Goal: Task Accomplishment & Management: Use online tool/utility

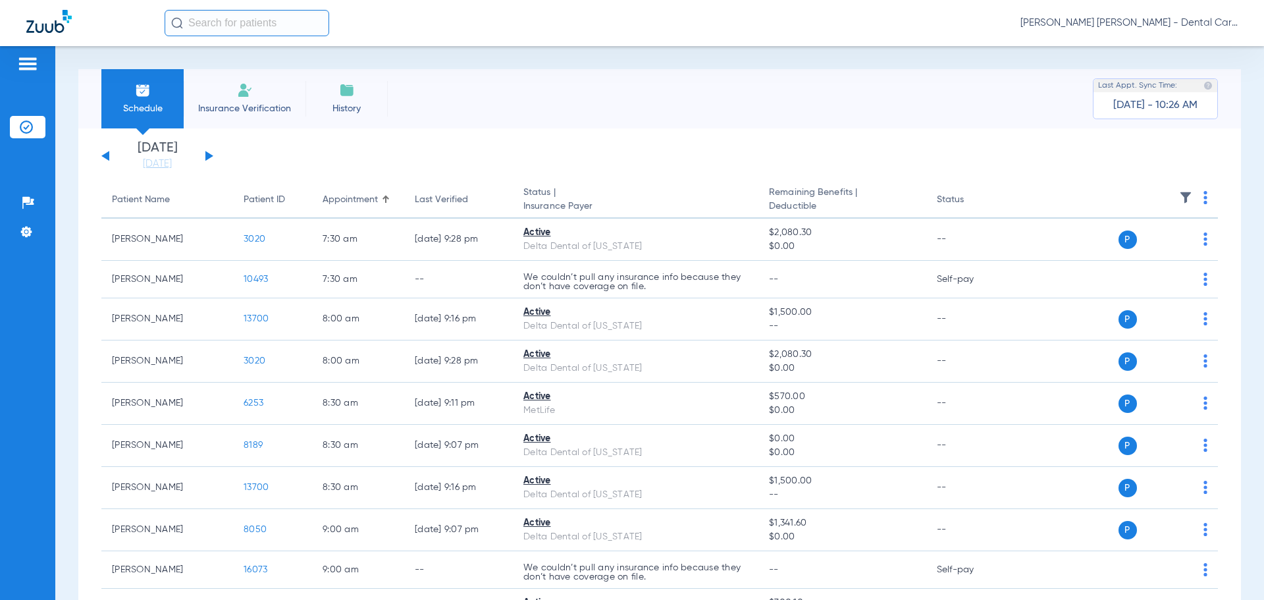
click at [202, 153] on div "Saturday 07-12-2025 Sunday 07-13-2025 Monday 07-14-2025 Tuesday 07-15-2025 Wedn…" at bounding box center [157, 156] width 112 height 29
click at [207, 153] on button at bounding box center [209, 156] width 8 height 10
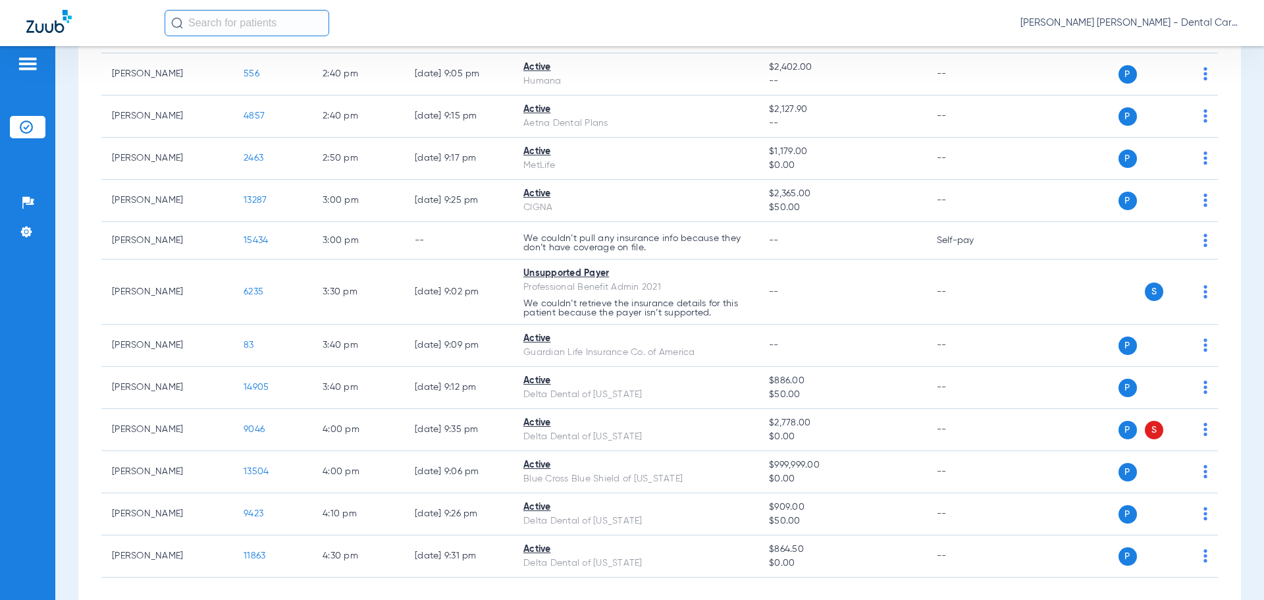
scroll to position [1837, 0]
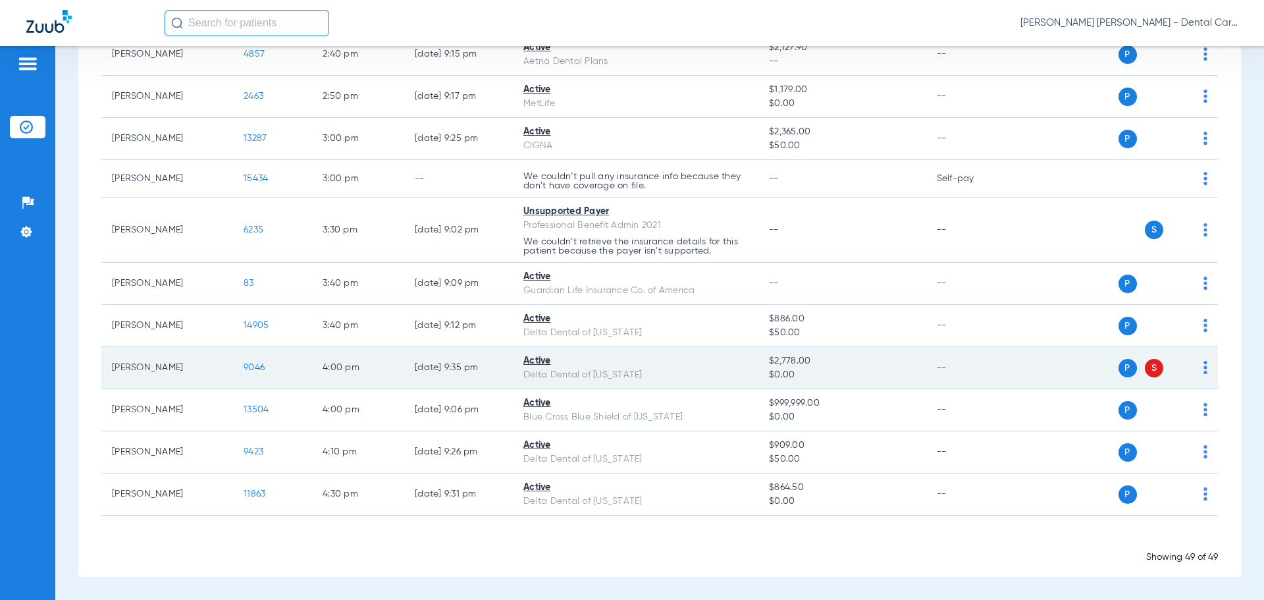
click at [261, 364] on span "9046" at bounding box center [254, 367] width 21 height 9
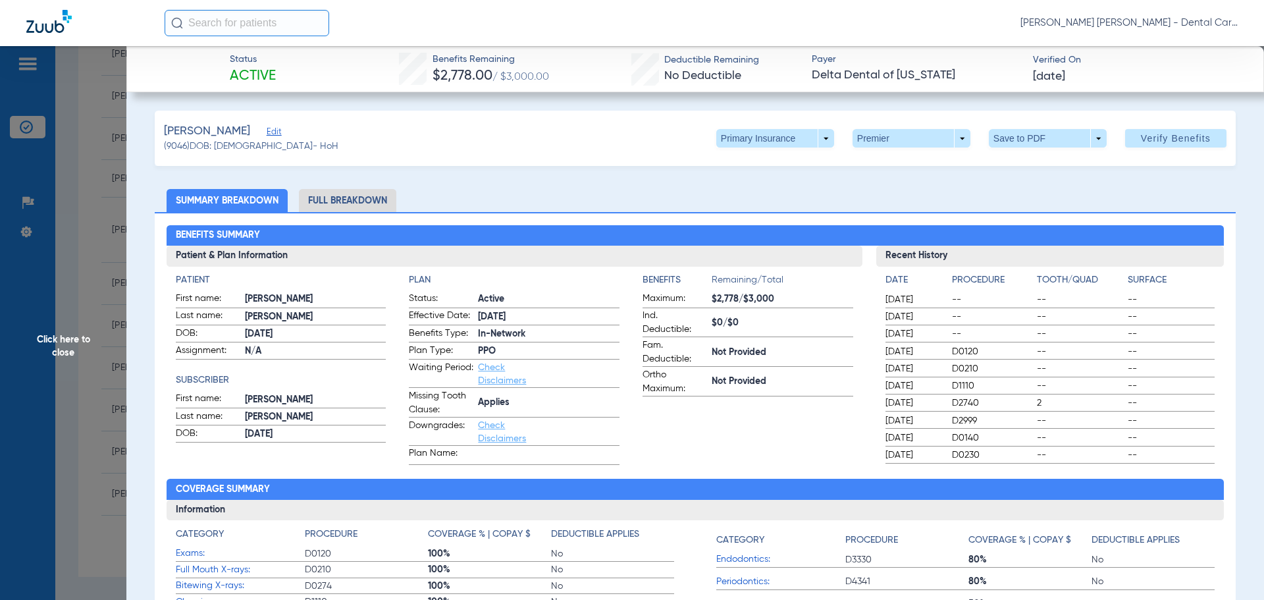
click at [365, 203] on li "Full Breakdown" at bounding box center [347, 200] width 97 height 23
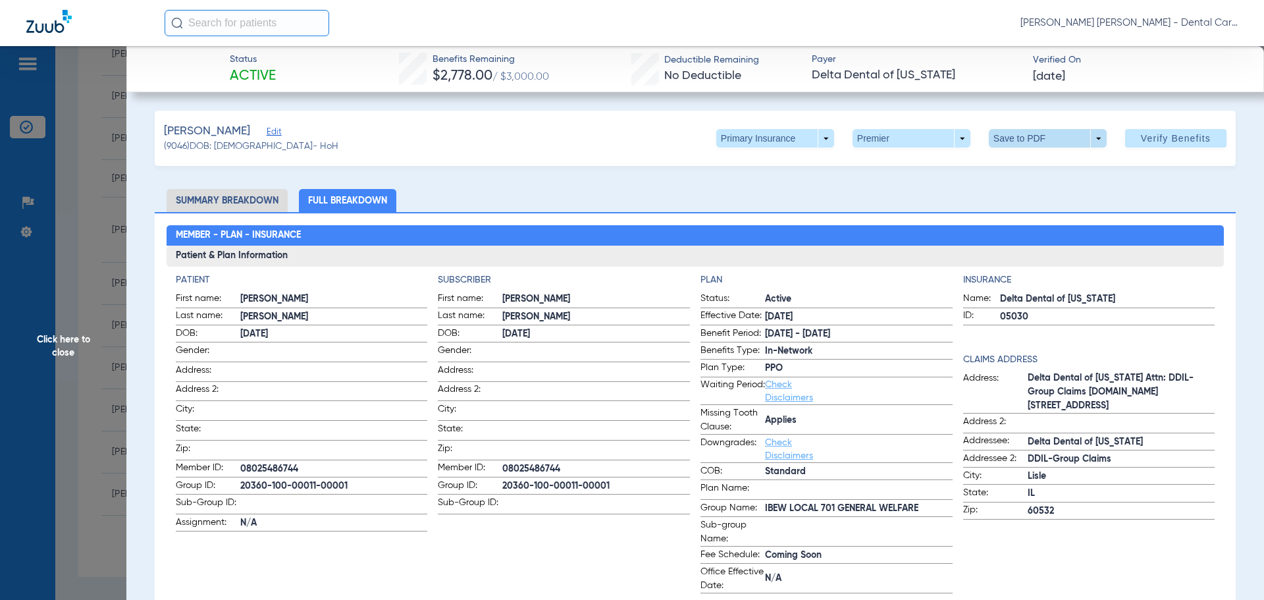
click at [1039, 142] on span at bounding box center [1048, 138] width 32 height 32
click at [1015, 161] on button "insert_drive_file Save to PDF" at bounding box center [1029, 164] width 99 height 26
click at [63, 337] on span "Click here to close" at bounding box center [63, 346] width 126 height 600
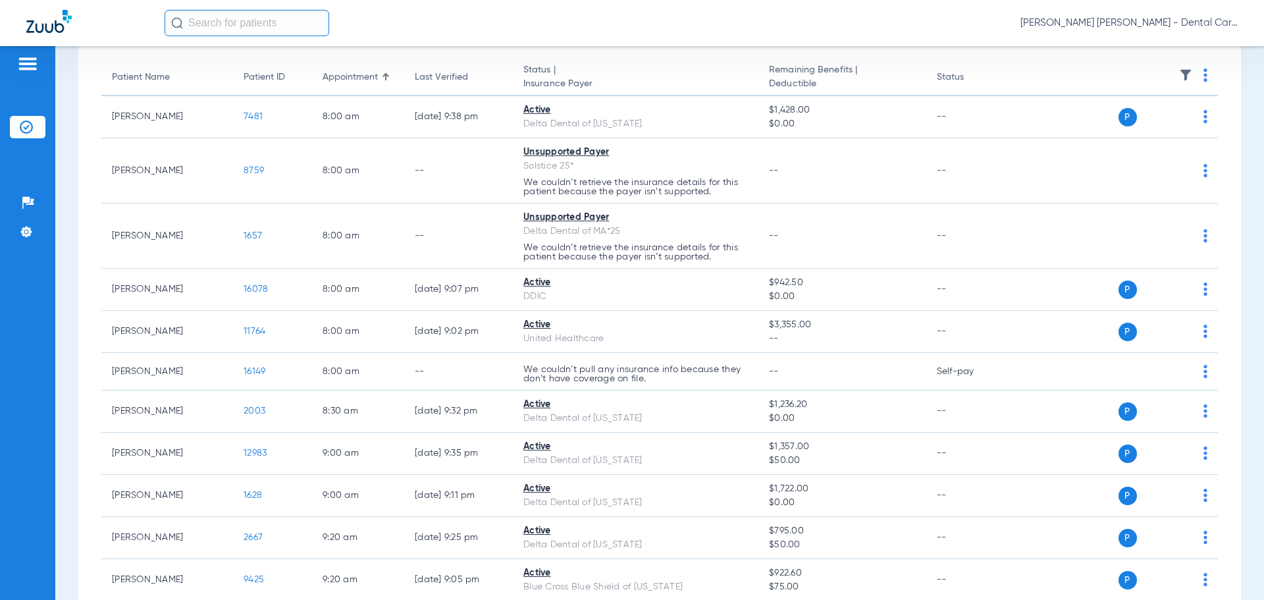
scroll to position [0, 0]
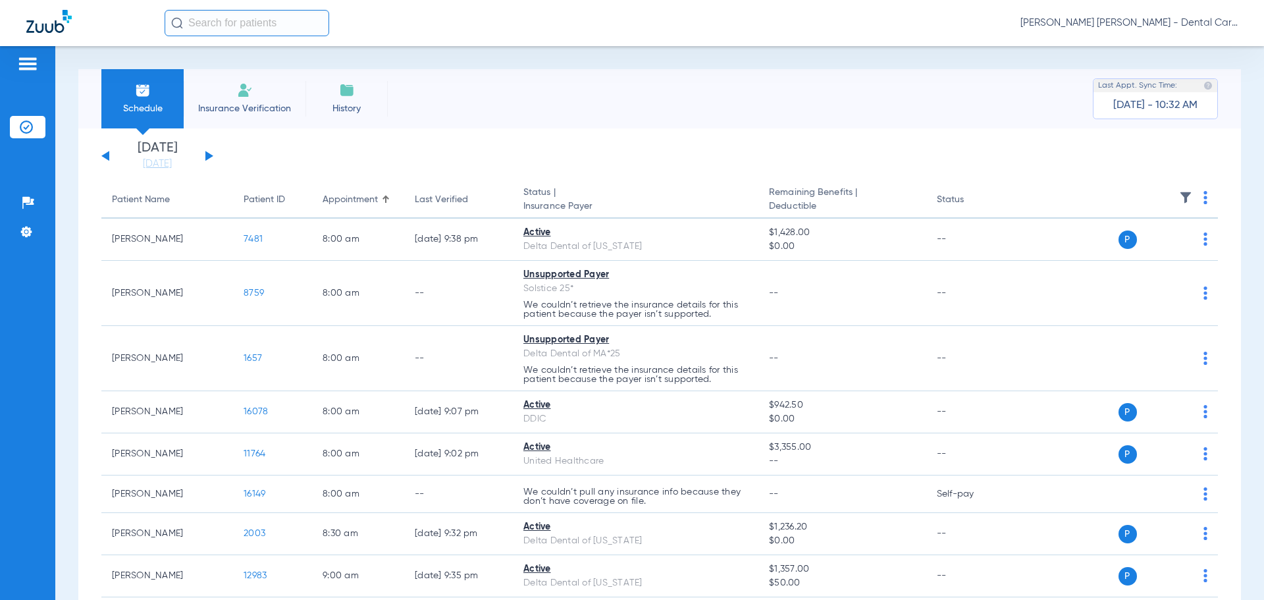
click at [205, 161] on button at bounding box center [209, 156] width 8 height 10
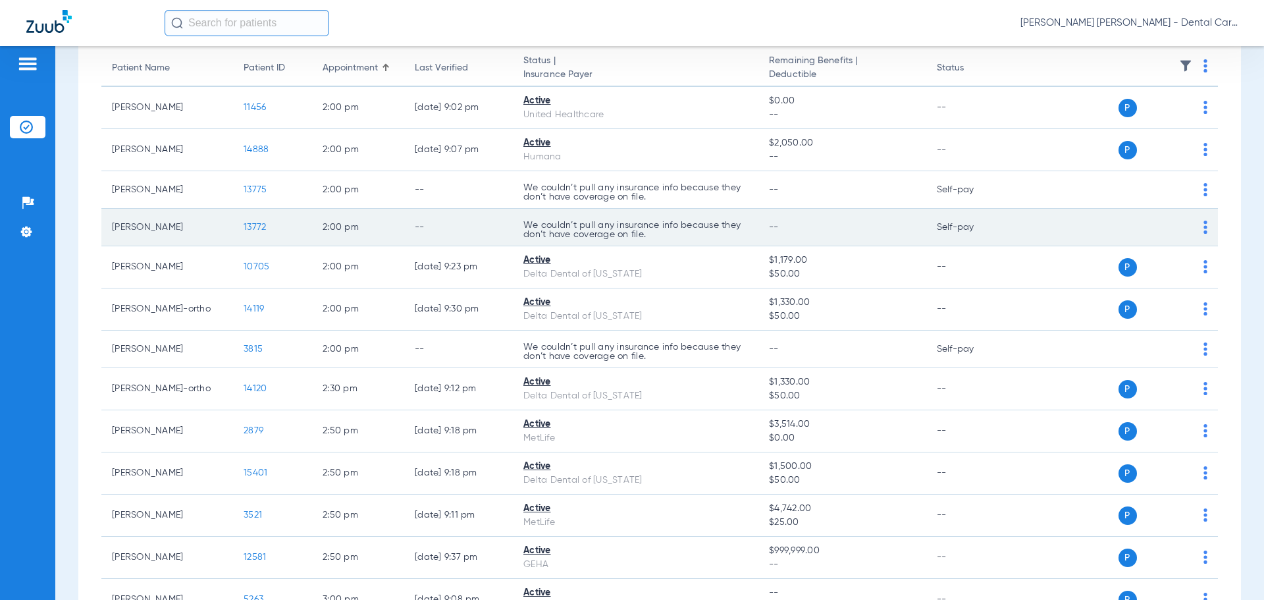
scroll to position [198, 0]
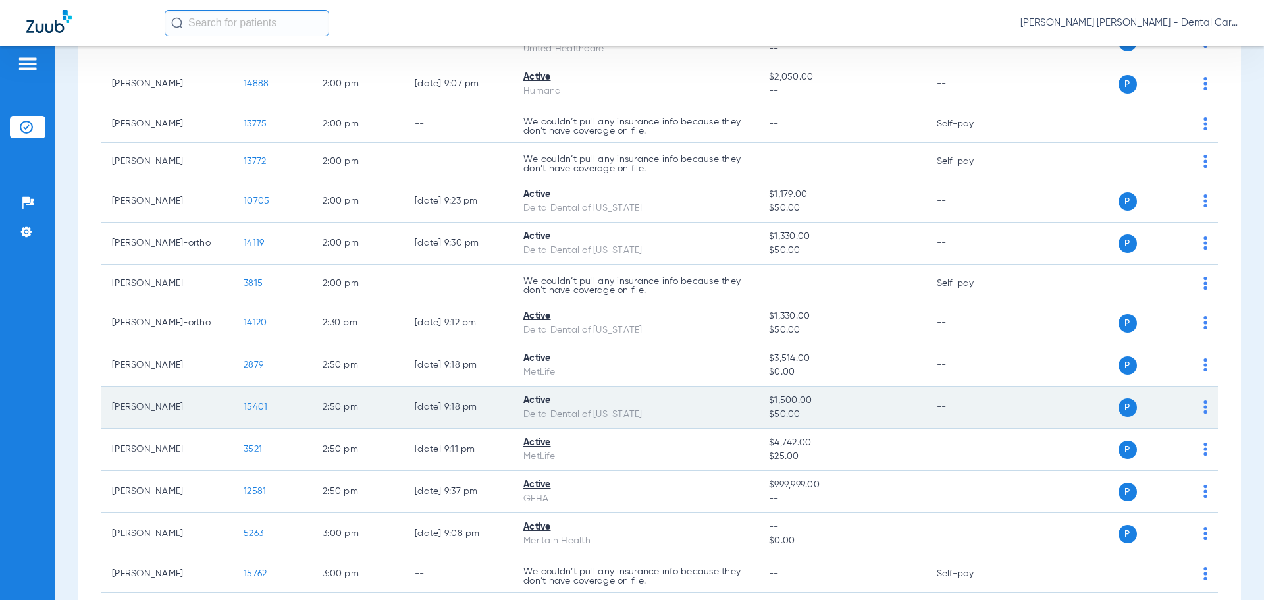
click at [257, 407] on span "15401" at bounding box center [256, 406] width 24 height 9
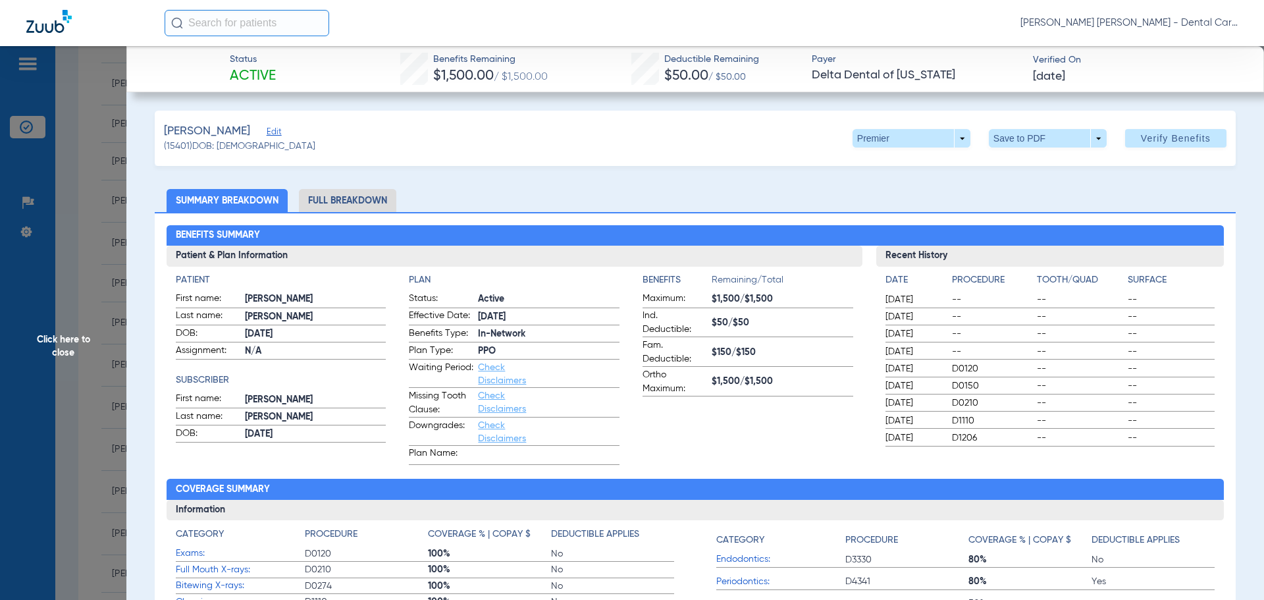
click at [368, 205] on li "Full Breakdown" at bounding box center [347, 200] width 97 height 23
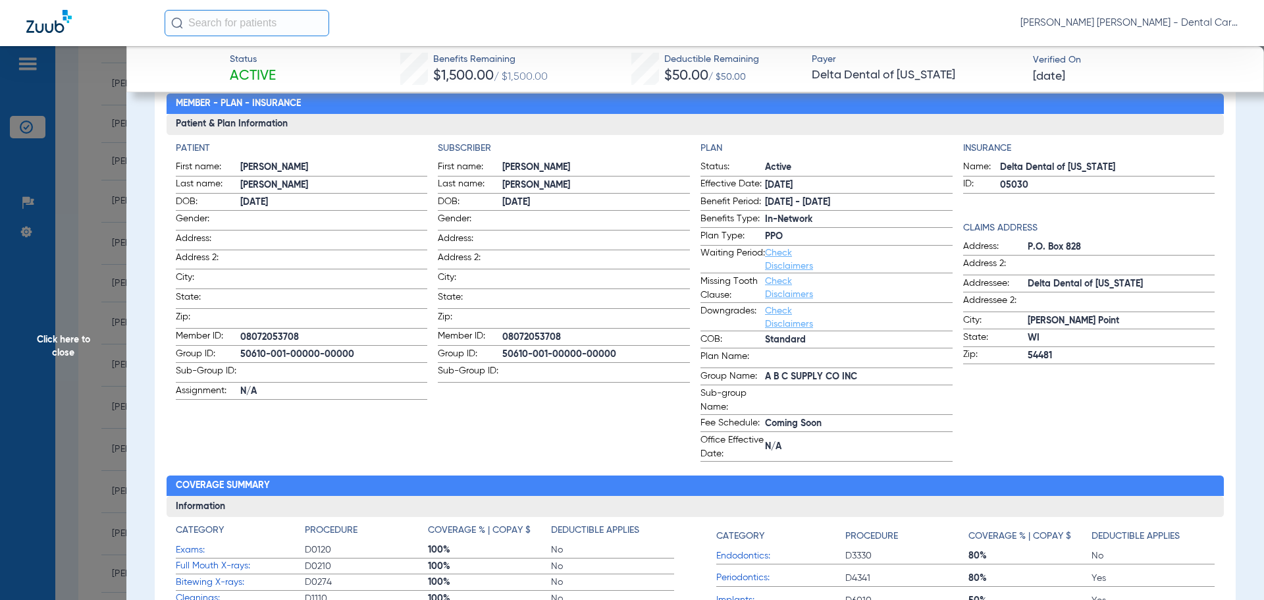
scroll to position [0, 0]
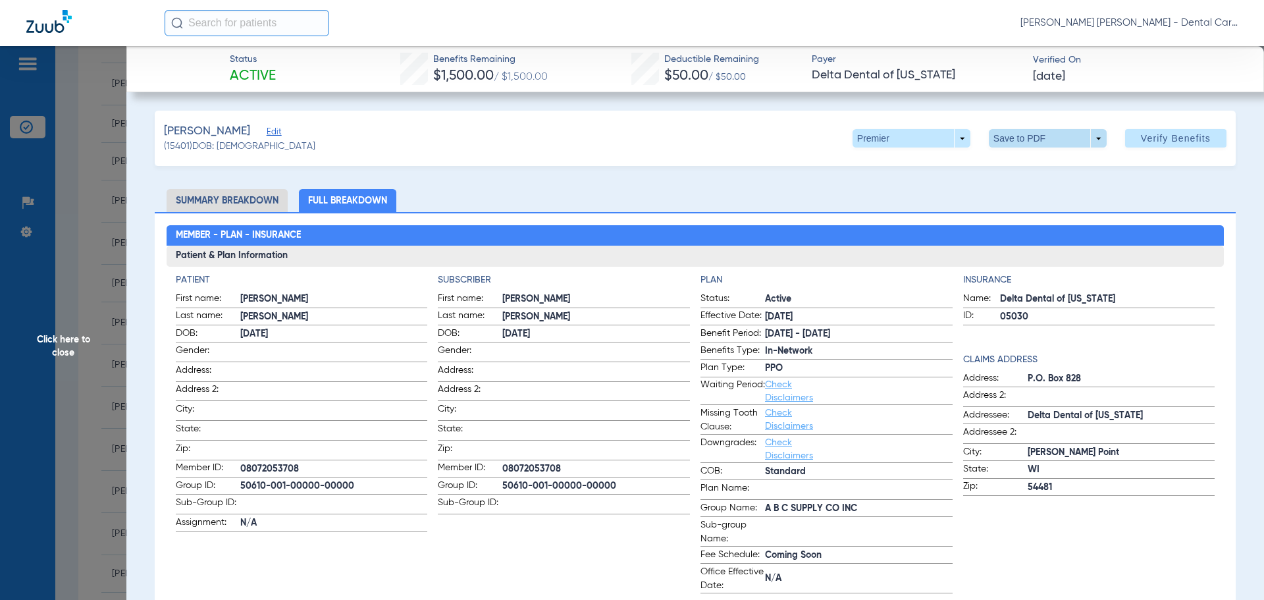
click at [1005, 140] on span at bounding box center [1048, 138] width 118 height 18
click at [1032, 167] on span "Save to PDF" at bounding box center [1043, 164] width 52 height 9
click at [68, 341] on span "Click here to close" at bounding box center [63, 346] width 126 height 600
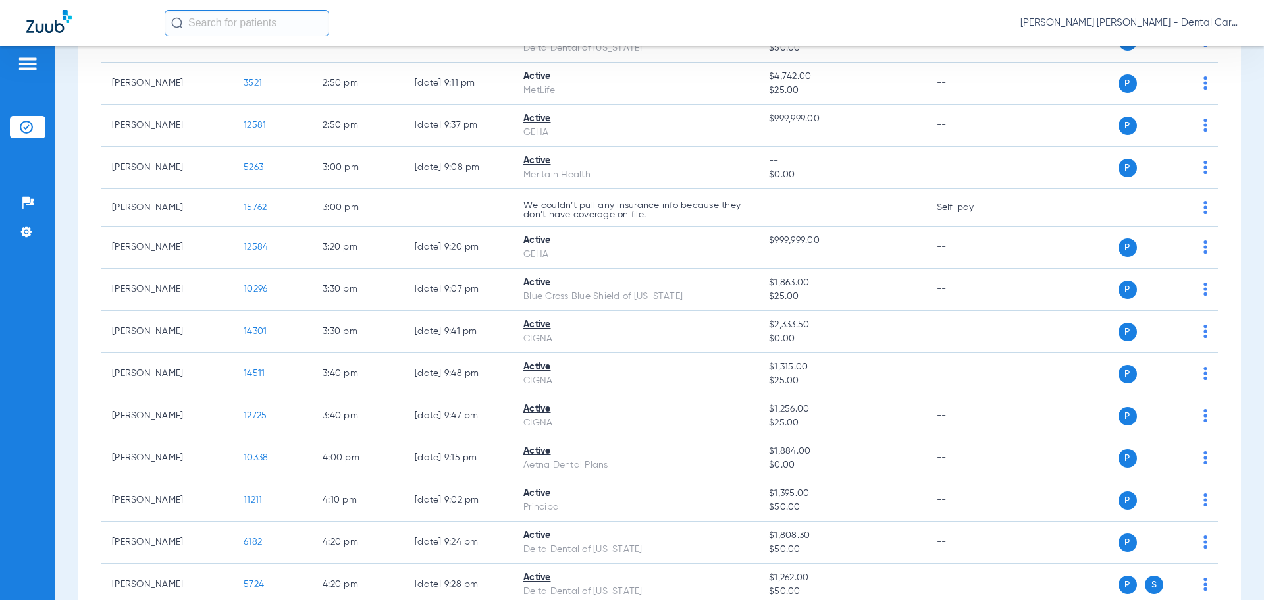
scroll to position [593, 0]
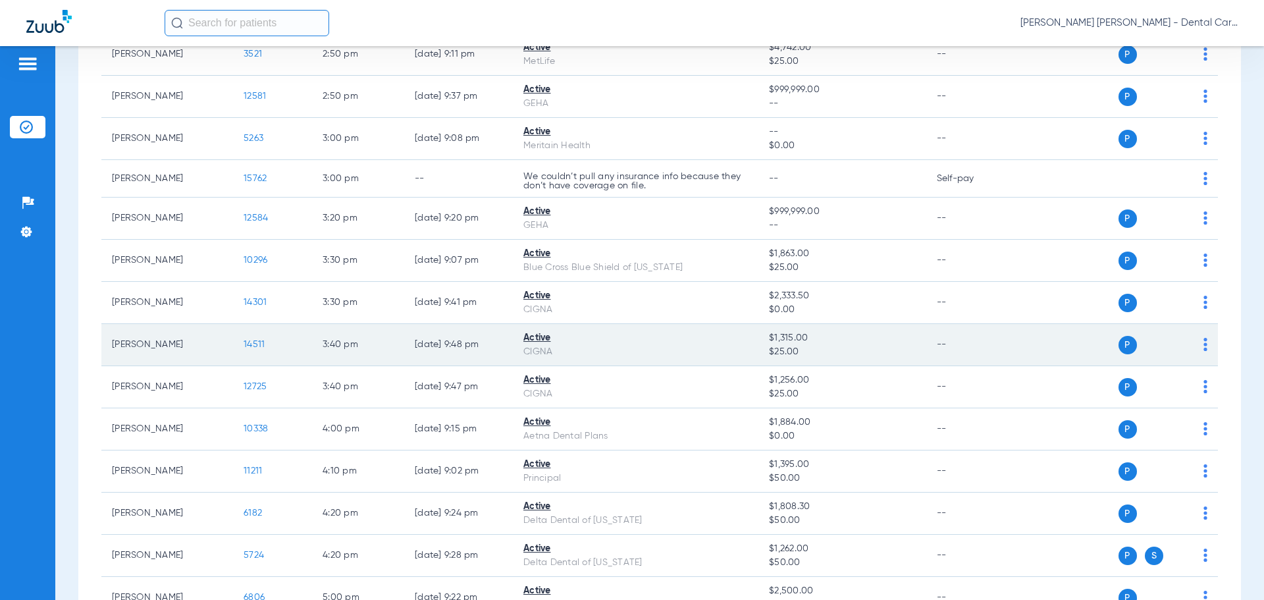
click at [257, 340] on span "14511" at bounding box center [254, 344] width 21 height 9
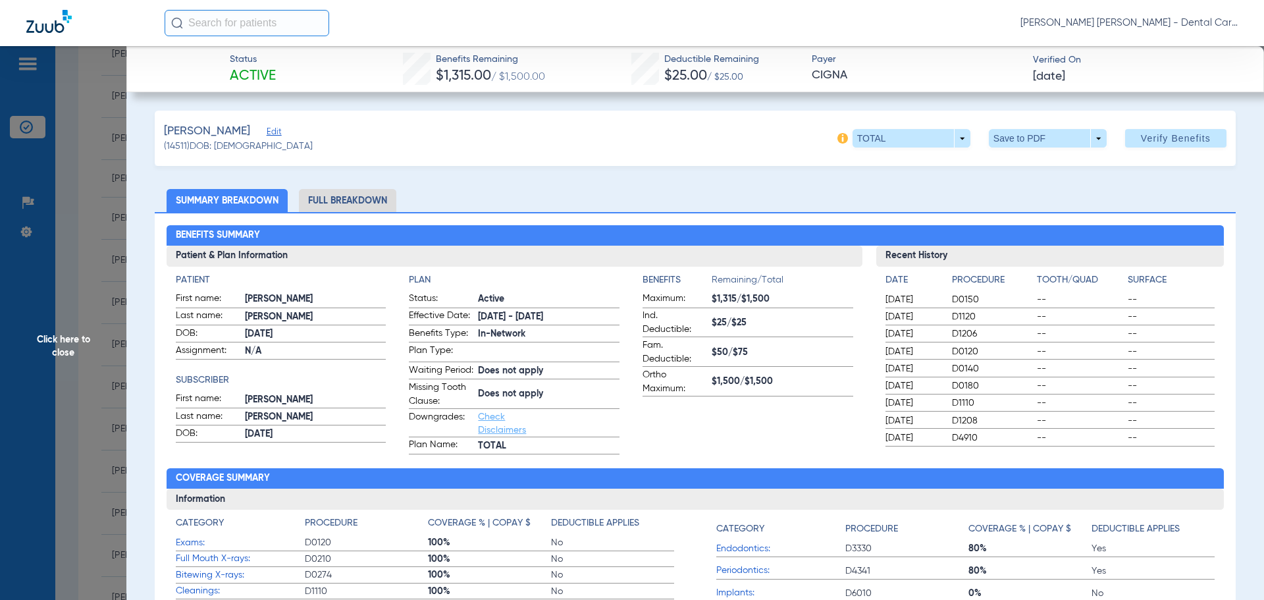
click at [352, 206] on li "Full Breakdown" at bounding box center [347, 200] width 97 height 23
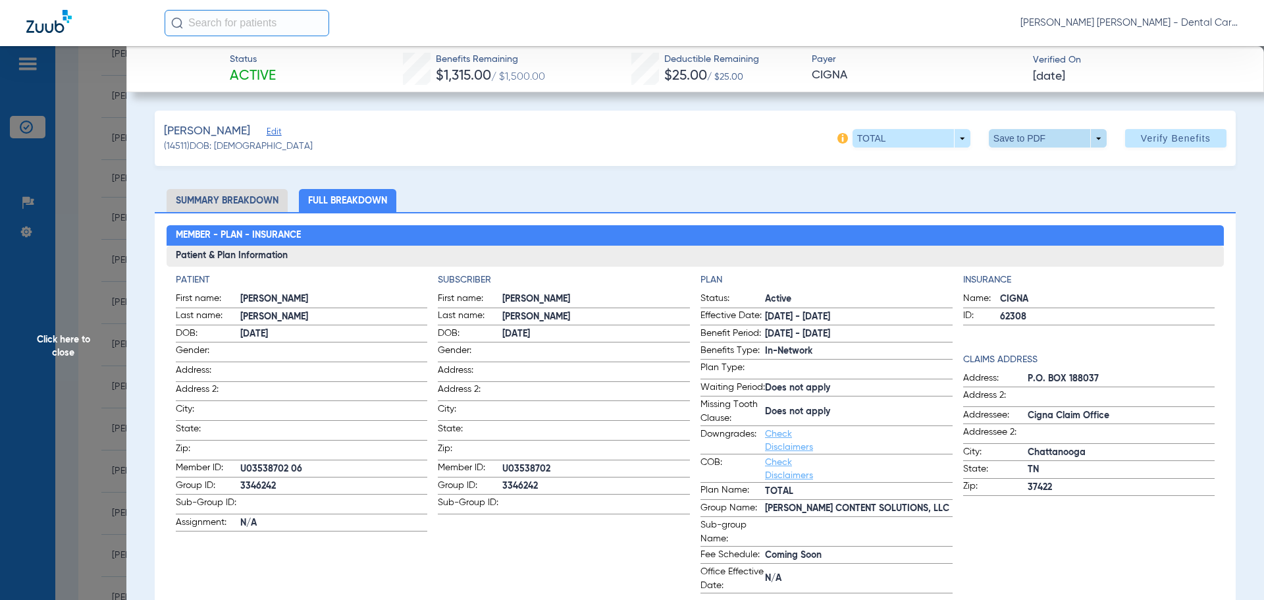
click at [1032, 139] on span at bounding box center [1048, 138] width 32 height 32
click at [1015, 169] on button "insert_drive_file Save to PDF" at bounding box center [1029, 164] width 99 height 26
click at [72, 336] on span "Click here to close" at bounding box center [63, 346] width 126 height 600
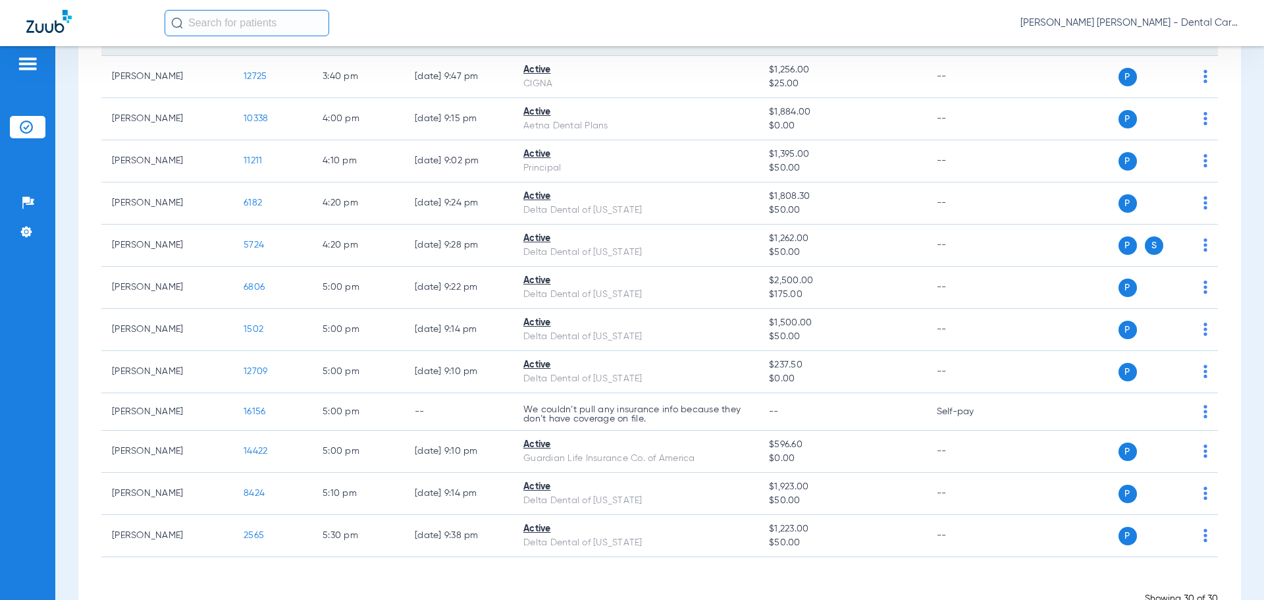
scroll to position [922, 0]
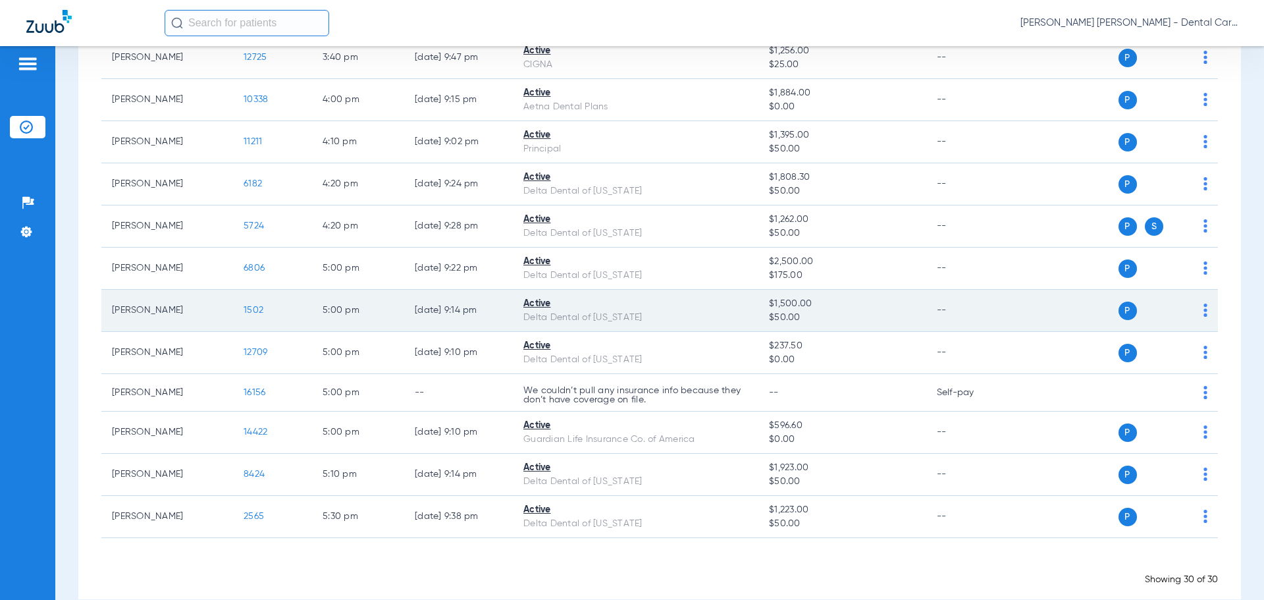
click at [250, 308] on span "1502" at bounding box center [254, 310] width 20 height 9
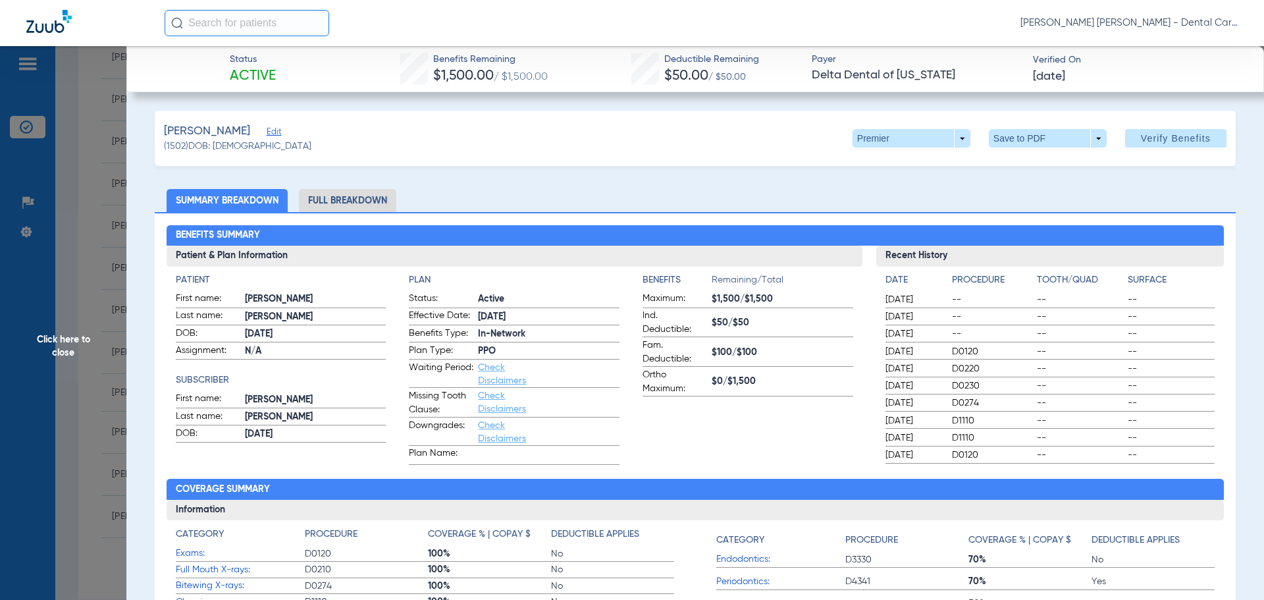
click at [337, 207] on li "Full Breakdown" at bounding box center [347, 200] width 97 height 23
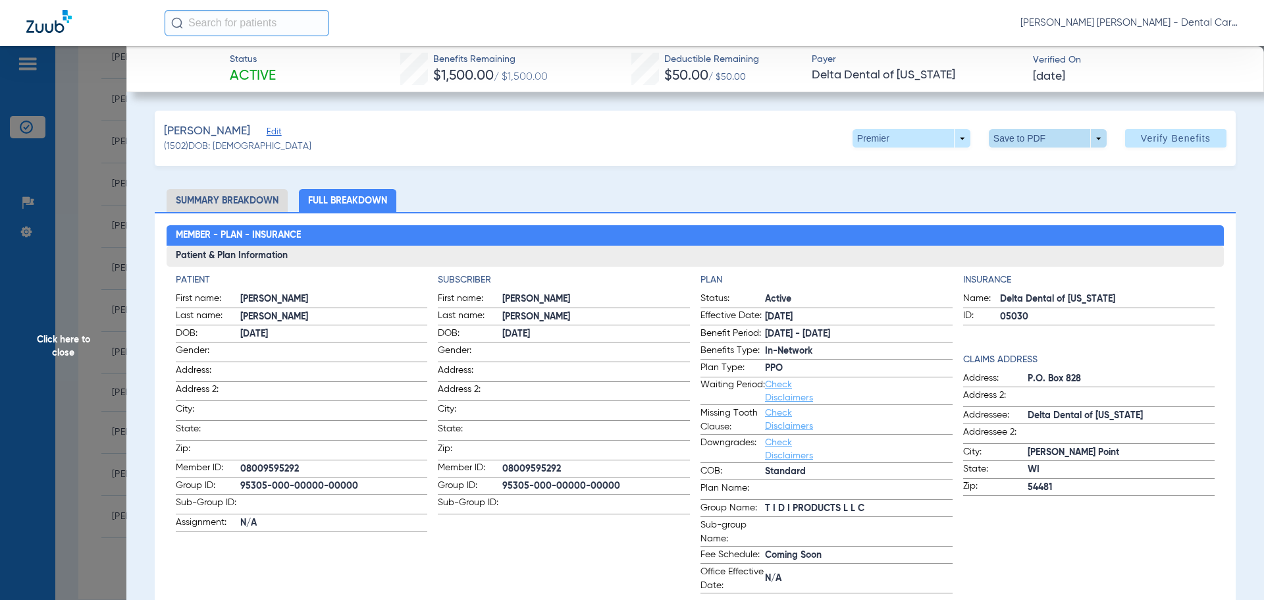
click at [1032, 139] on span at bounding box center [1048, 138] width 32 height 32
click at [1017, 161] on span "Save to PDF" at bounding box center [1043, 164] width 52 height 9
click at [61, 342] on span "Click here to close" at bounding box center [63, 346] width 126 height 600
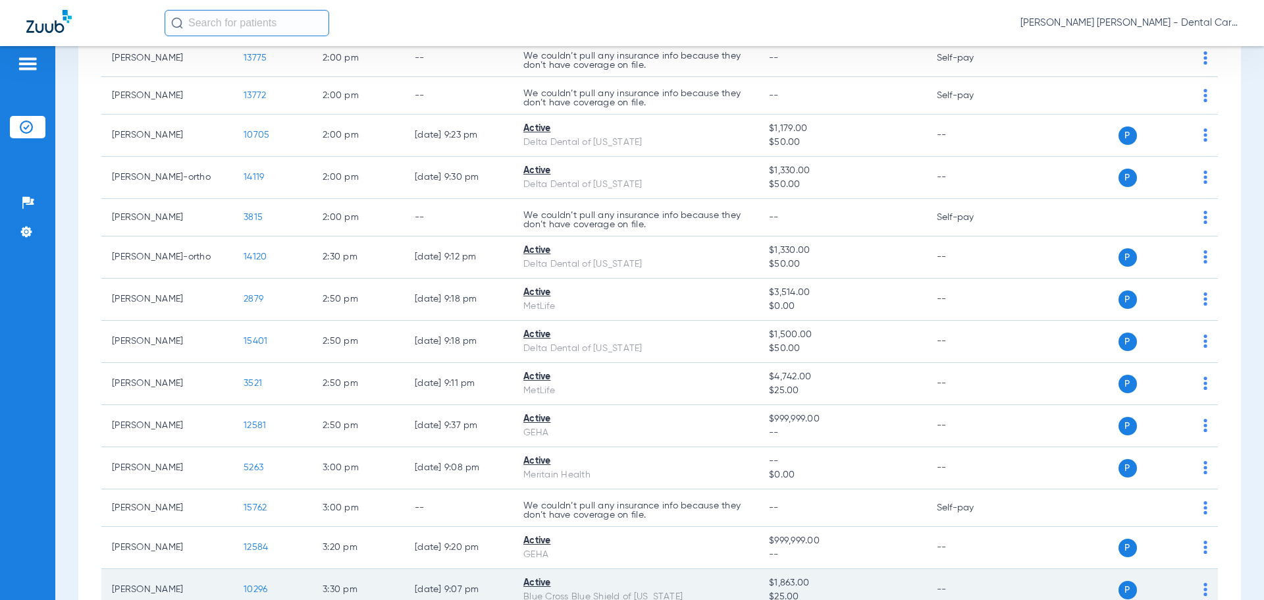
scroll to position [0, 0]
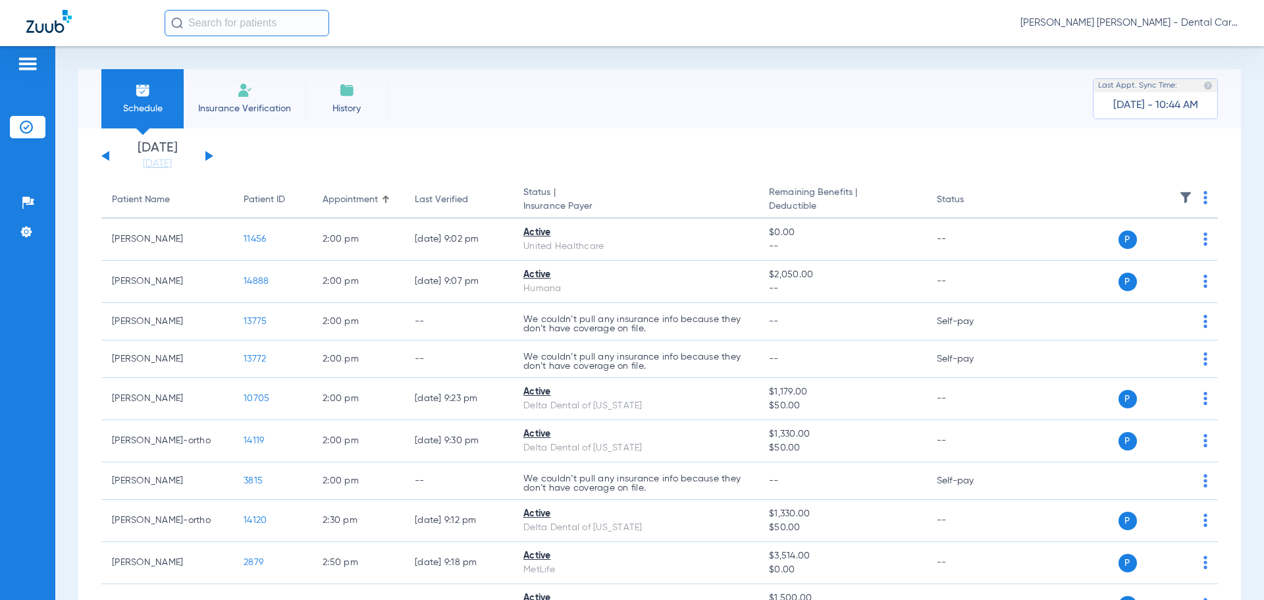
click at [206, 155] on button at bounding box center [209, 156] width 8 height 10
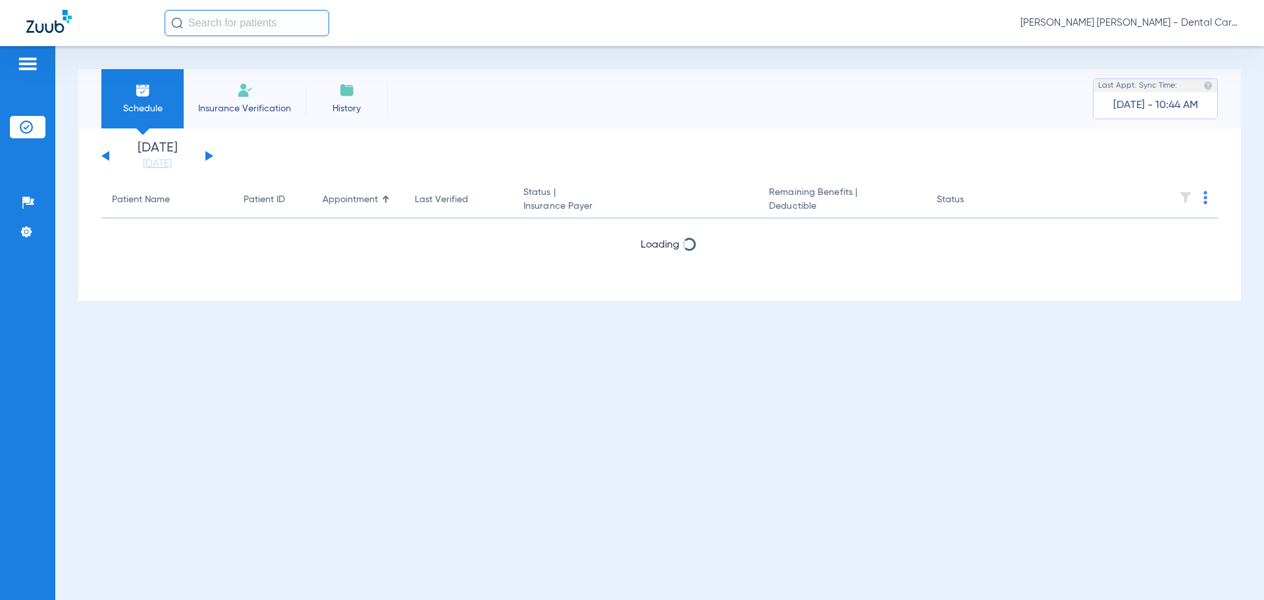
click at [206, 156] on button at bounding box center [209, 156] width 8 height 10
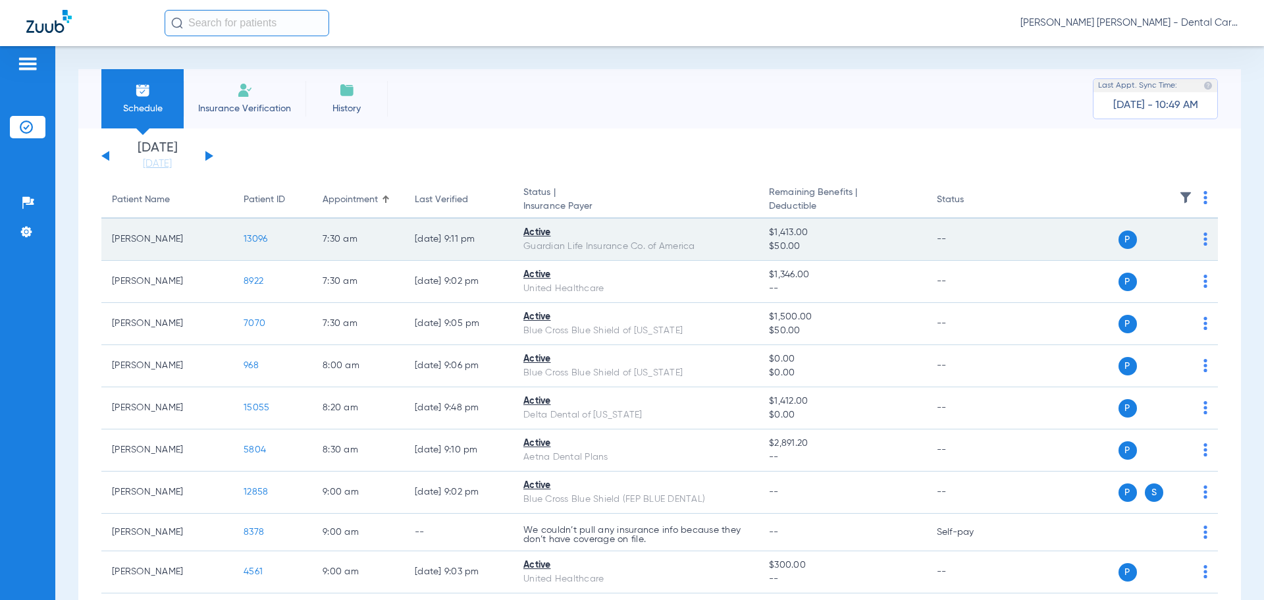
click at [257, 237] on span "13096" at bounding box center [256, 238] width 24 height 9
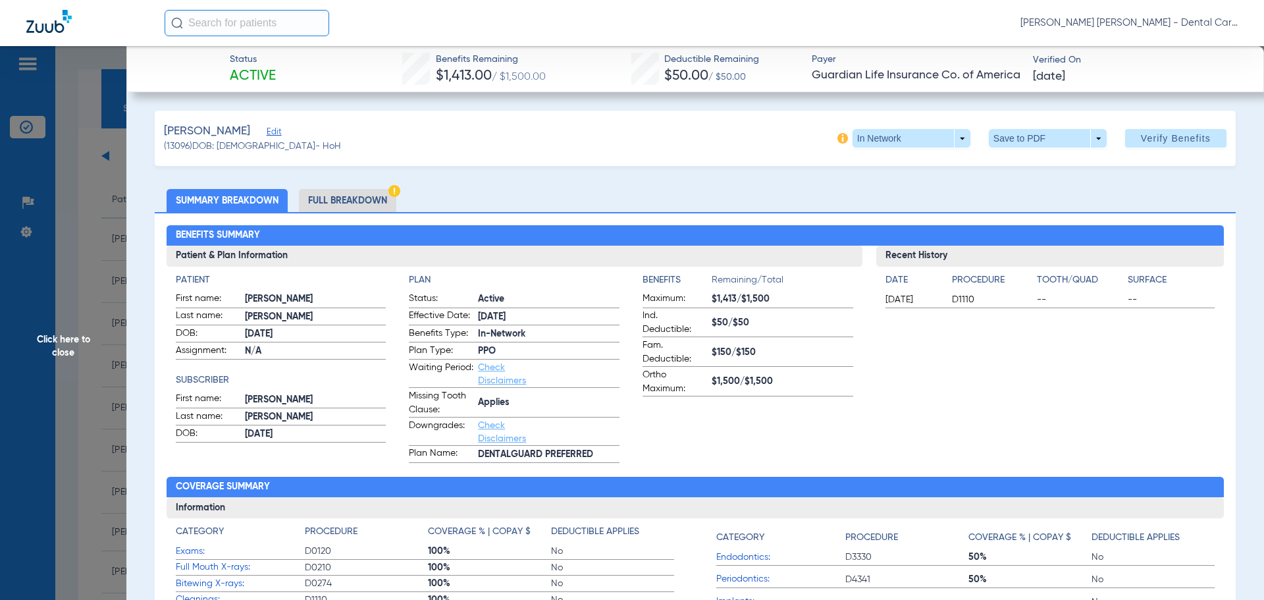
click at [348, 195] on li "Full Breakdown" at bounding box center [347, 200] width 97 height 23
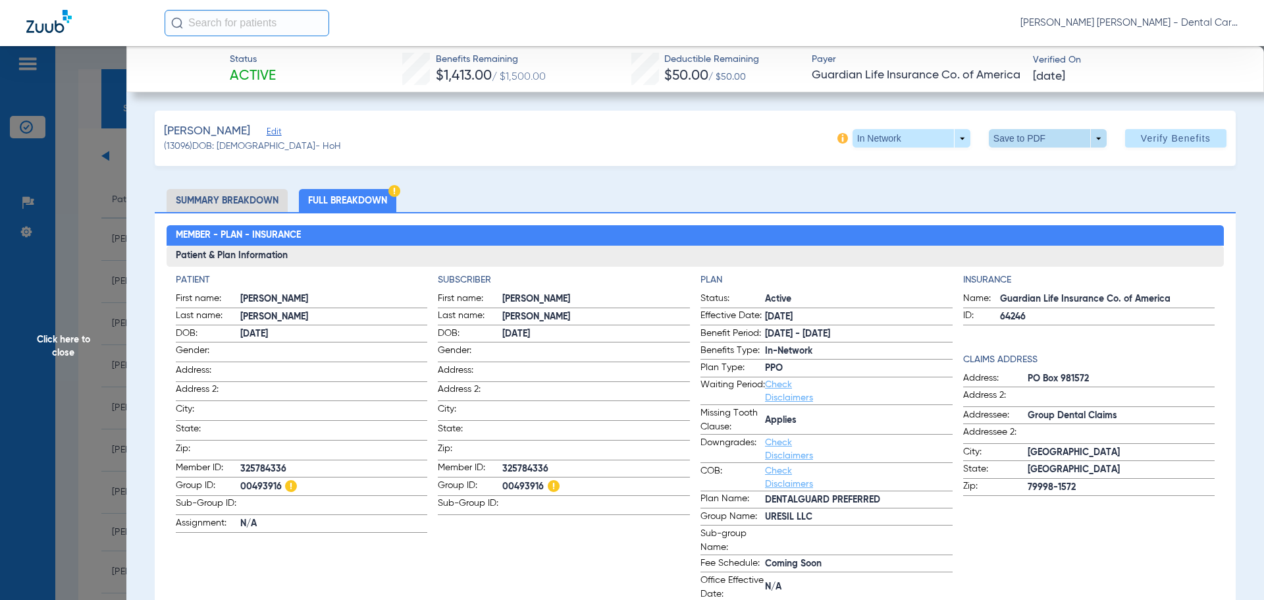
click at [1032, 140] on span at bounding box center [1048, 138] width 32 height 32
click at [1029, 161] on span "Save to PDF" at bounding box center [1043, 164] width 52 height 9
click at [72, 336] on span "Click here to close" at bounding box center [63, 346] width 126 height 600
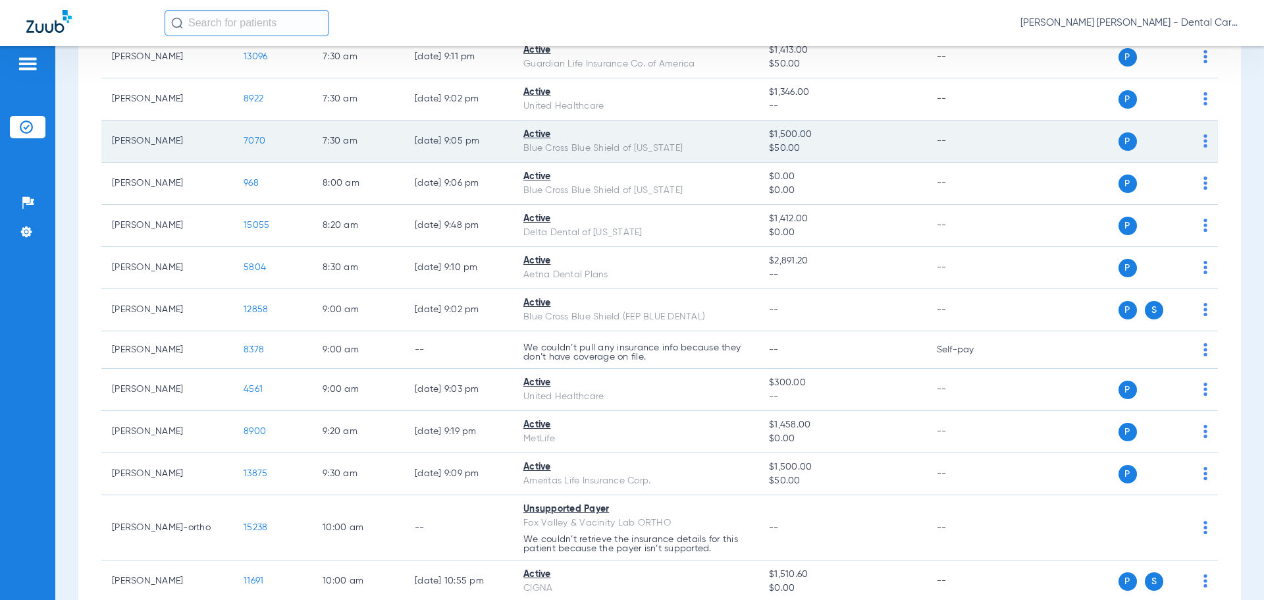
scroll to position [198, 0]
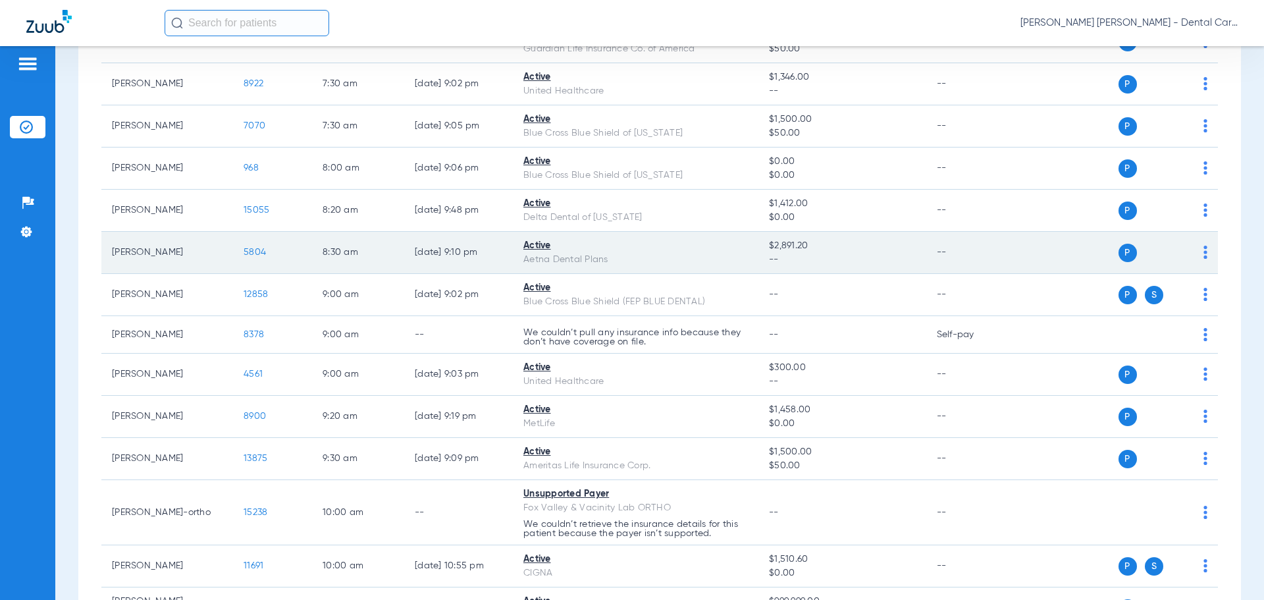
click at [254, 253] on span "5804" at bounding box center [255, 252] width 22 height 9
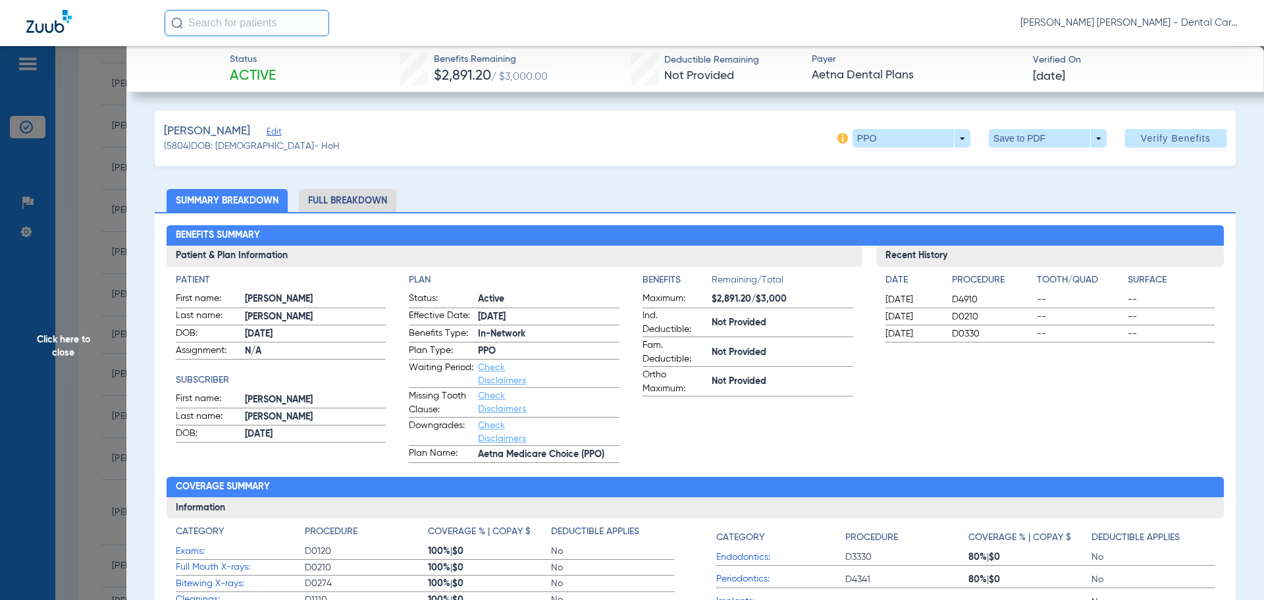
click at [335, 199] on li "Full Breakdown" at bounding box center [347, 200] width 97 height 23
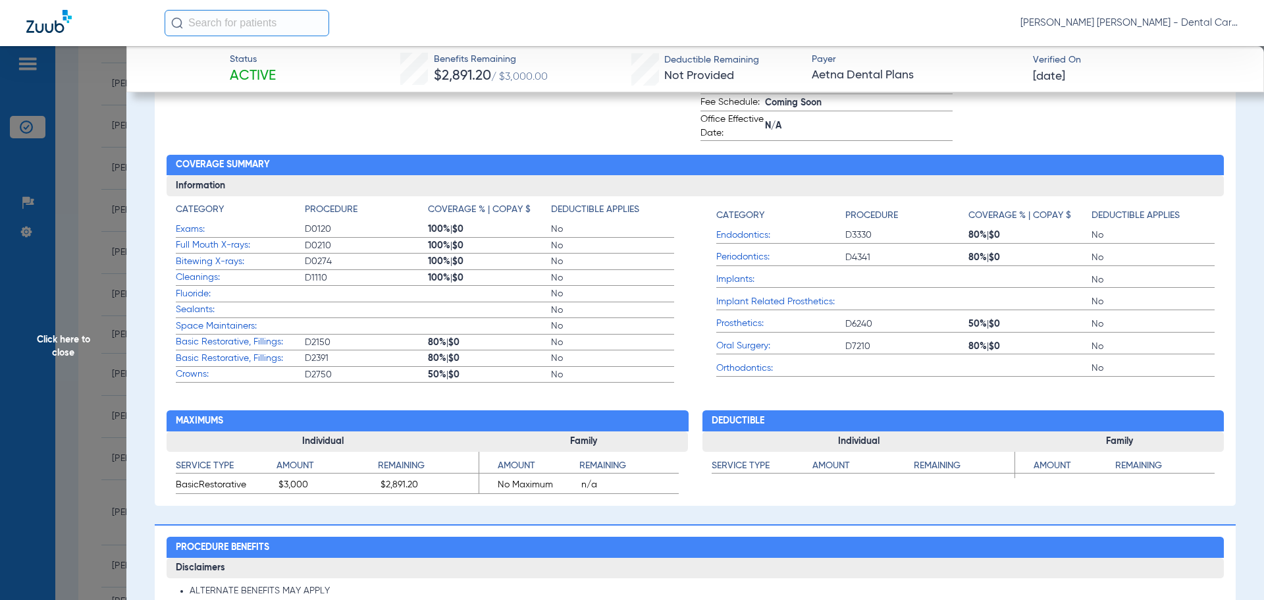
scroll to position [0, 0]
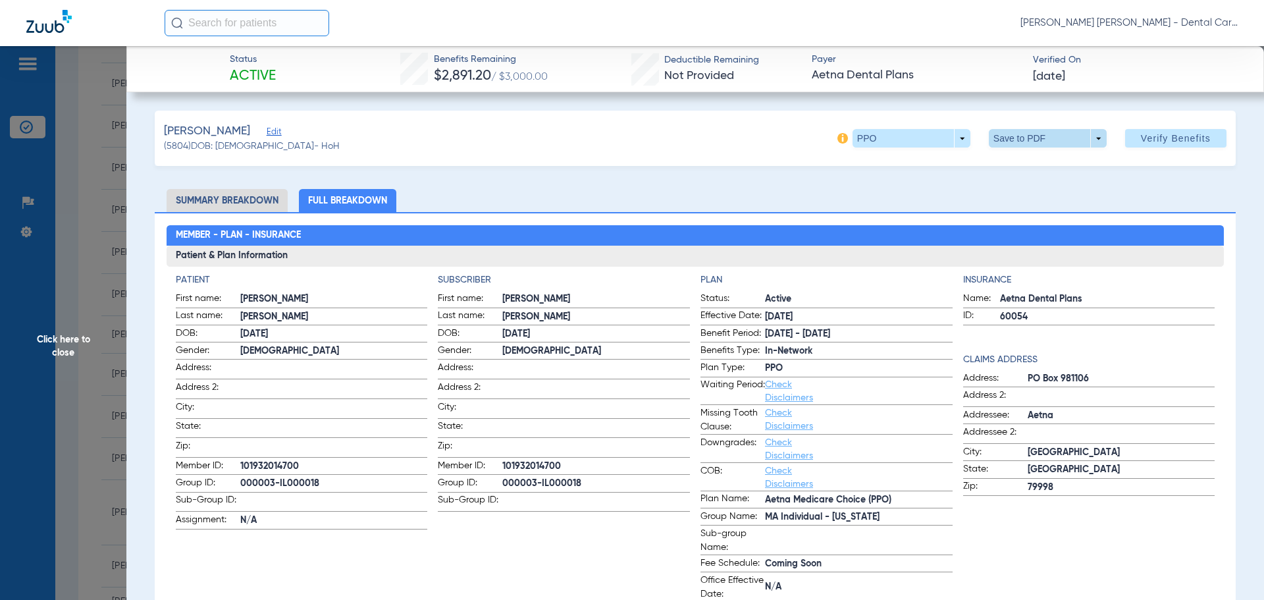
click at [1063, 138] on span at bounding box center [1048, 138] width 118 height 18
click at [1032, 167] on span "Save to PDF" at bounding box center [1043, 164] width 52 height 9
click at [76, 331] on span "Click here to close" at bounding box center [63, 346] width 126 height 600
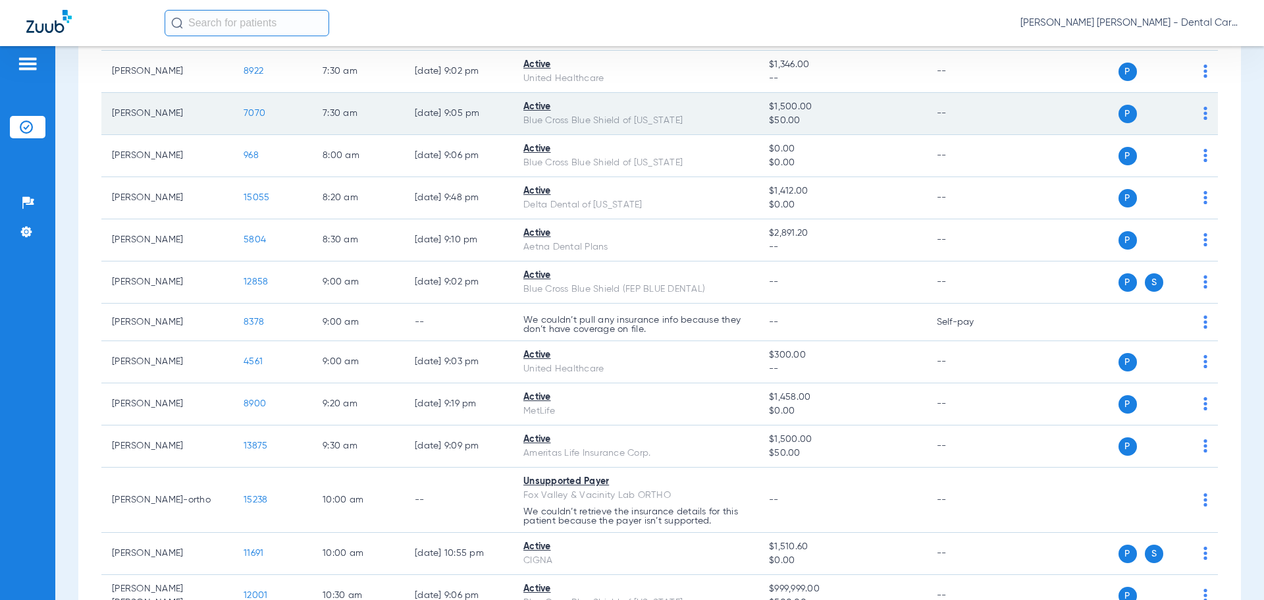
scroll to position [263, 0]
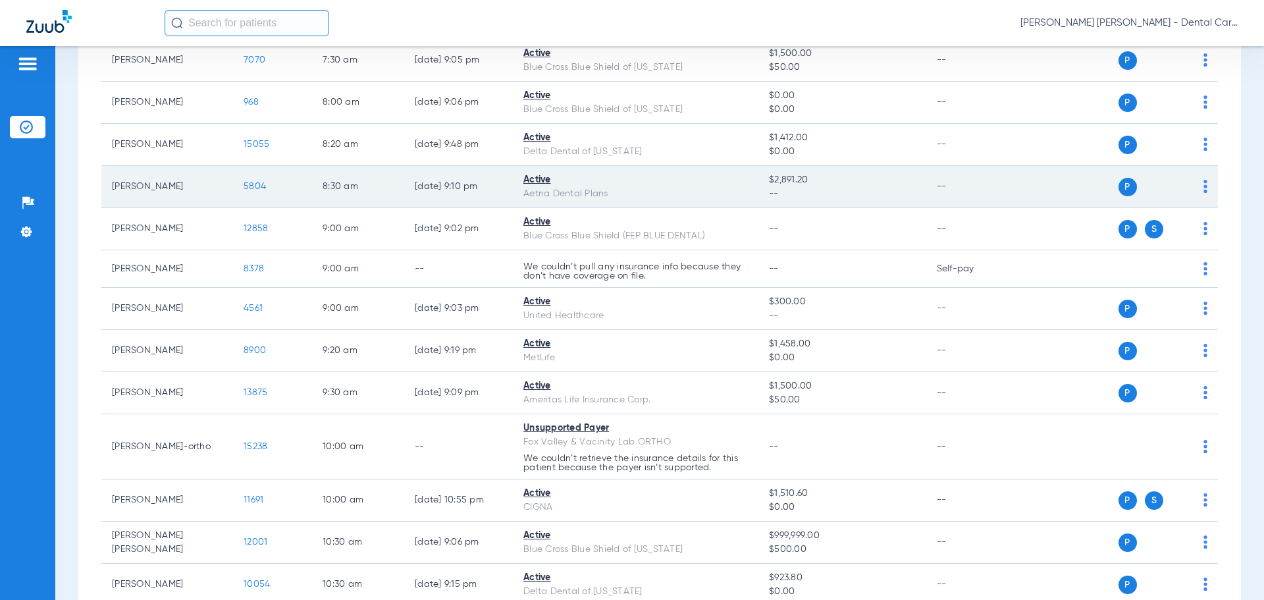
click at [254, 180] on td "5804" at bounding box center [272, 187] width 79 height 42
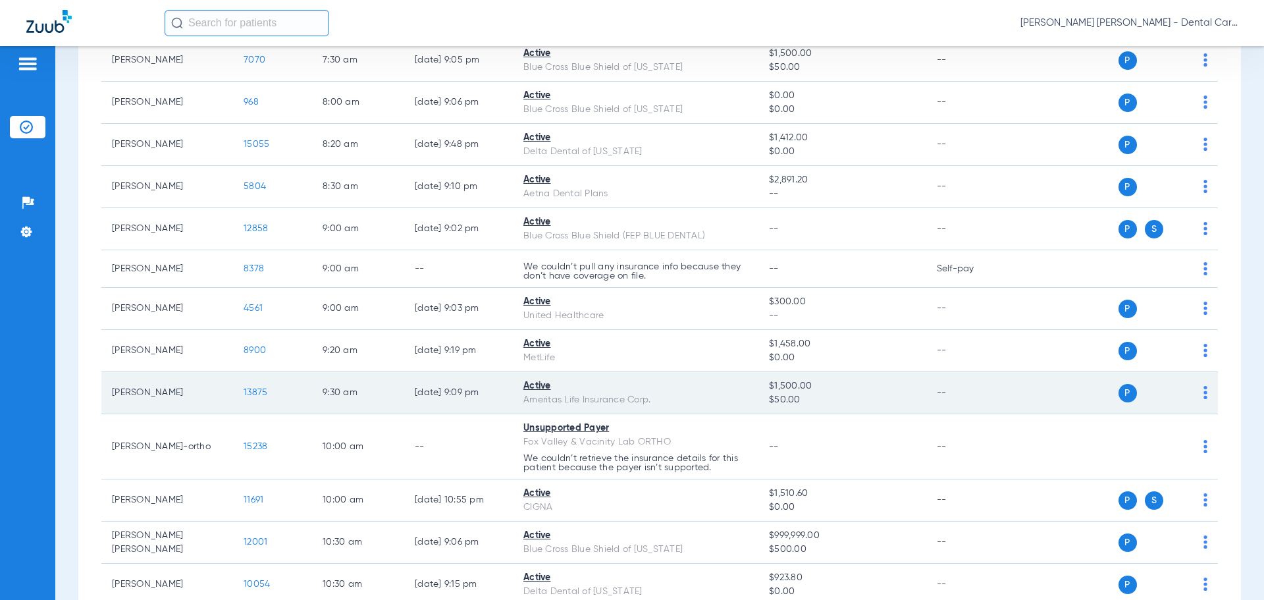
click at [257, 394] on span "13875" at bounding box center [256, 392] width 24 height 9
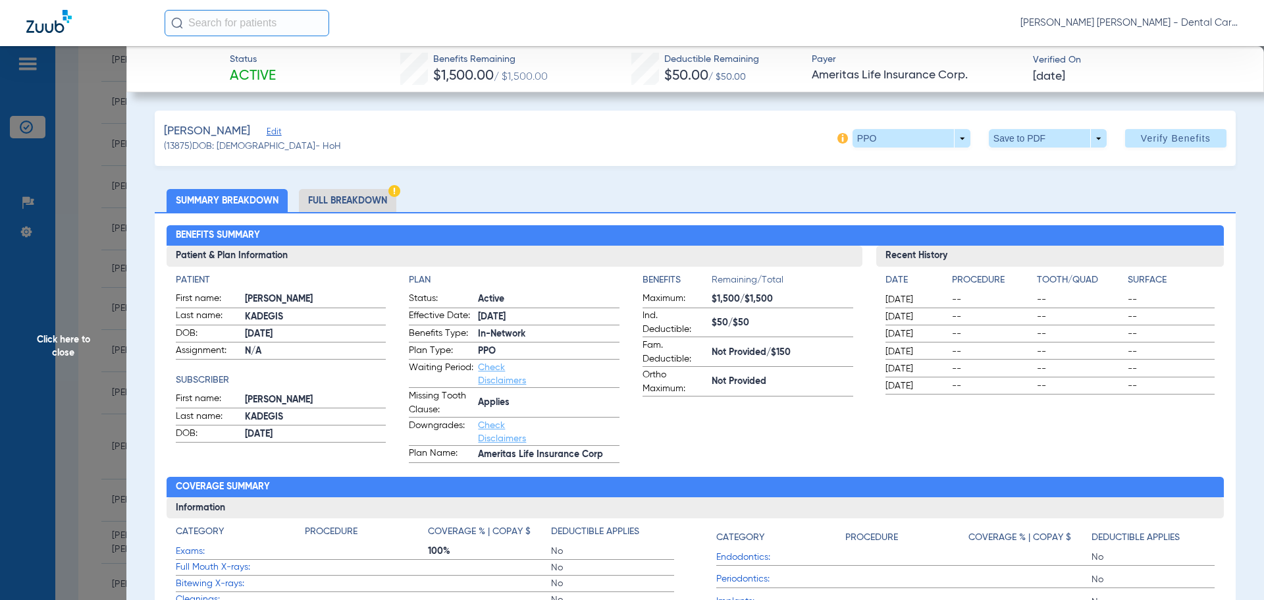
click at [363, 196] on li "Full Breakdown" at bounding box center [347, 200] width 97 height 23
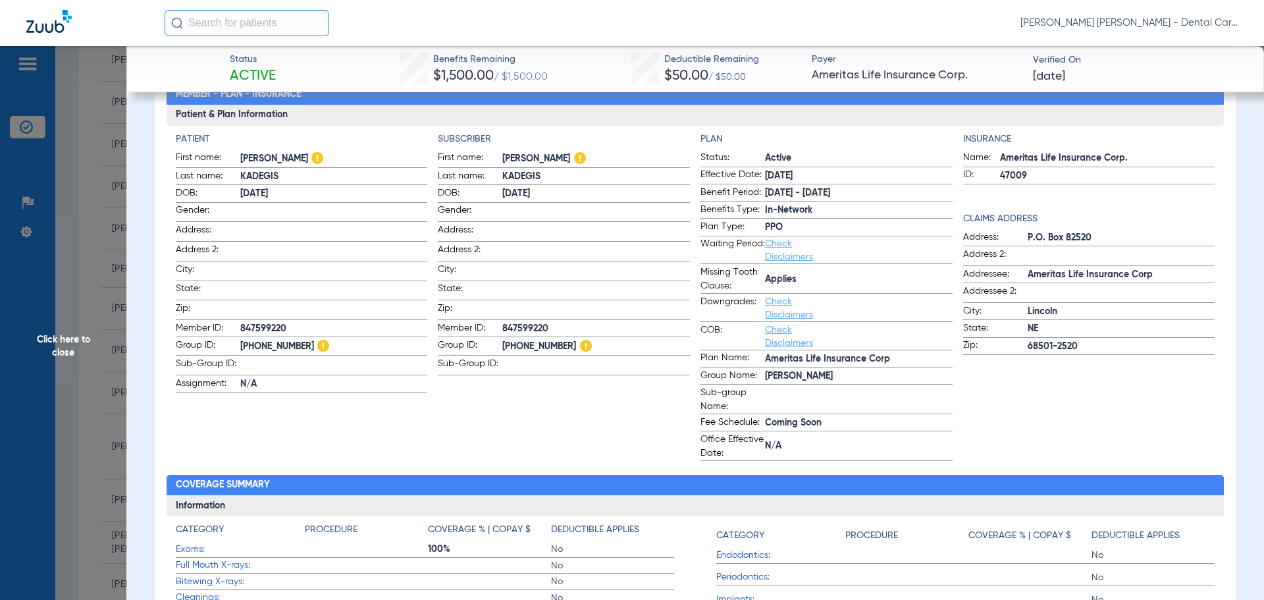
scroll to position [0, 0]
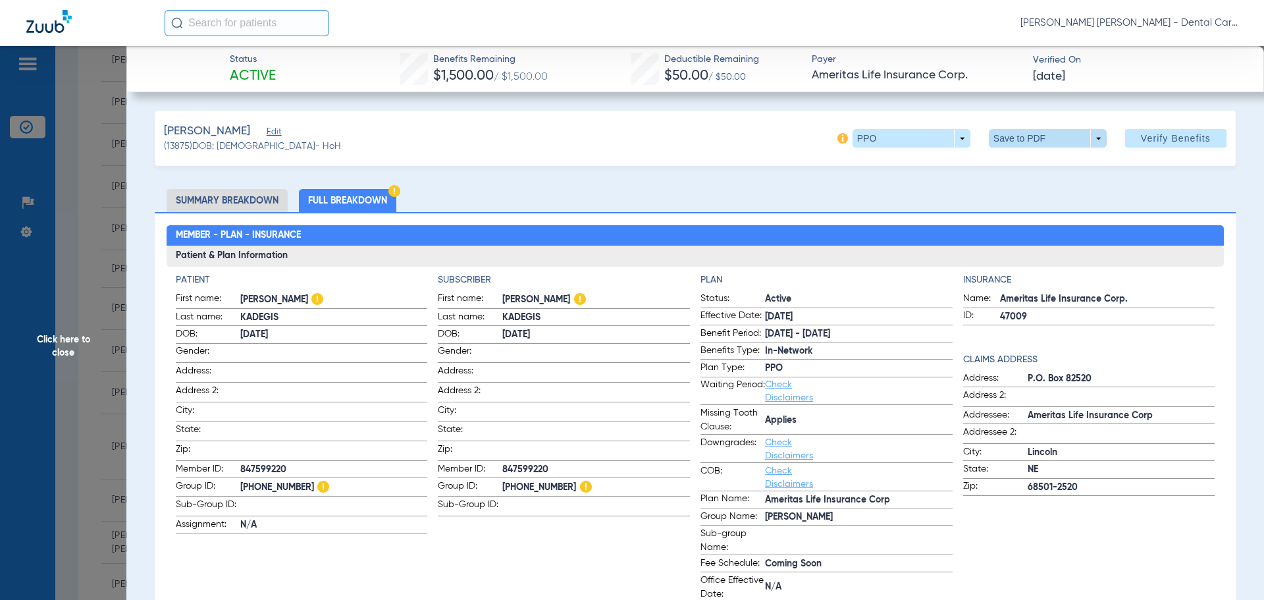
click at [1018, 139] on span at bounding box center [1048, 138] width 118 height 18
click at [1024, 163] on span "Save to PDF" at bounding box center [1043, 164] width 52 height 9
click at [51, 348] on span "Click here to close" at bounding box center [63, 346] width 126 height 600
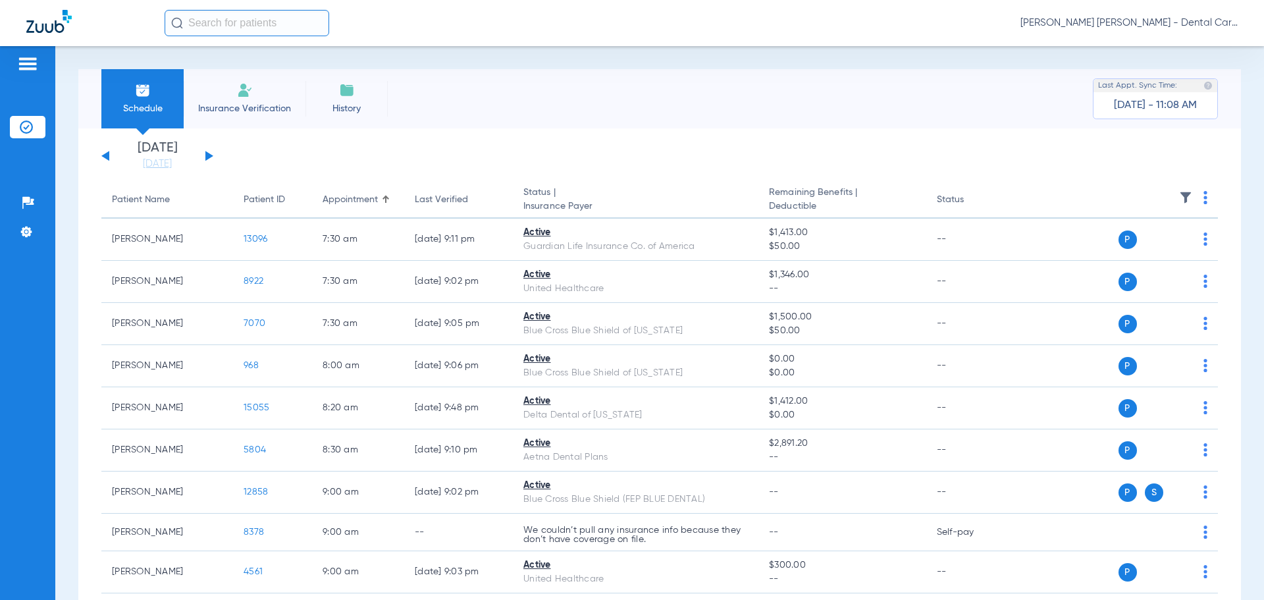
click at [250, 16] on input "text" at bounding box center [247, 23] width 165 height 26
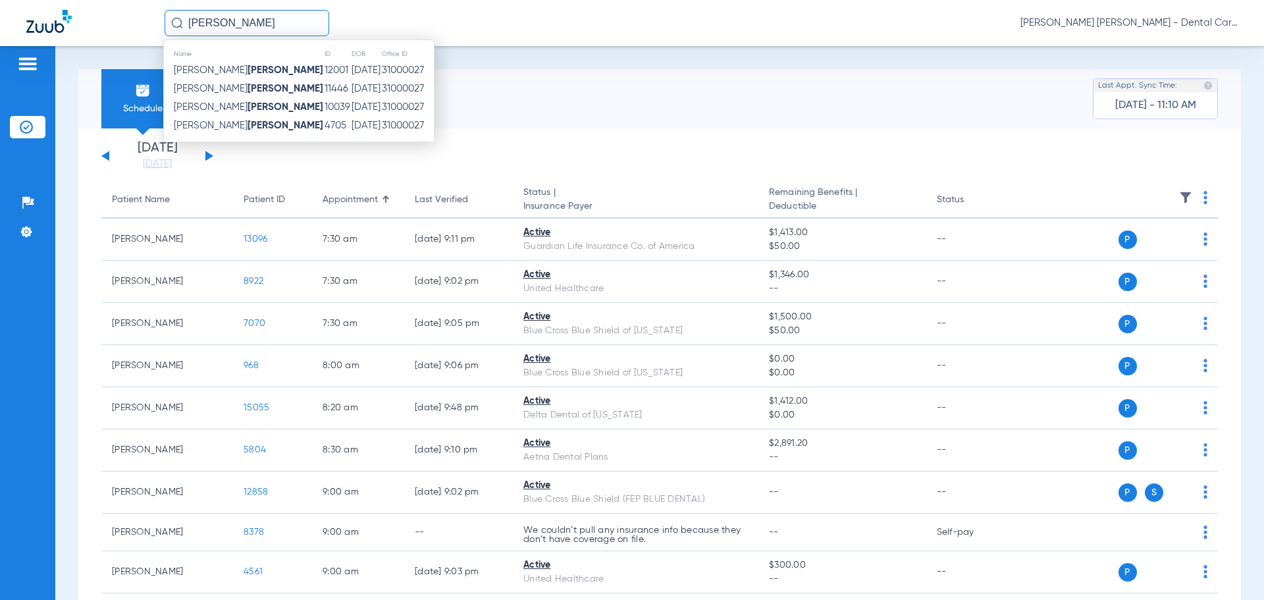
type input "o'toole"
click at [248, 70] on strong "O'toole" at bounding box center [286, 70] width 76 height 10
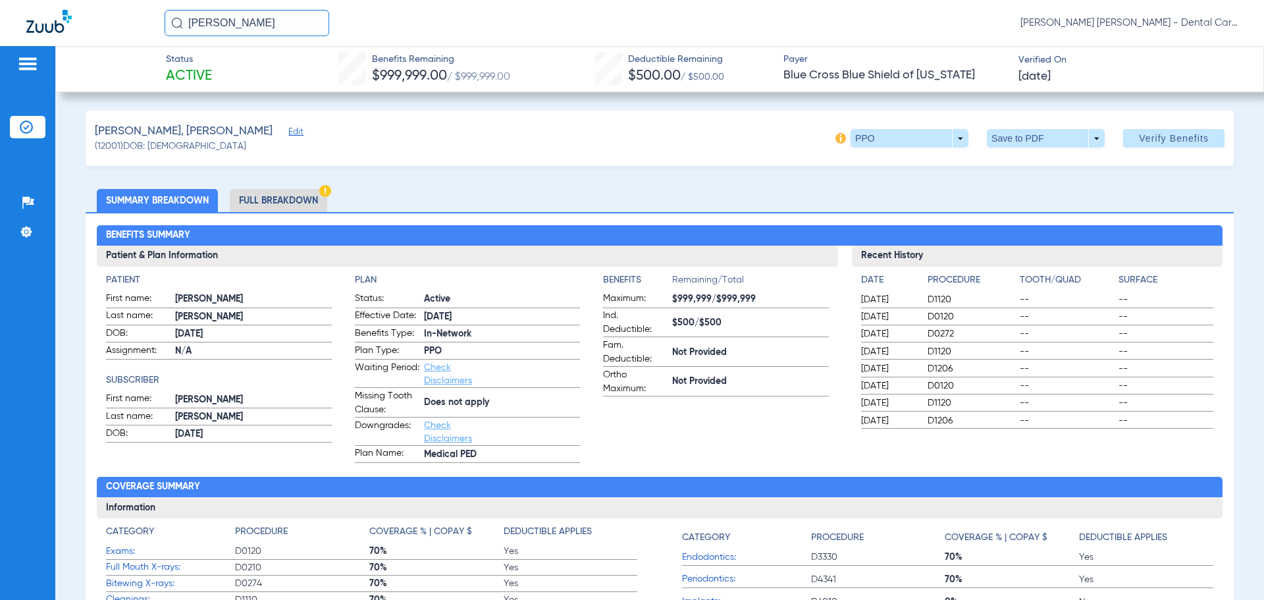
click at [281, 192] on li "Full Breakdown" at bounding box center [278, 200] width 97 height 23
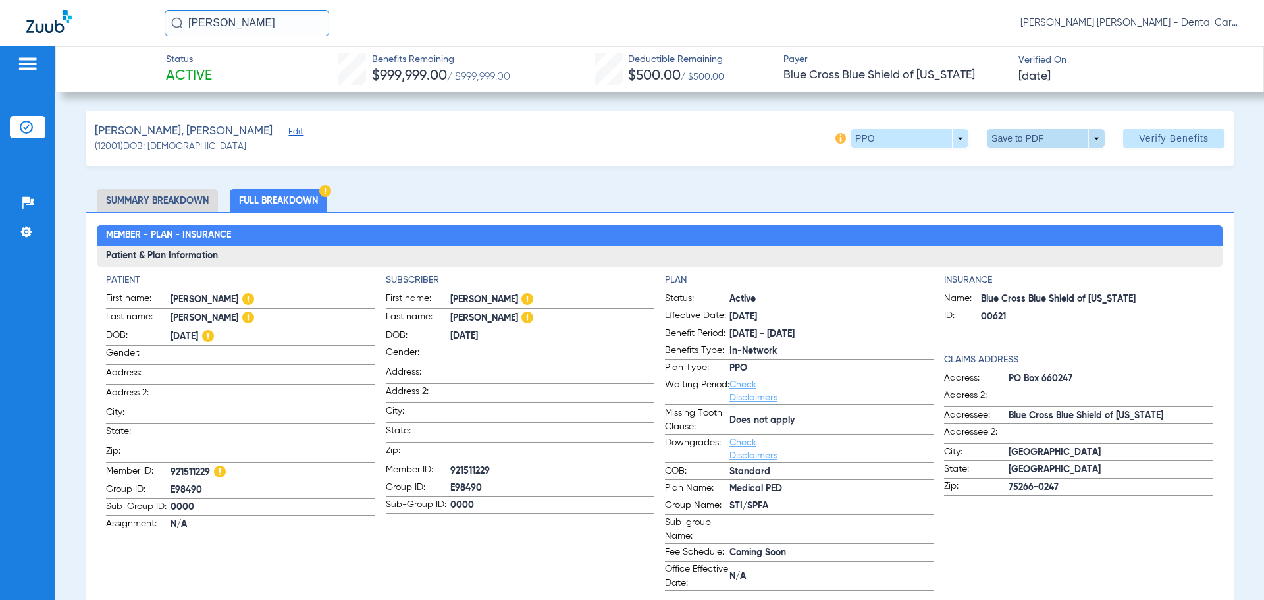
click at [1046, 133] on span at bounding box center [1046, 138] width 32 height 32
click at [1031, 155] on button "insert_drive_file Save to PDF" at bounding box center [1027, 164] width 99 height 26
drag, startPoint x: 244, startPoint y: 30, endPoint x: 36, endPoint y: 43, distance: 208.5
click at [49, 42] on div "o'toole Jose ernesto Hernandez Herrera - Dental Care of Huntley" at bounding box center [632, 23] width 1264 height 46
click at [437, 146] on div "O'Toole, Jackson Edit (12001) DOB: 04/04/2021 PPO arrow_drop_down Save to PDF a…" at bounding box center [660, 138] width 1148 height 55
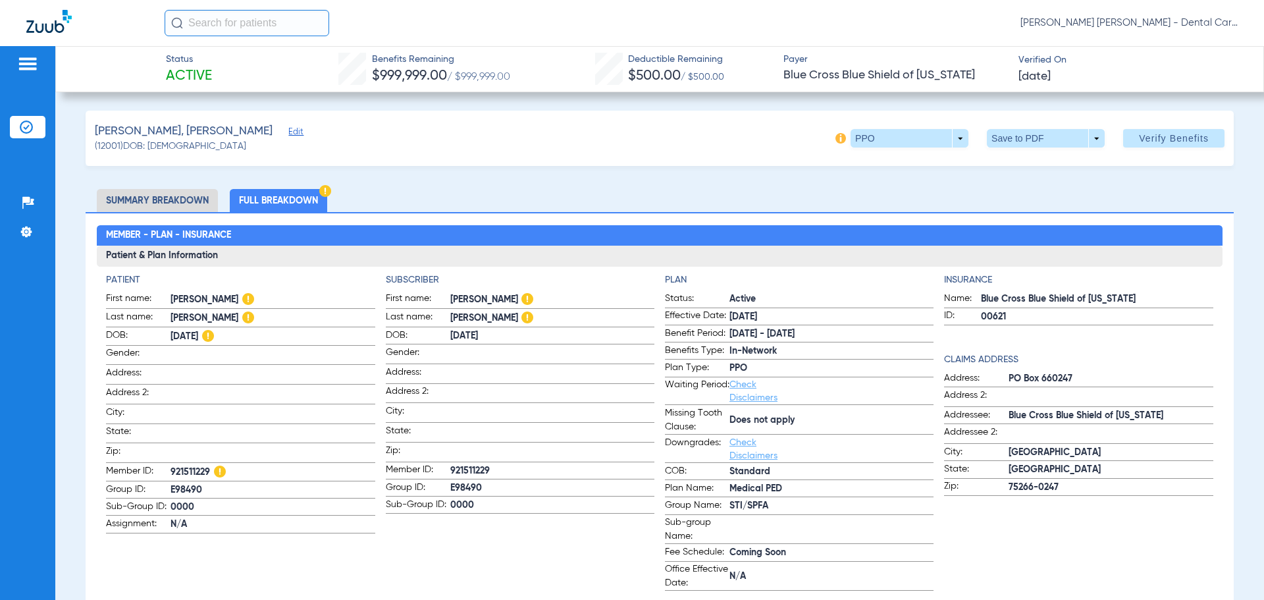
click at [35, 22] on img at bounding box center [48, 21] width 45 height 23
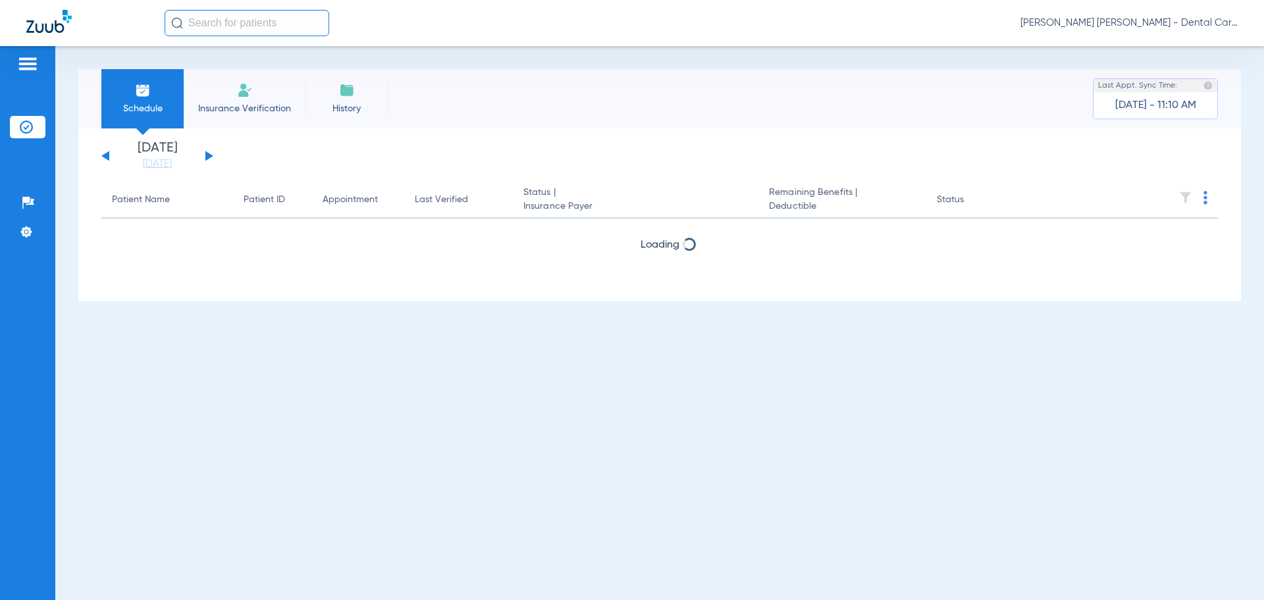
click at [204, 161] on div "Saturday 07-12-2025 Sunday 07-13-2025 Monday 07-14-2025 Tuesday 07-15-2025 Wedn…" at bounding box center [157, 156] width 112 height 29
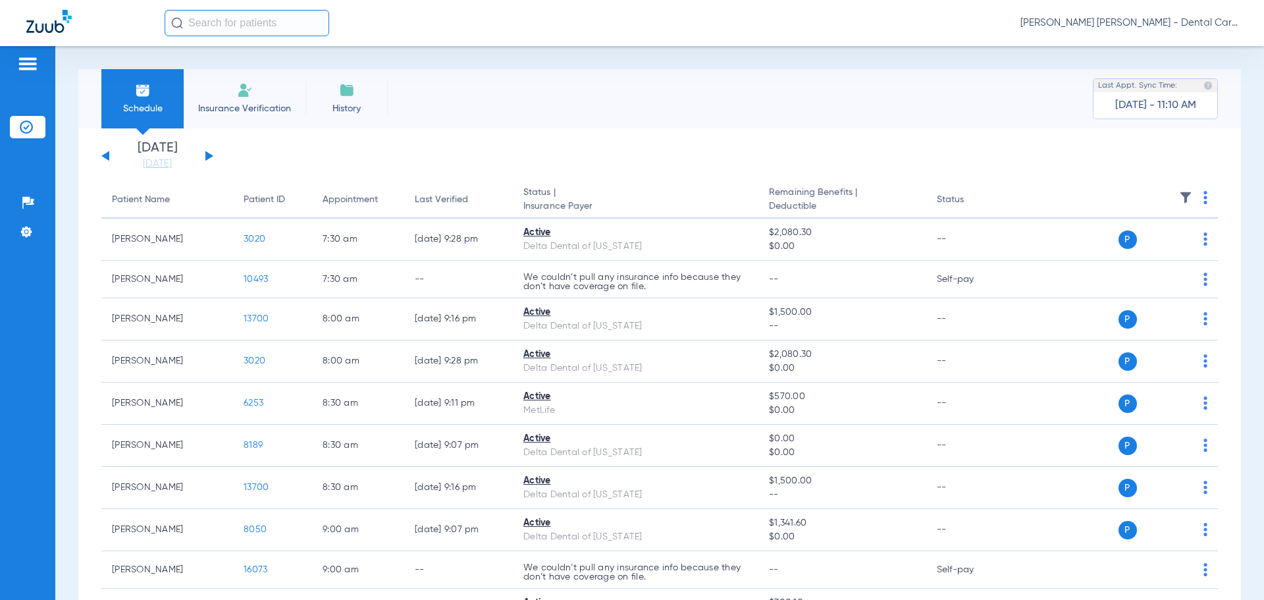
click at [204, 161] on div "Saturday 07-12-2025 Sunday 07-13-2025 Monday 07-14-2025 Tuesday 07-15-2025 Wedn…" at bounding box center [157, 156] width 112 height 29
click at [205, 158] on button at bounding box center [209, 156] width 8 height 10
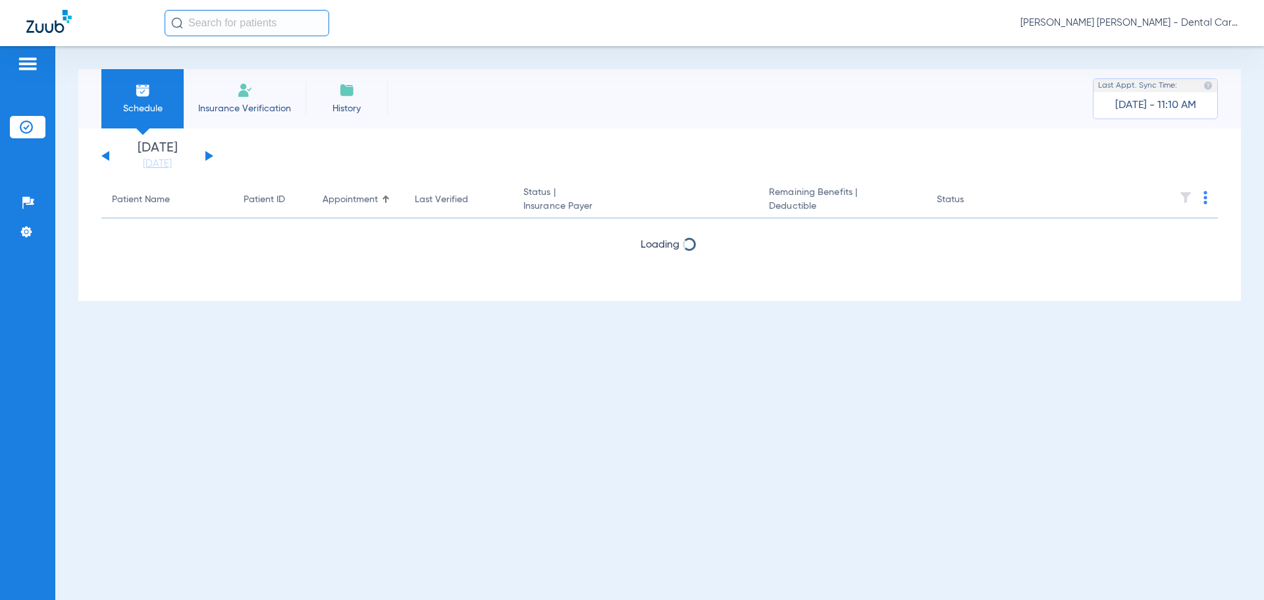
click at [205, 158] on button at bounding box center [209, 156] width 8 height 10
click at [205, 158] on div "Saturday 07-12-2025 Sunday 07-13-2025 Monday 07-14-2025 Tuesday 07-15-2025 Wedn…" at bounding box center [157, 156] width 112 height 29
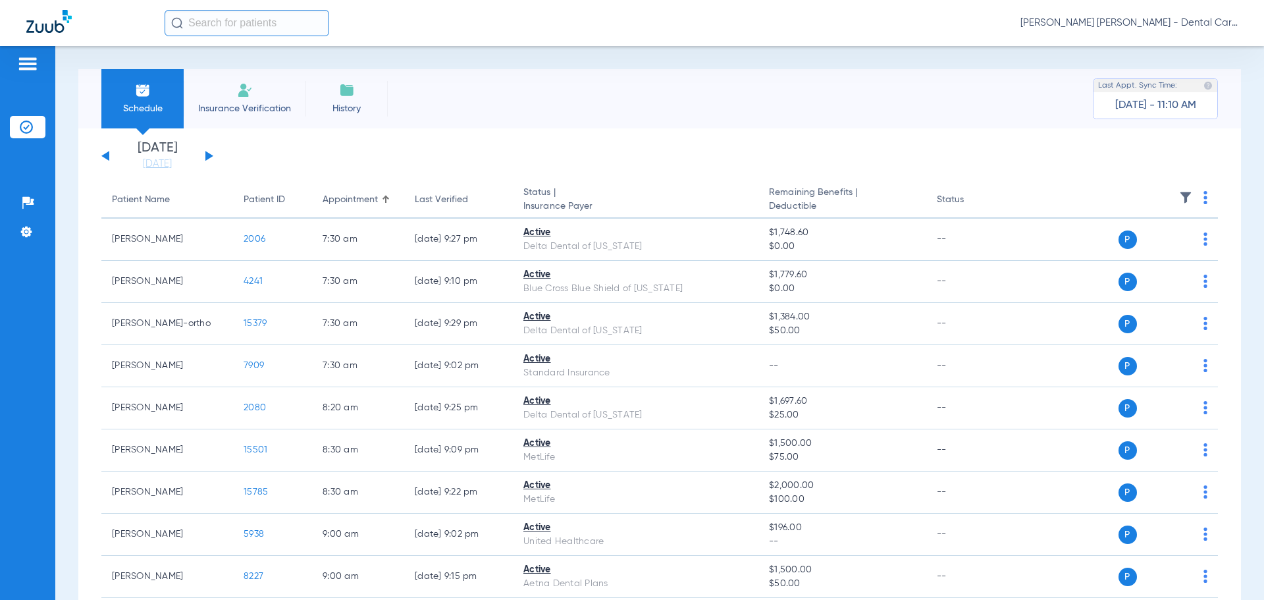
click at [209, 158] on button at bounding box center [209, 156] width 8 height 10
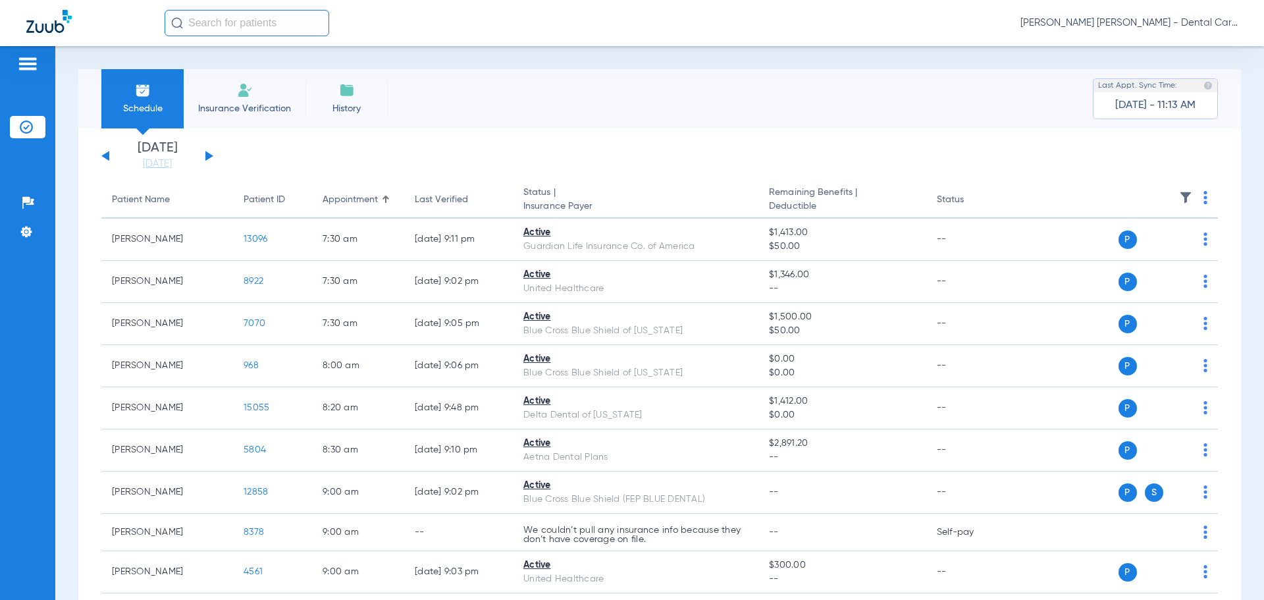
click at [261, 33] on input "text" at bounding box center [247, 23] width 165 height 26
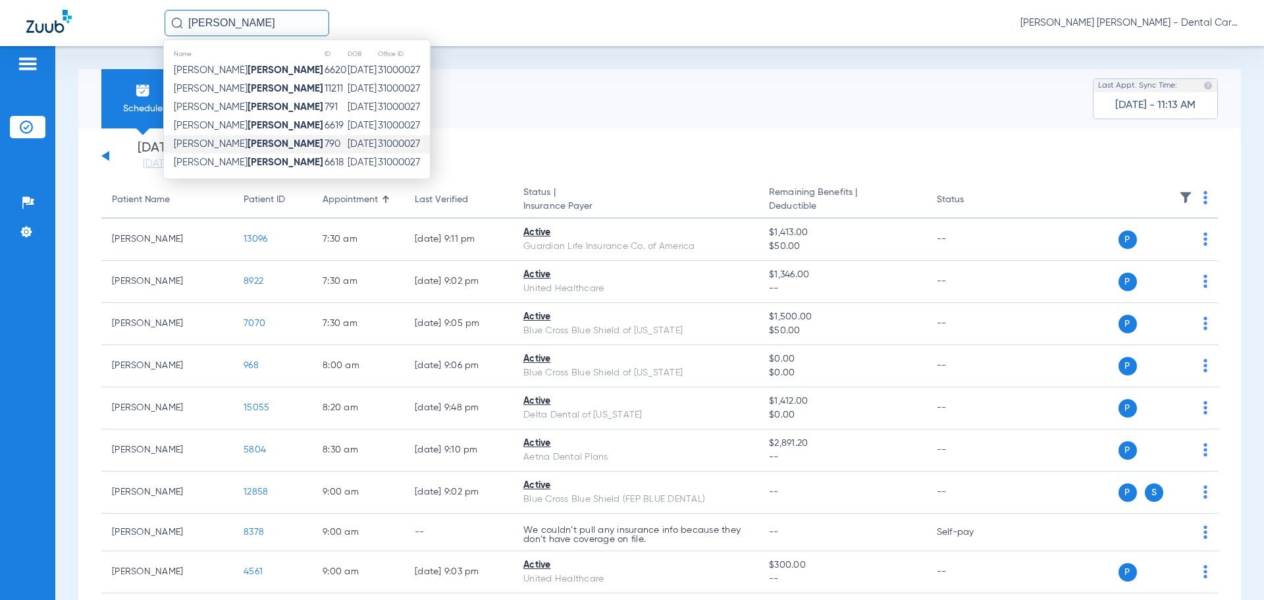
type input "alicea"
click at [248, 142] on strong "Alicea" at bounding box center [286, 144] width 76 height 10
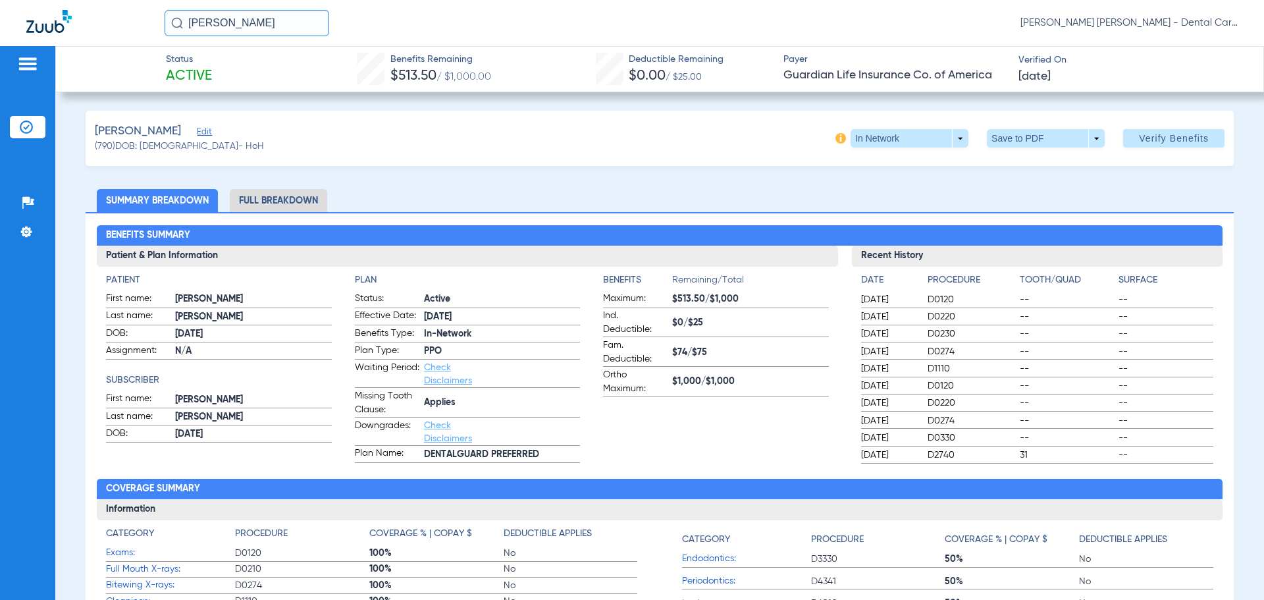
click at [298, 198] on li "Full Breakdown" at bounding box center [278, 200] width 97 height 23
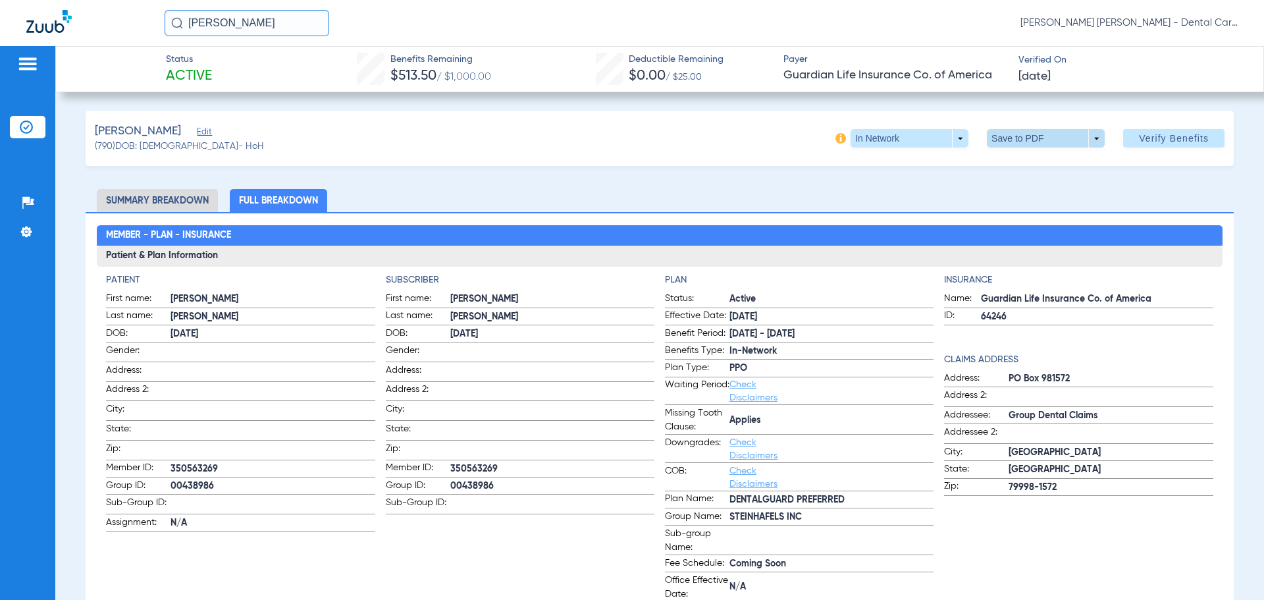
click at [1030, 137] on span at bounding box center [1046, 138] width 32 height 32
click at [1031, 178] on div "insert_drive_file Save to PDF" at bounding box center [1027, 165] width 101 height 28
click at [1030, 146] on span at bounding box center [1046, 138] width 32 height 32
click at [1027, 169] on span "Save to PDF" at bounding box center [1041, 164] width 52 height 9
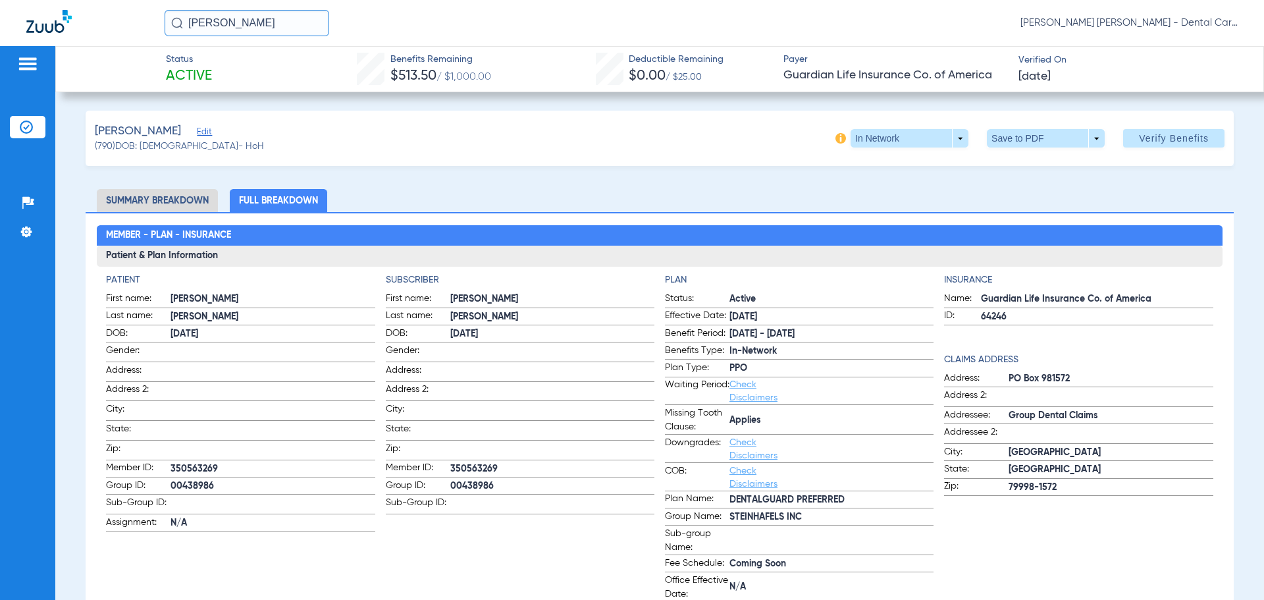
drag, startPoint x: 163, startPoint y: 21, endPoint x: 155, endPoint y: 24, distance: 7.7
click at [155, 23] on div "alicea Jose ernesto Hernandez Herrera - Dental Care of Huntley" at bounding box center [632, 23] width 1264 height 46
click at [51, 21] on img at bounding box center [48, 21] width 45 height 23
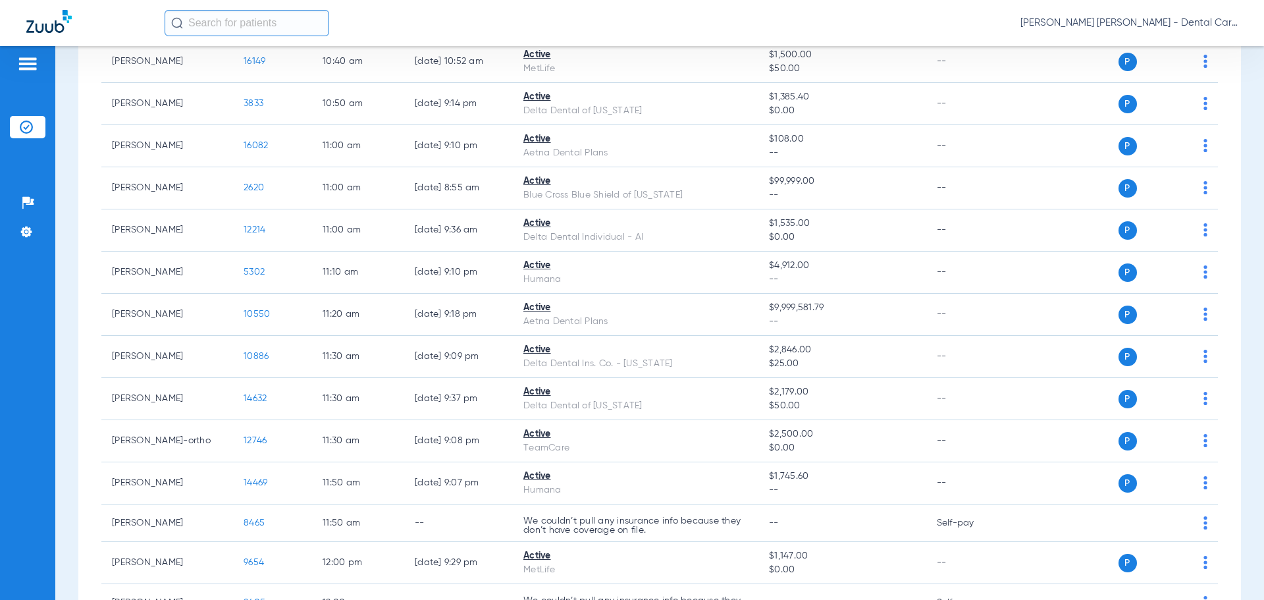
scroll to position [1185, 0]
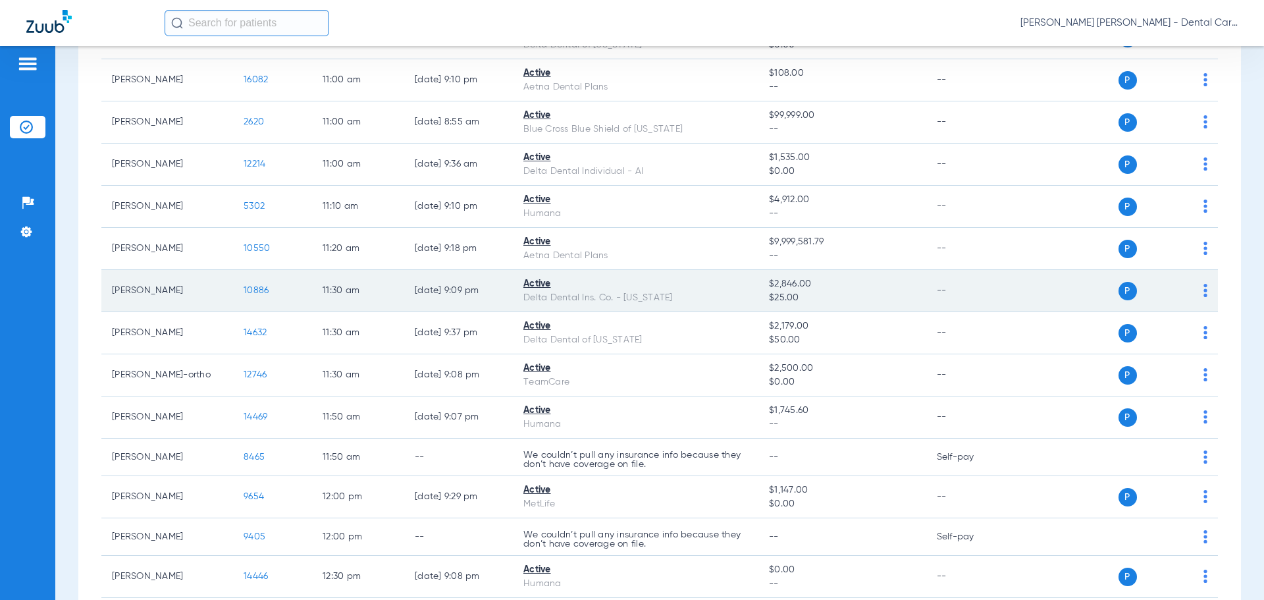
click at [252, 291] on span "10886" at bounding box center [256, 290] width 25 height 9
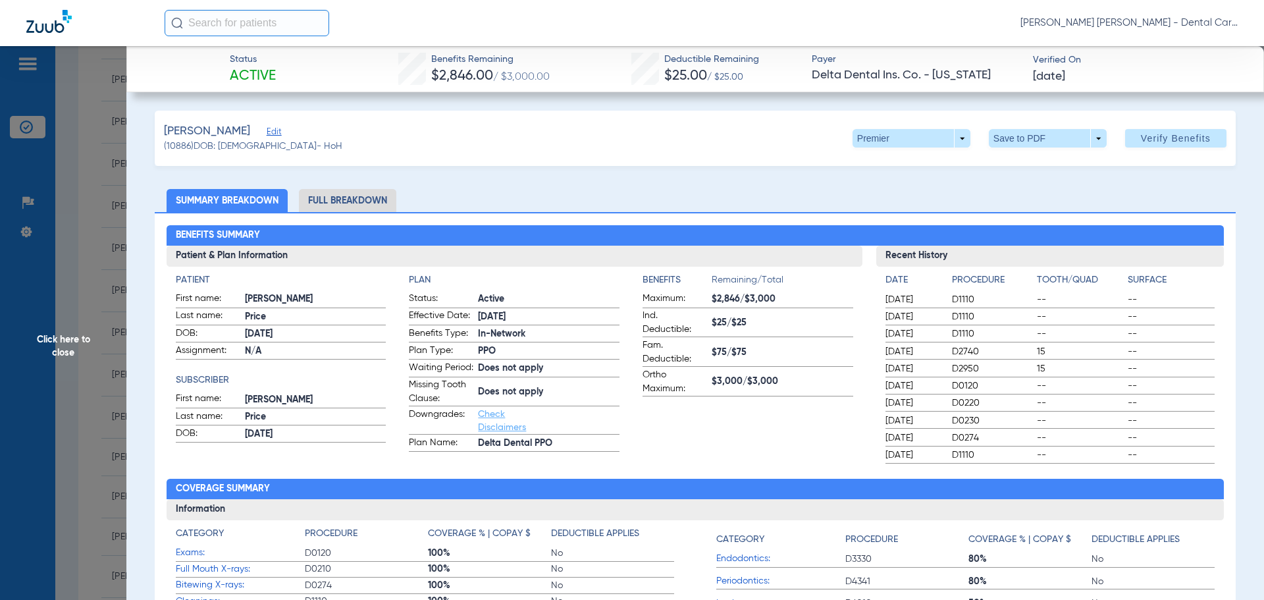
click at [354, 200] on li "Full Breakdown" at bounding box center [347, 200] width 97 height 23
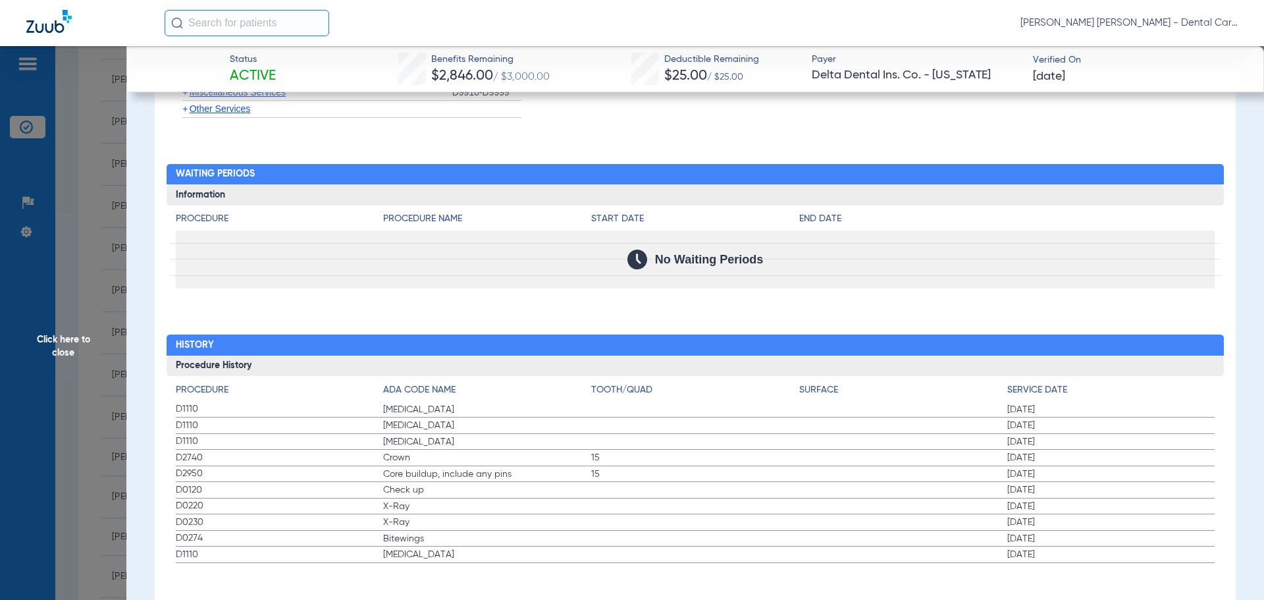
scroll to position [1782, 0]
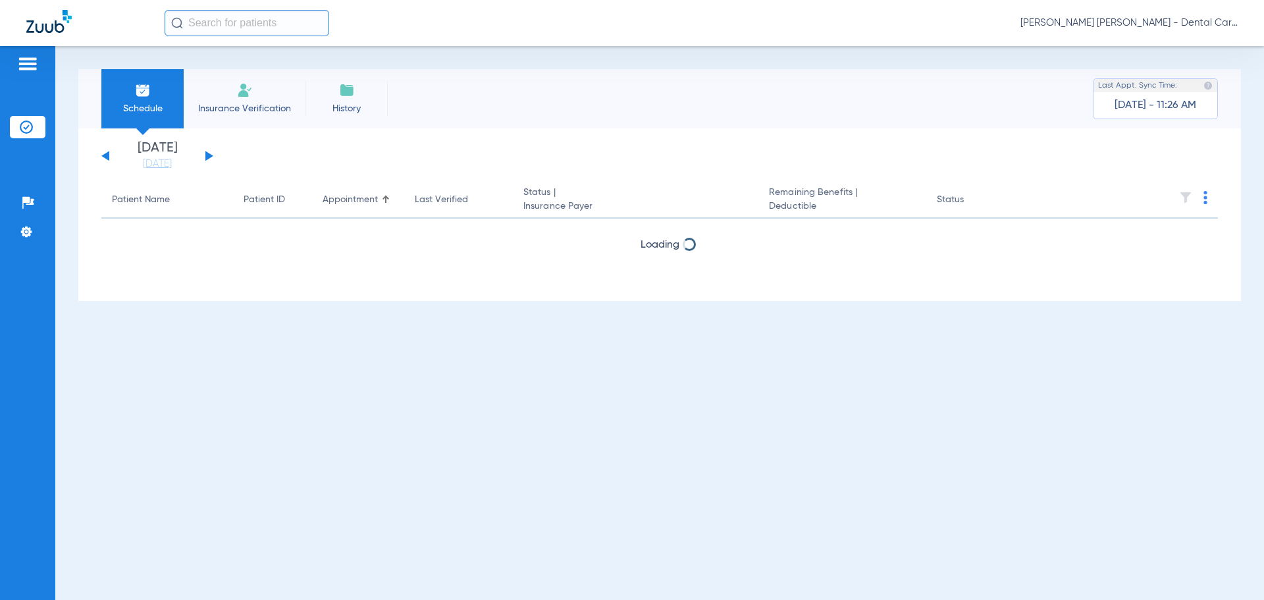
click at [211, 156] on button at bounding box center [209, 156] width 8 height 10
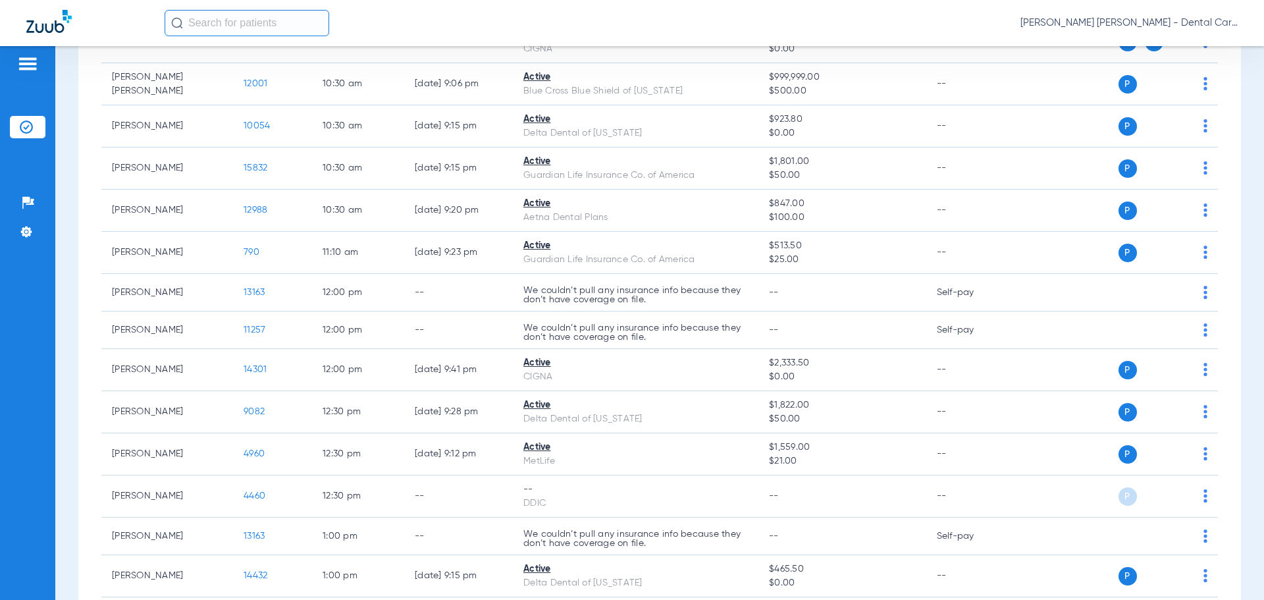
scroll to position [724, 0]
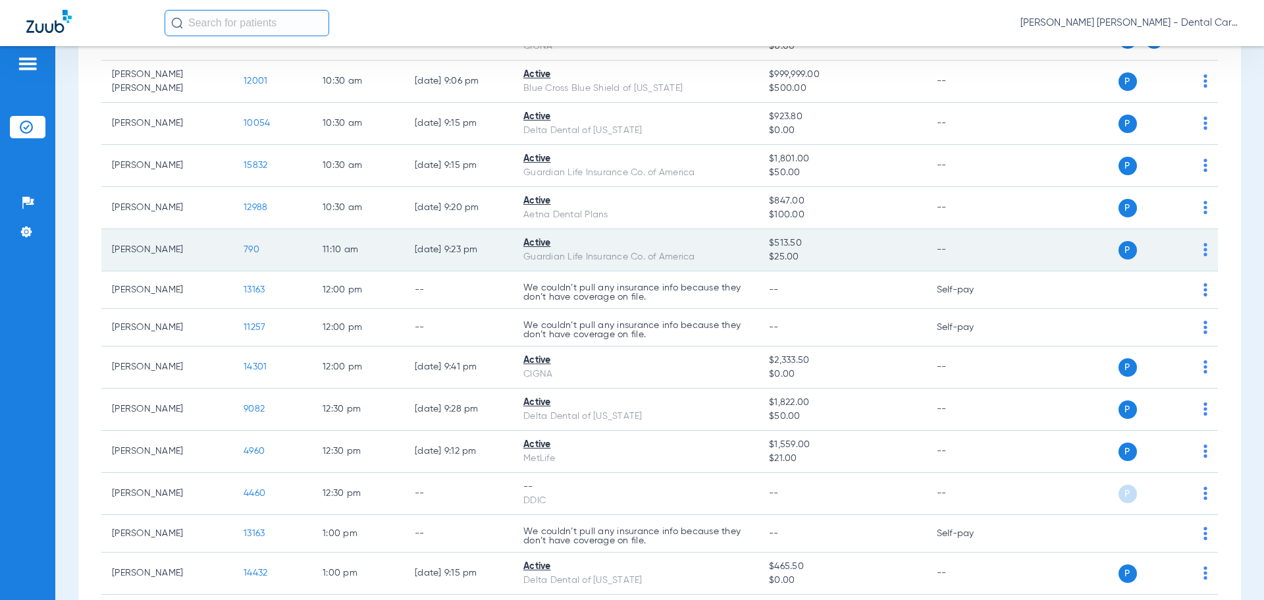
click at [256, 250] on span "790" at bounding box center [252, 249] width 16 height 9
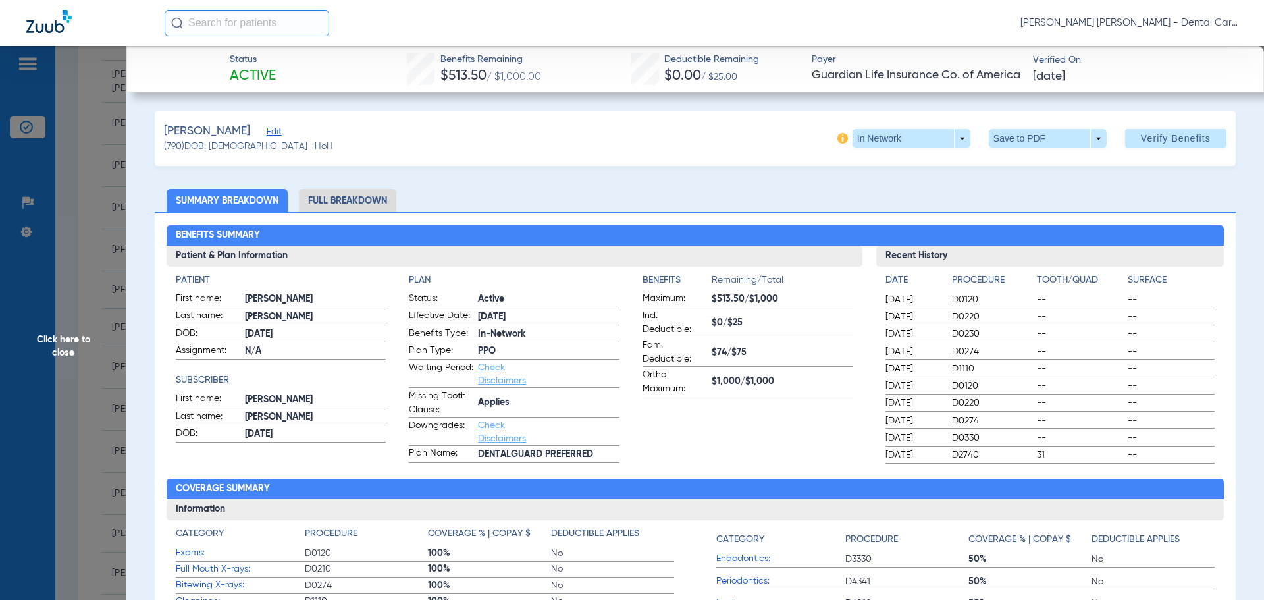
click at [367, 196] on li "Full Breakdown" at bounding box center [347, 200] width 97 height 23
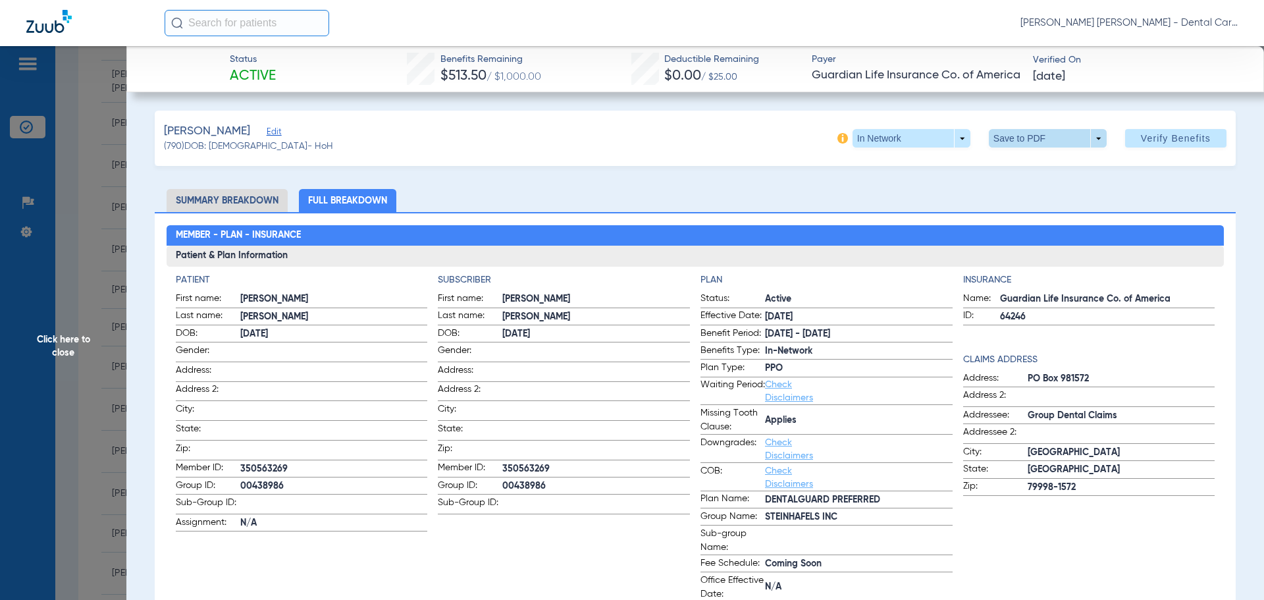
click at [1032, 132] on span at bounding box center [1048, 138] width 32 height 32
click at [1037, 168] on span "Save to PDF" at bounding box center [1043, 164] width 52 height 9
click at [53, 340] on span "Click here to close" at bounding box center [63, 346] width 126 height 600
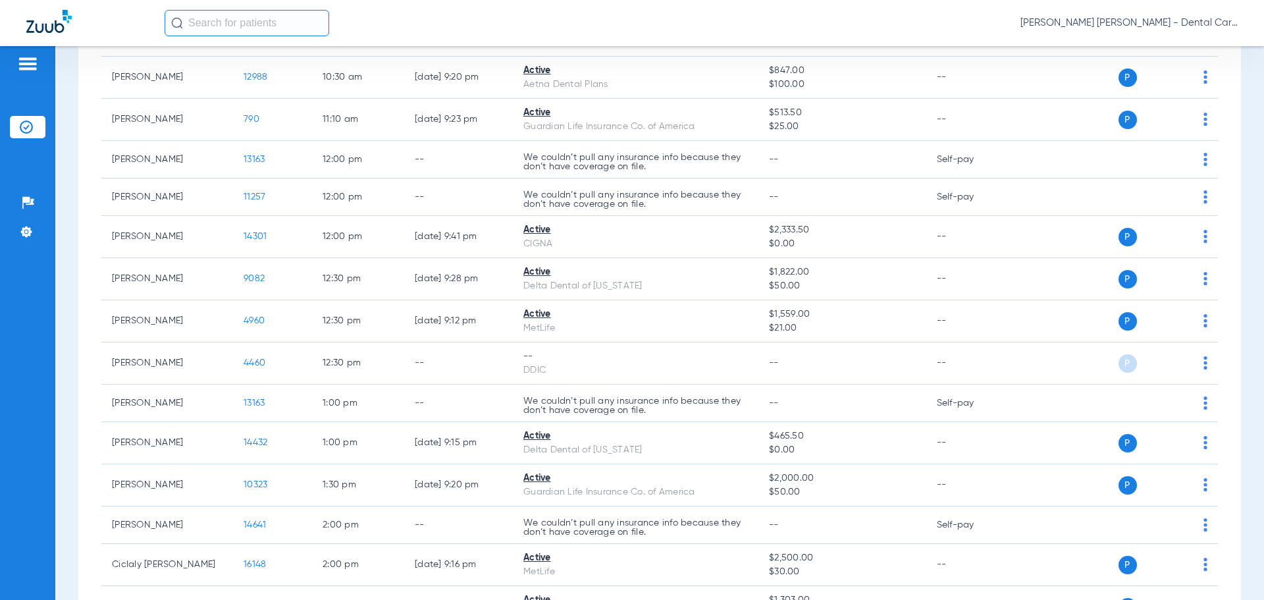
scroll to position [856, 0]
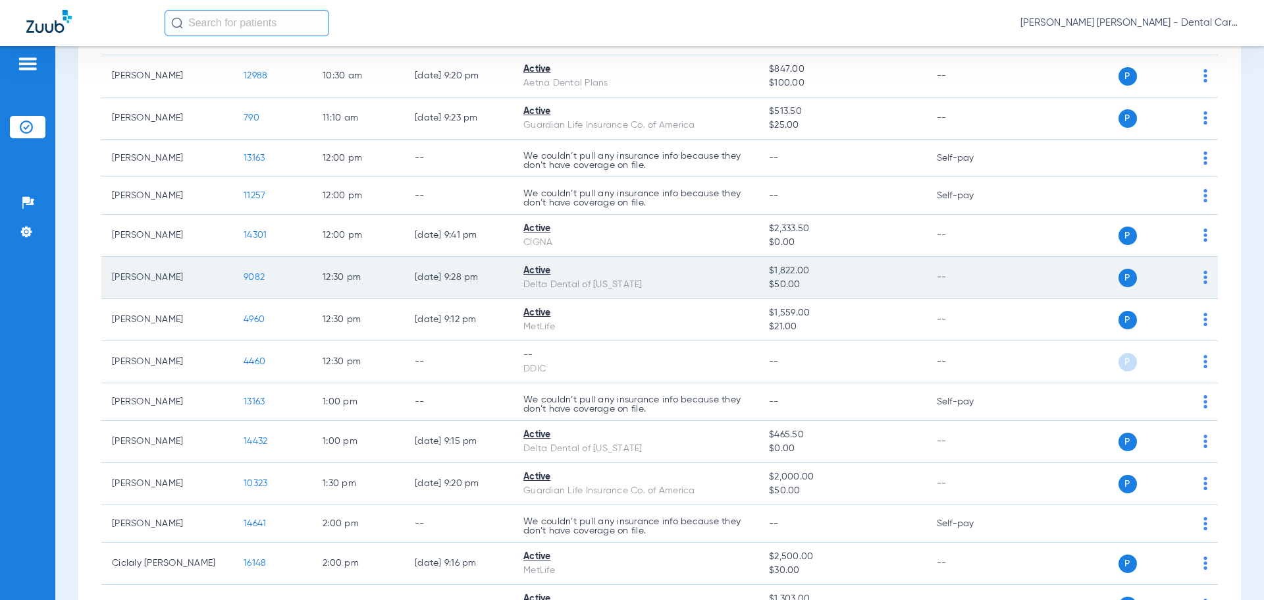
click at [259, 277] on span "9082" at bounding box center [254, 277] width 21 height 9
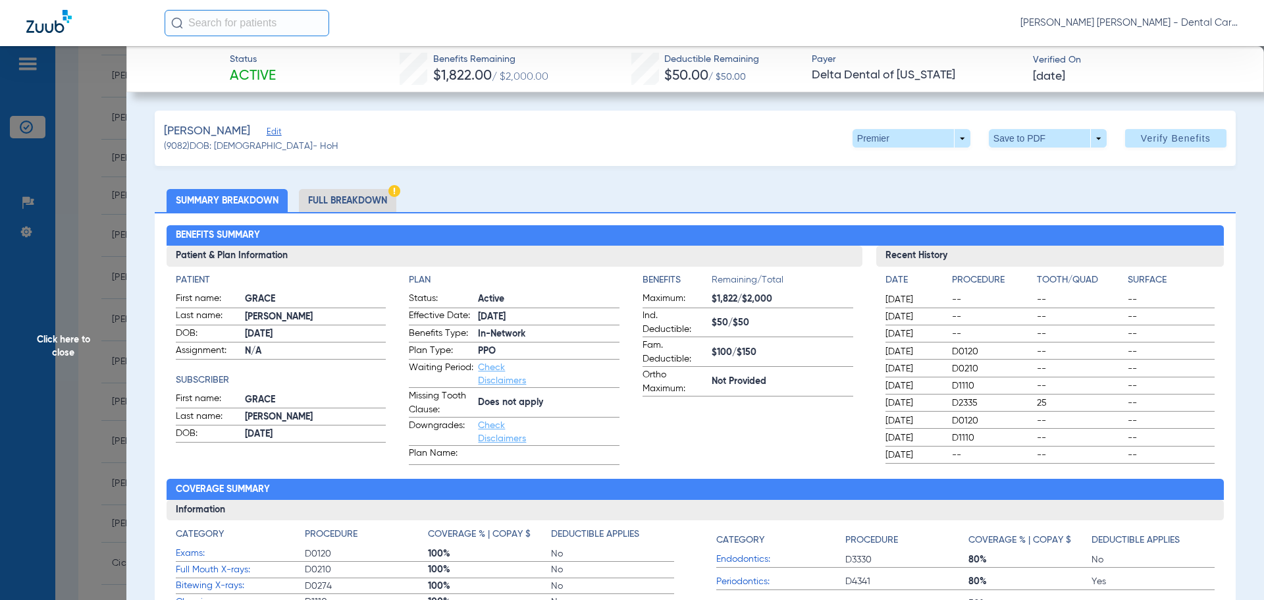
click at [377, 203] on li "Full Breakdown" at bounding box center [347, 200] width 97 height 23
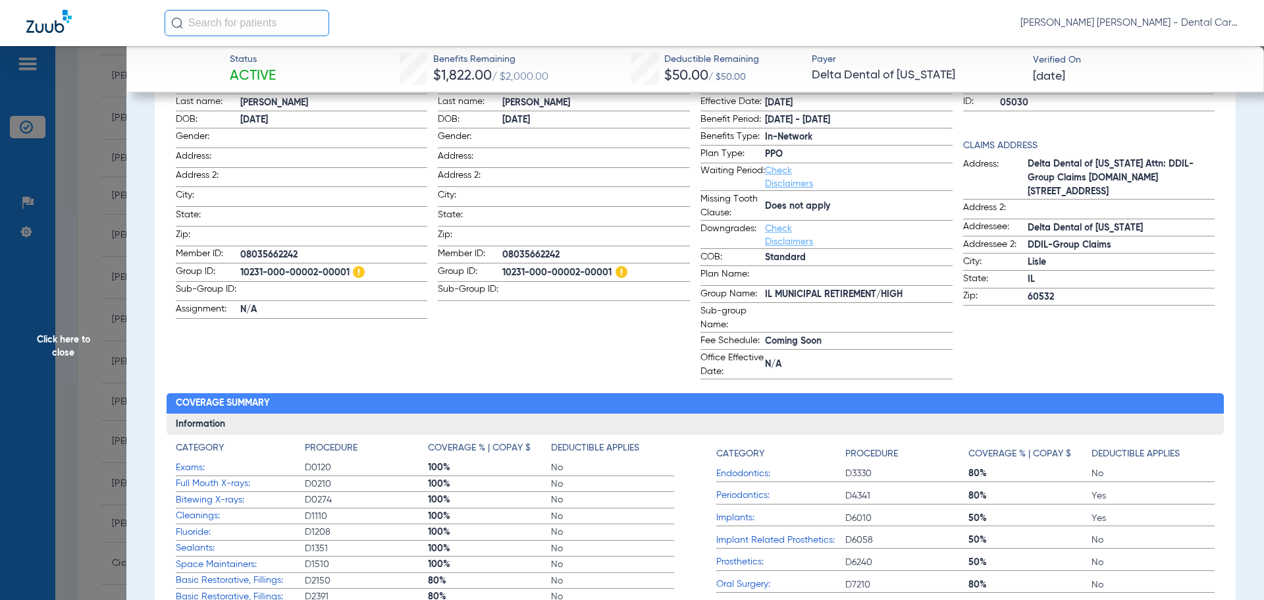
scroll to position [0, 0]
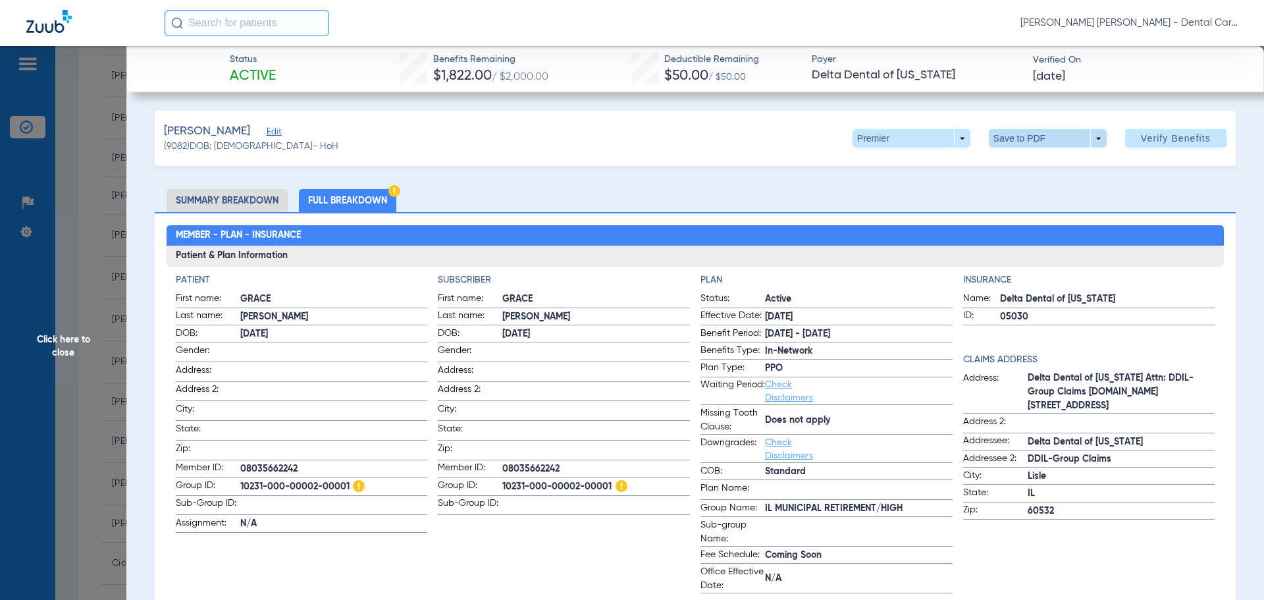
click at [1032, 130] on span at bounding box center [1048, 138] width 32 height 32
click at [1018, 165] on span "Save to PDF" at bounding box center [1043, 164] width 52 height 9
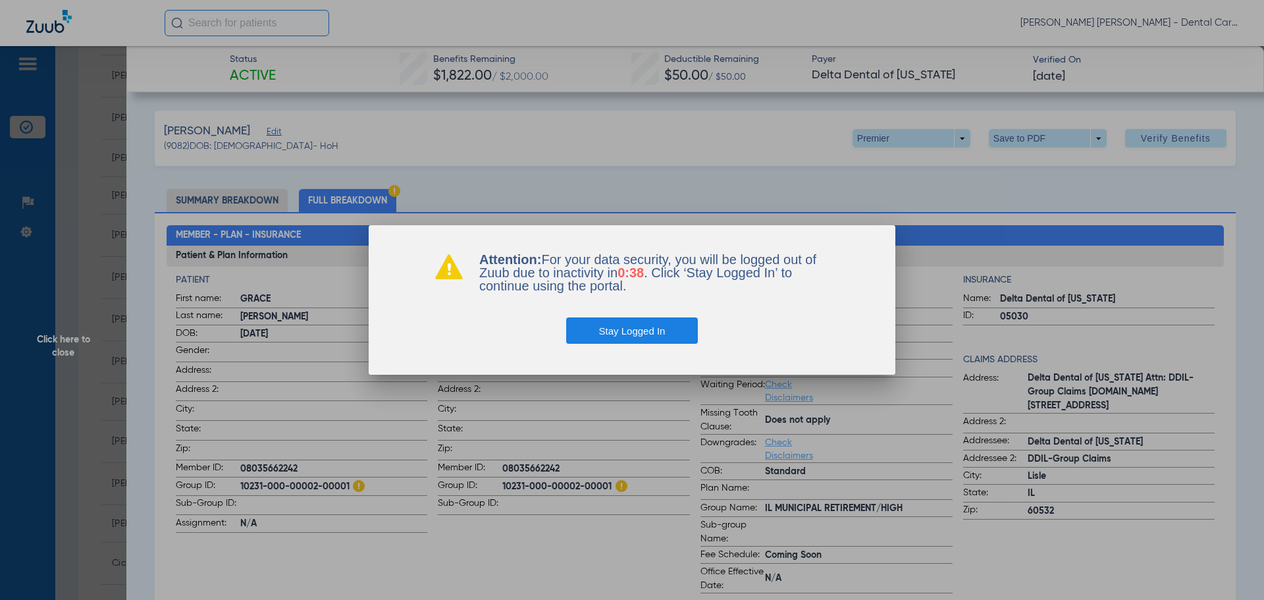
click at [675, 338] on button "Stay Logged In" at bounding box center [632, 330] width 132 height 26
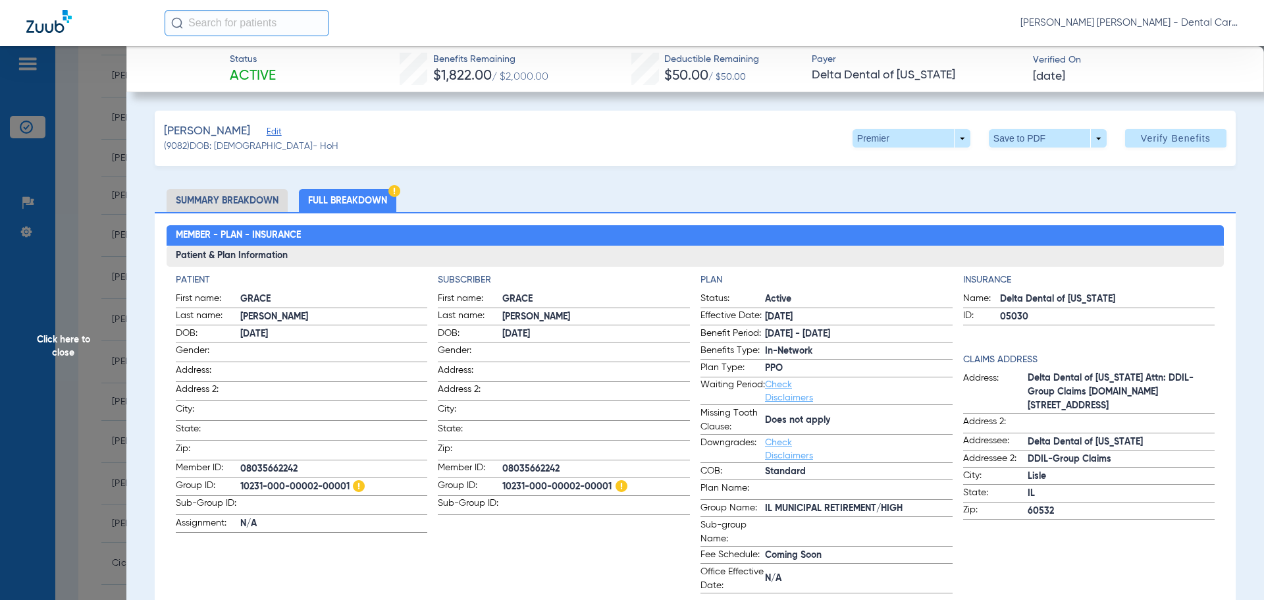
click at [57, 337] on span "Click here to close" at bounding box center [63, 346] width 126 height 600
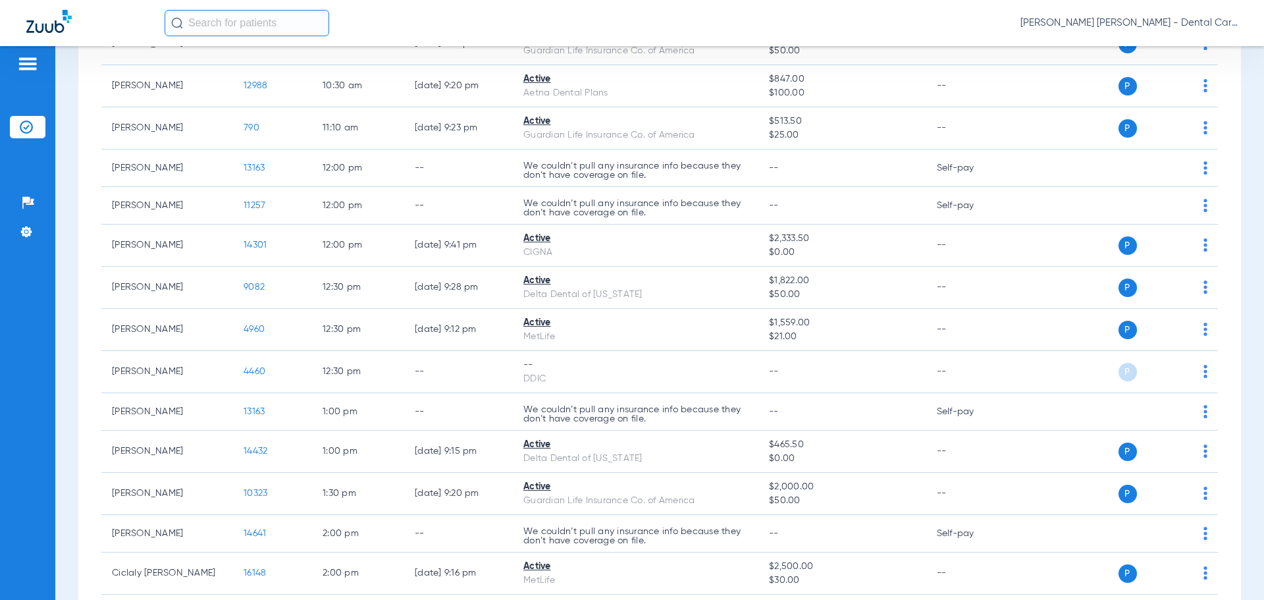
scroll to position [856, 0]
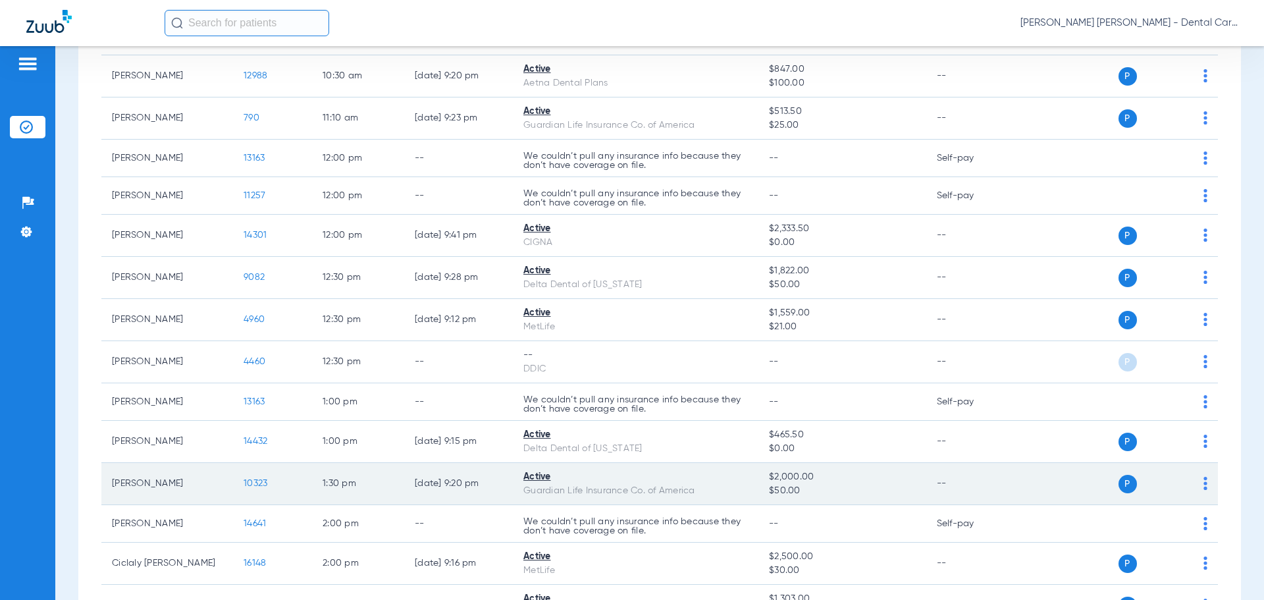
click at [257, 480] on span "10323" at bounding box center [256, 483] width 24 height 9
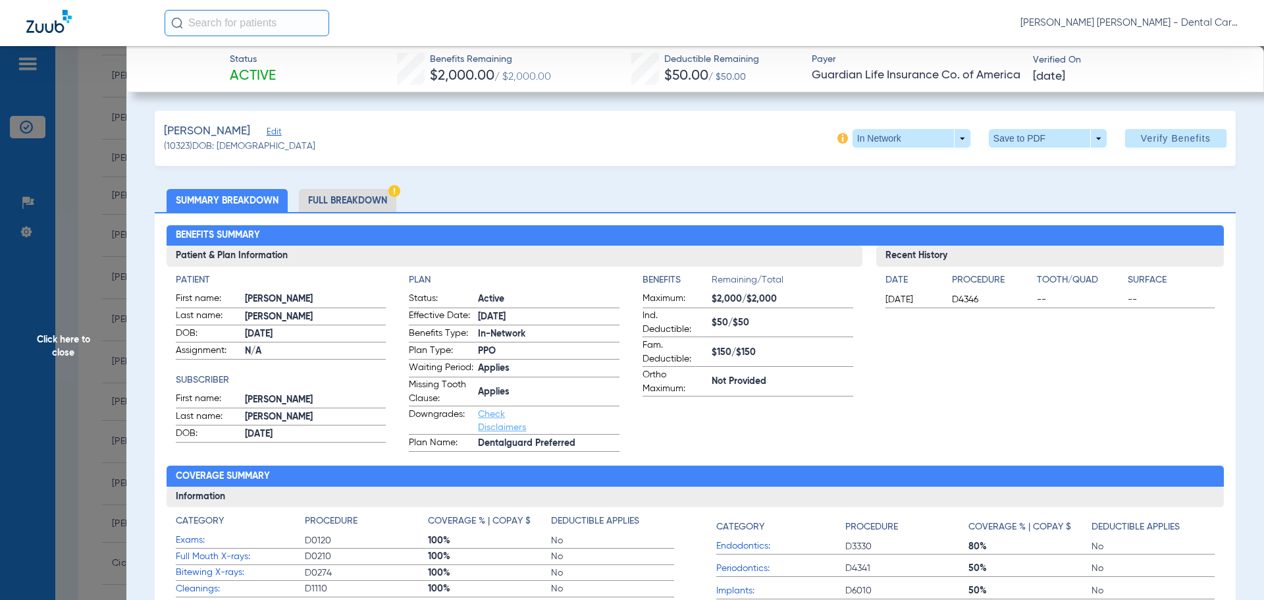
click at [363, 199] on li "Full Breakdown" at bounding box center [347, 200] width 97 height 23
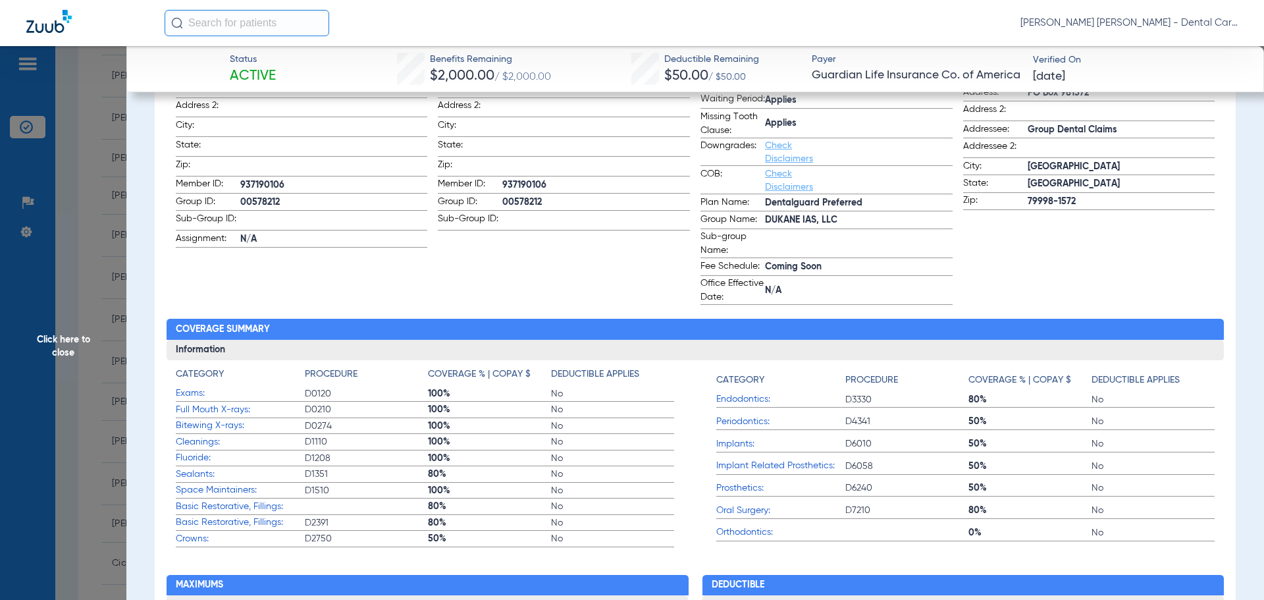
scroll to position [66, 0]
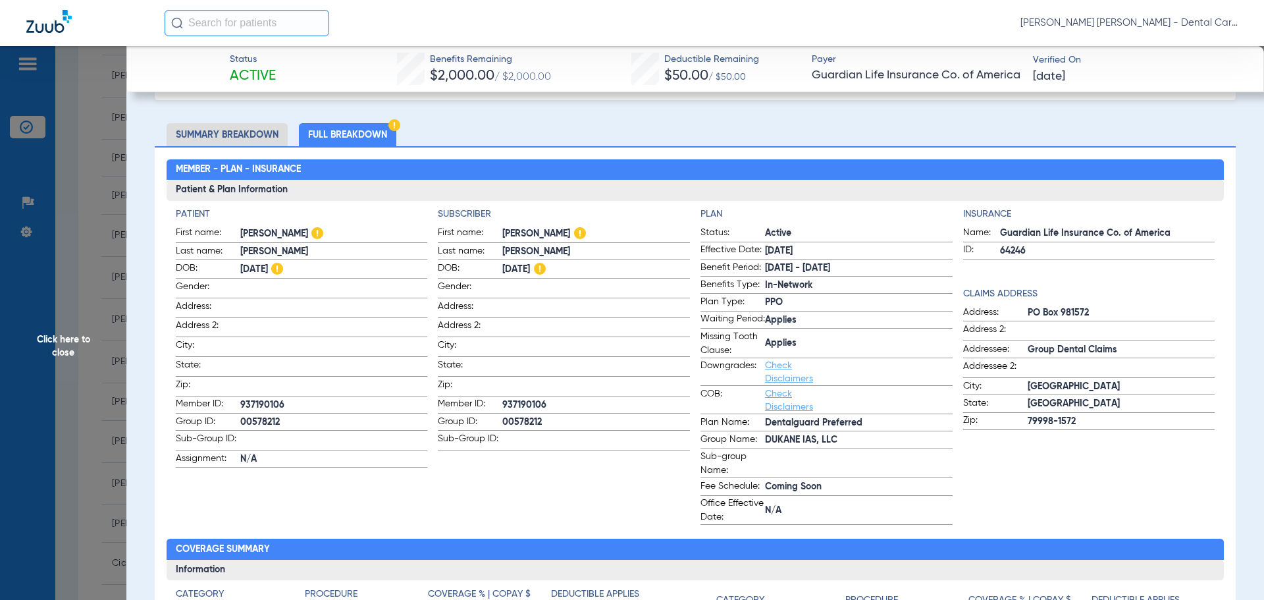
click at [371, 132] on li "Full Breakdown" at bounding box center [347, 134] width 97 height 23
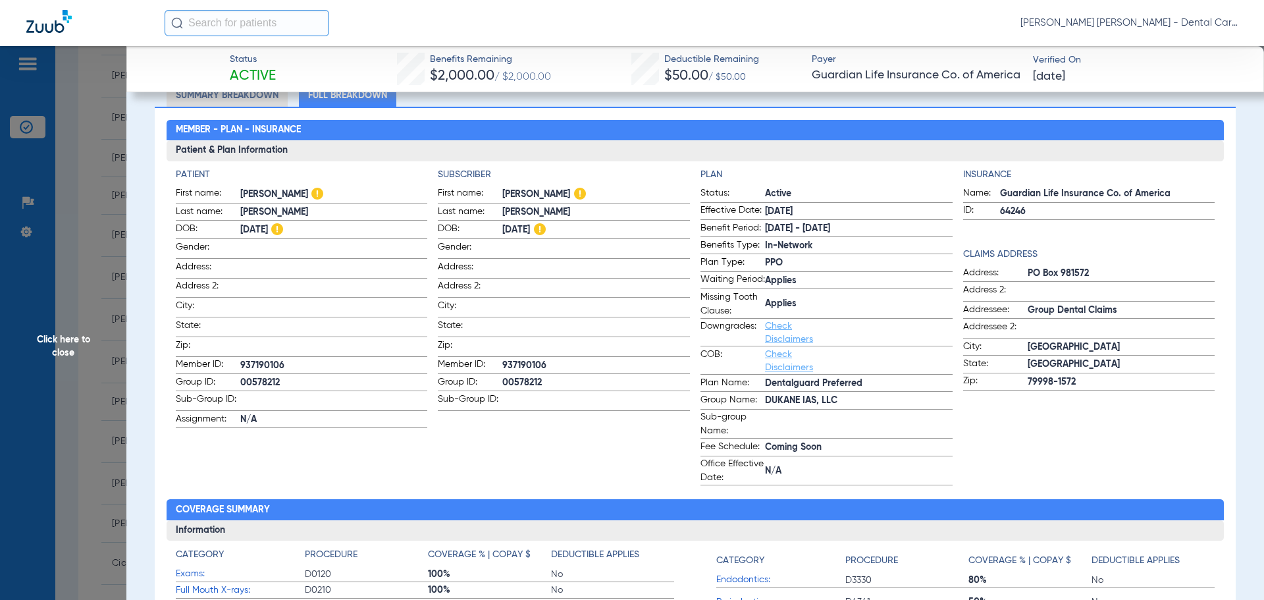
scroll to position [0, 0]
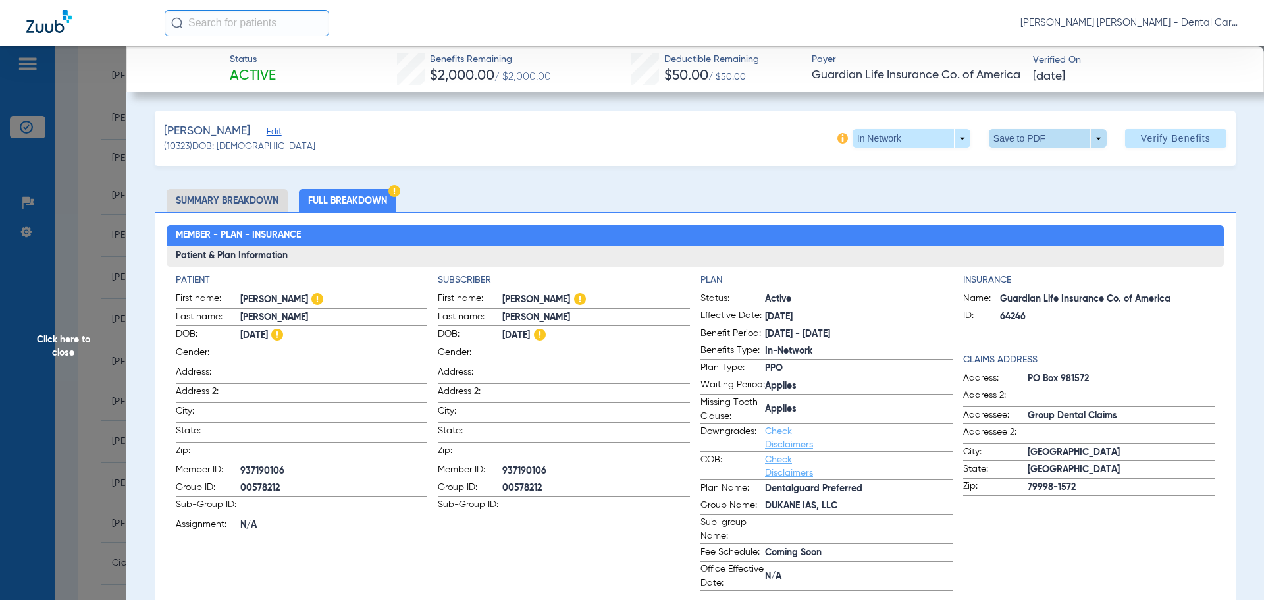
click at [1044, 136] on span at bounding box center [1048, 138] width 32 height 32
click at [1030, 170] on button "insert_drive_file Save to PDF" at bounding box center [1029, 164] width 99 height 26
click at [348, 208] on li "Full Breakdown" at bounding box center [347, 200] width 97 height 23
click at [346, 203] on li "Full Breakdown" at bounding box center [347, 200] width 97 height 23
click at [999, 137] on span at bounding box center [1048, 138] width 118 height 18
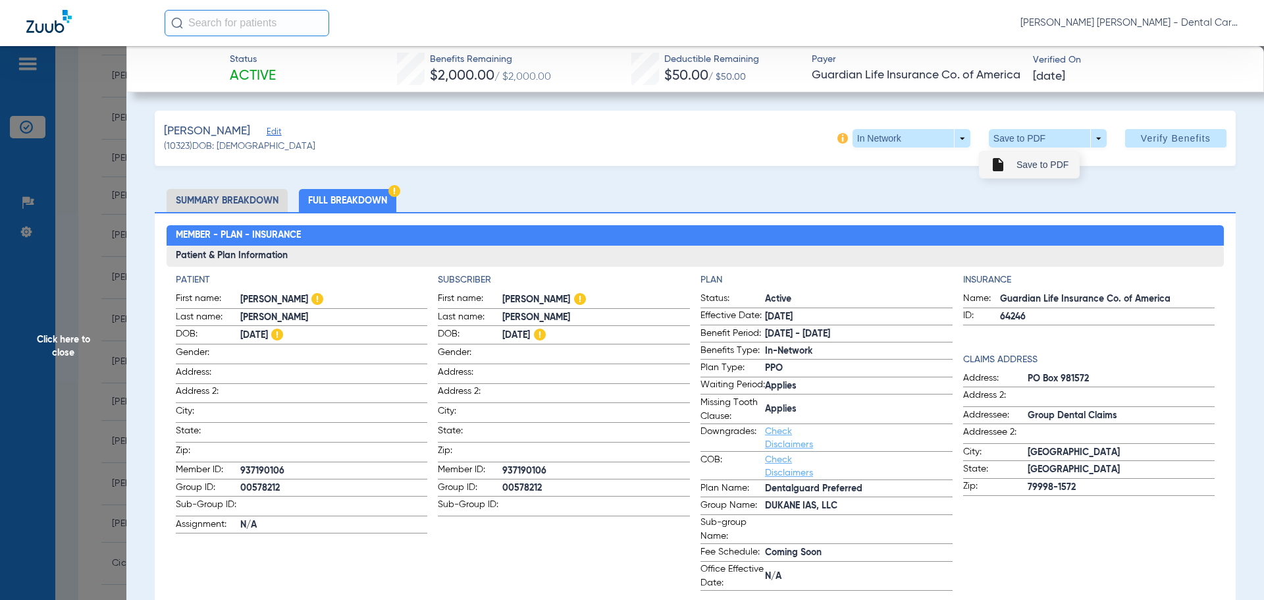
click at [1007, 164] on button "insert_drive_file Save to PDF" at bounding box center [1029, 164] width 99 height 26
click at [64, 334] on span "Click here to close" at bounding box center [63, 346] width 126 height 600
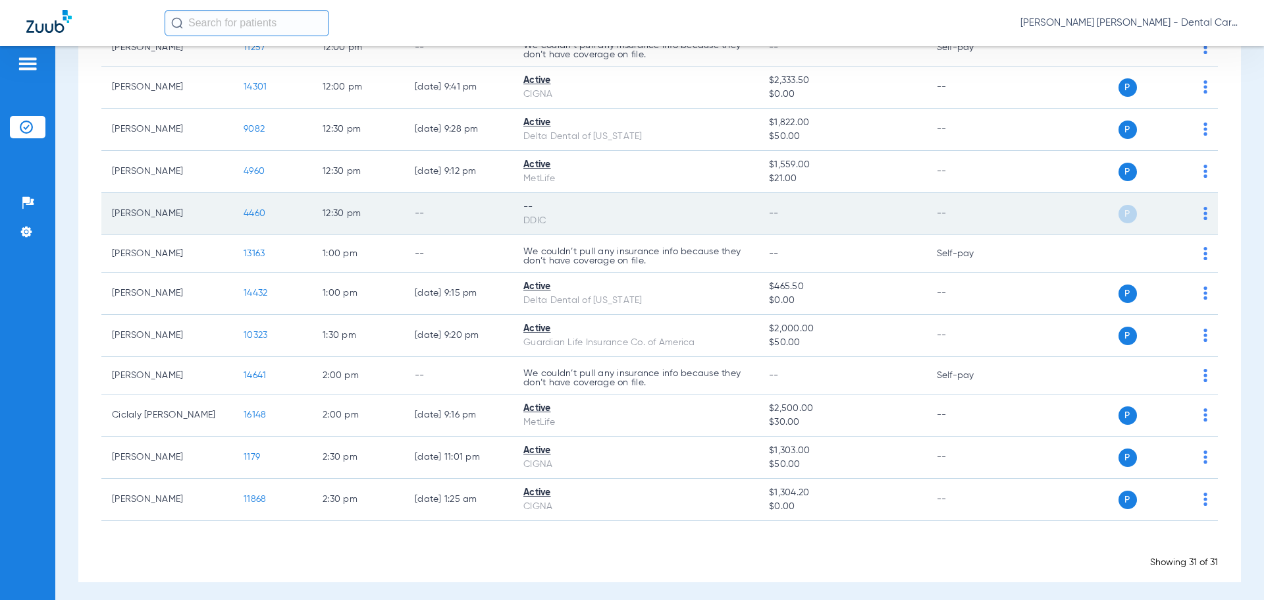
scroll to position [1009, 0]
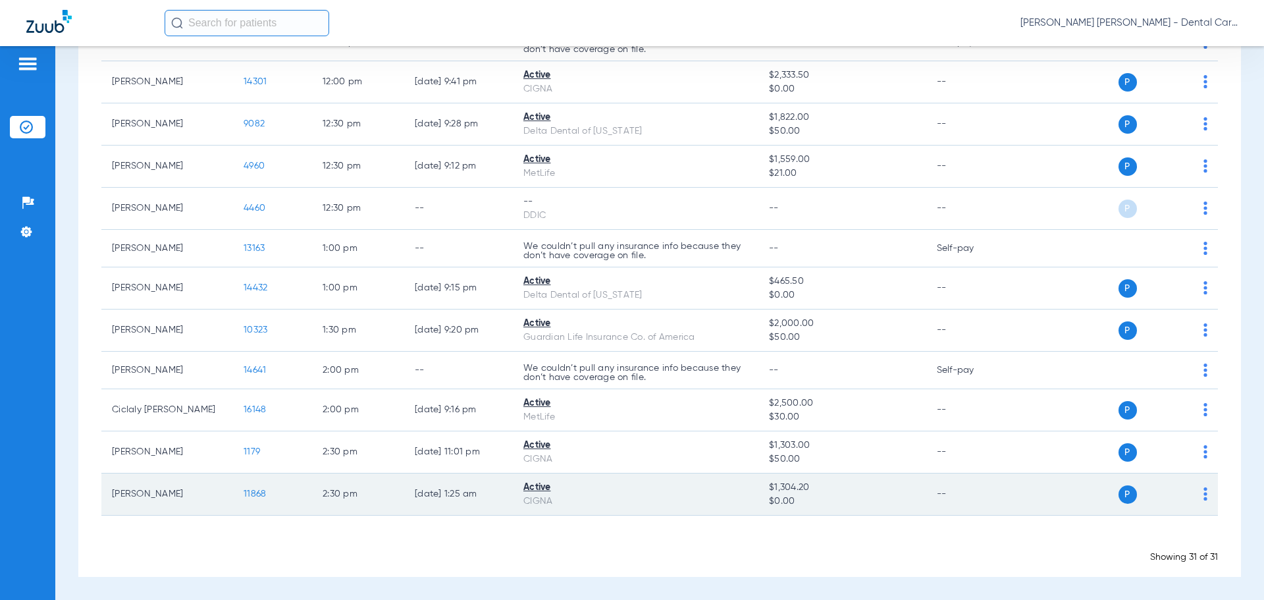
click at [254, 491] on span "11868" at bounding box center [255, 493] width 22 height 9
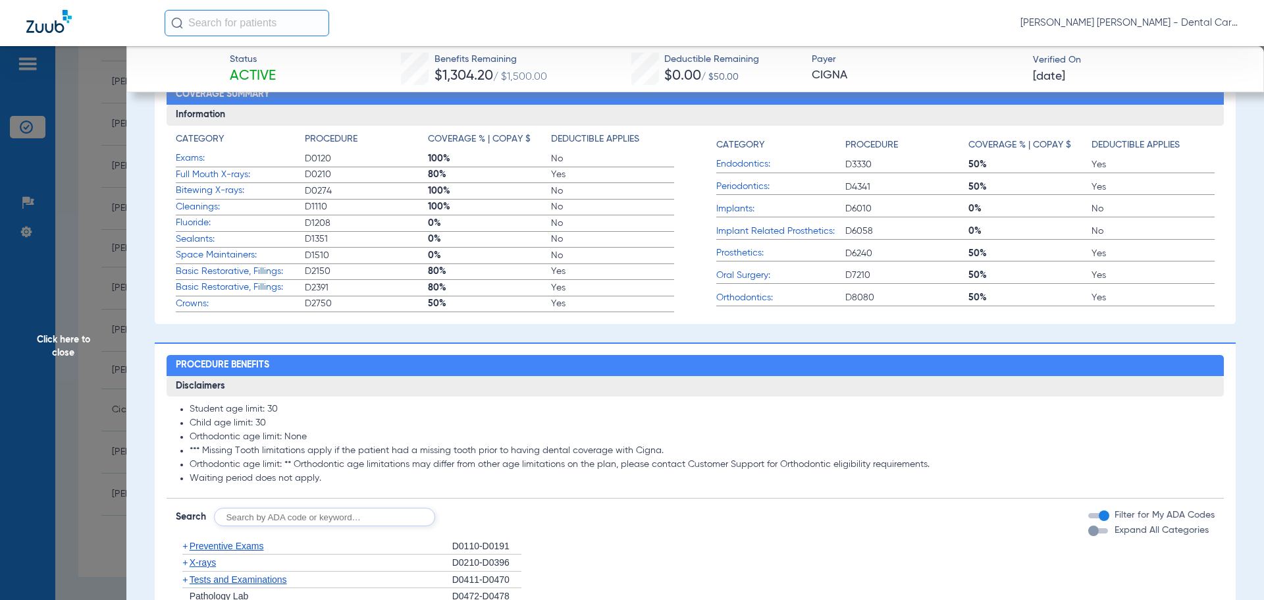
scroll to position [0, 0]
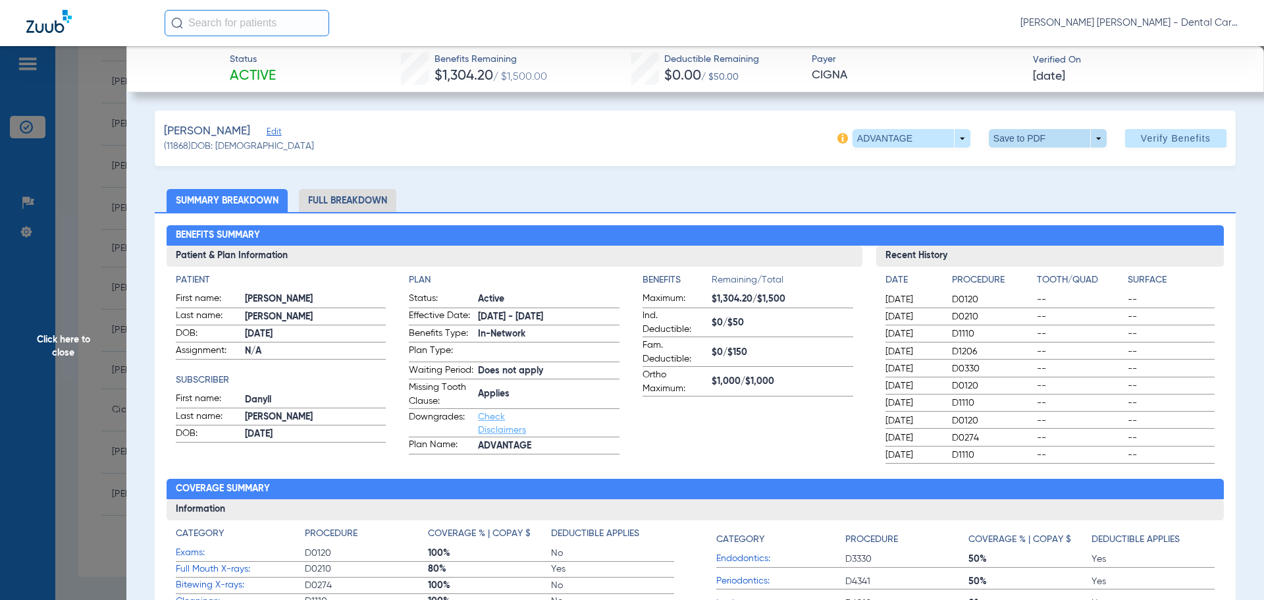
click at [1035, 133] on span at bounding box center [1048, 138] width 32 height 32
click at [1024, 161] on span "Save to PDF" at bounding box center [1043, 164] width 52 height 9
click at [59, 350] on span "Click here to close" at bounding box center [63, 346] width 126 height 600
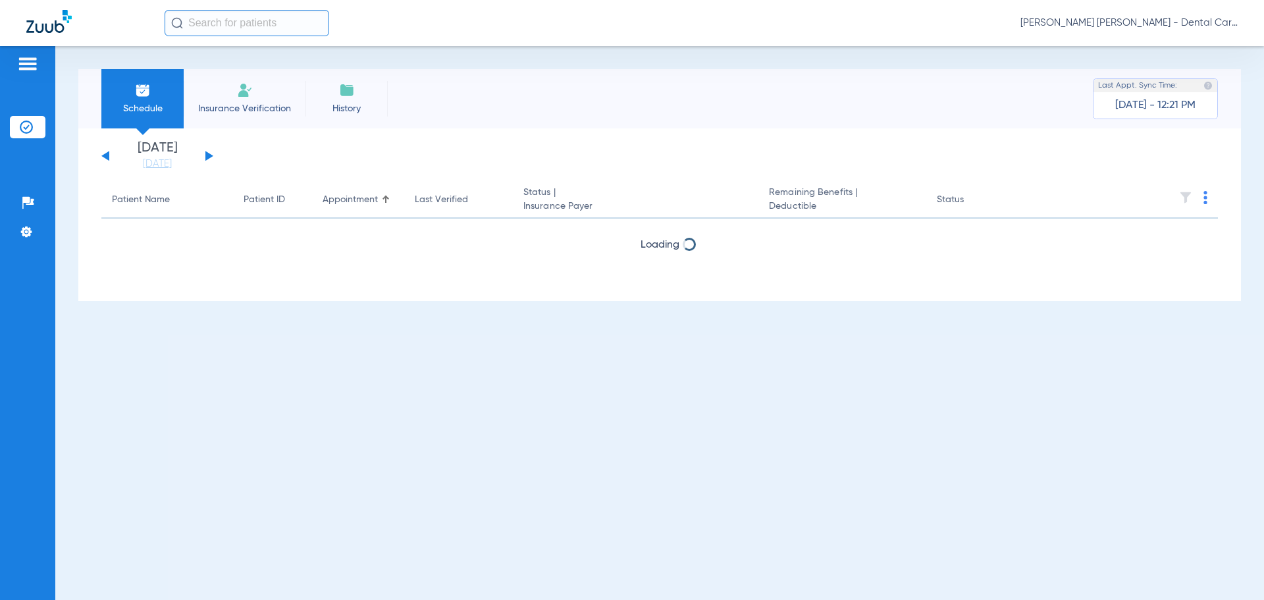
click at [207, 156] on button at bounding box center [209, 156] width 8 height 10
click at [206, 156] on button at bounding box center [209, 156] width 8 height 10
click at [207, 156] on button at bounding box center [209, 156] width 8 height 10
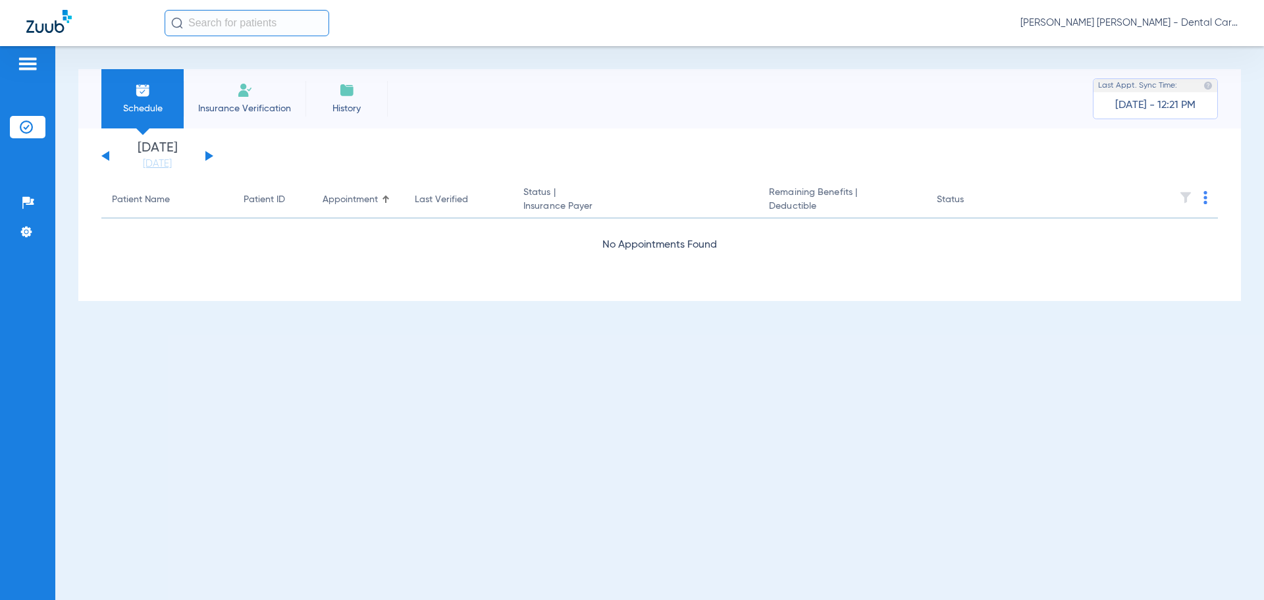
click at [207, 156] on button at bounding box center [209, 156] width 8 height 10
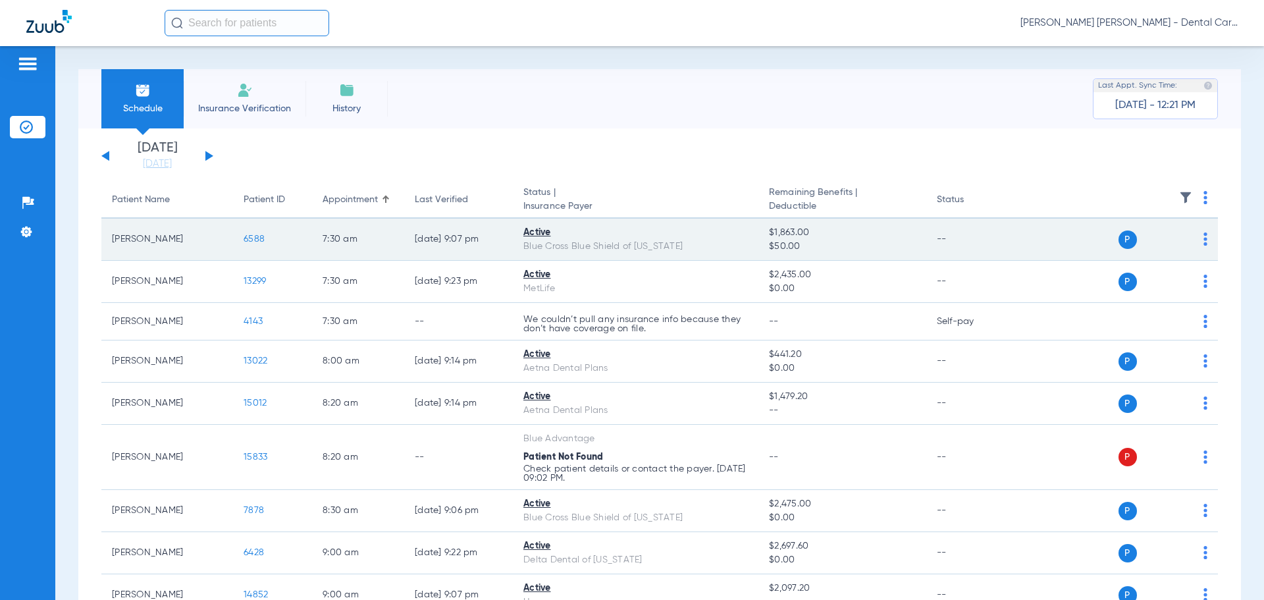
click at [255, 238] on span "6588" at bounding box center [254, 238] width 21 height 9
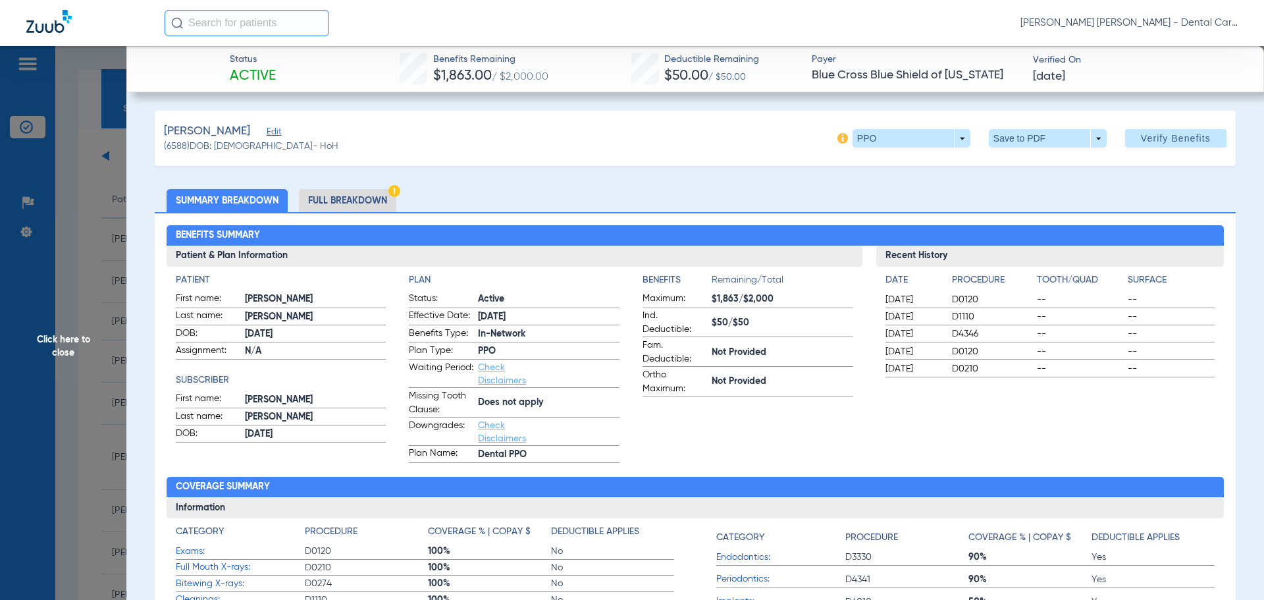
click at [352, 203] on li "Full Breakdown" at bounding box center [347, 200] width 97 height 23
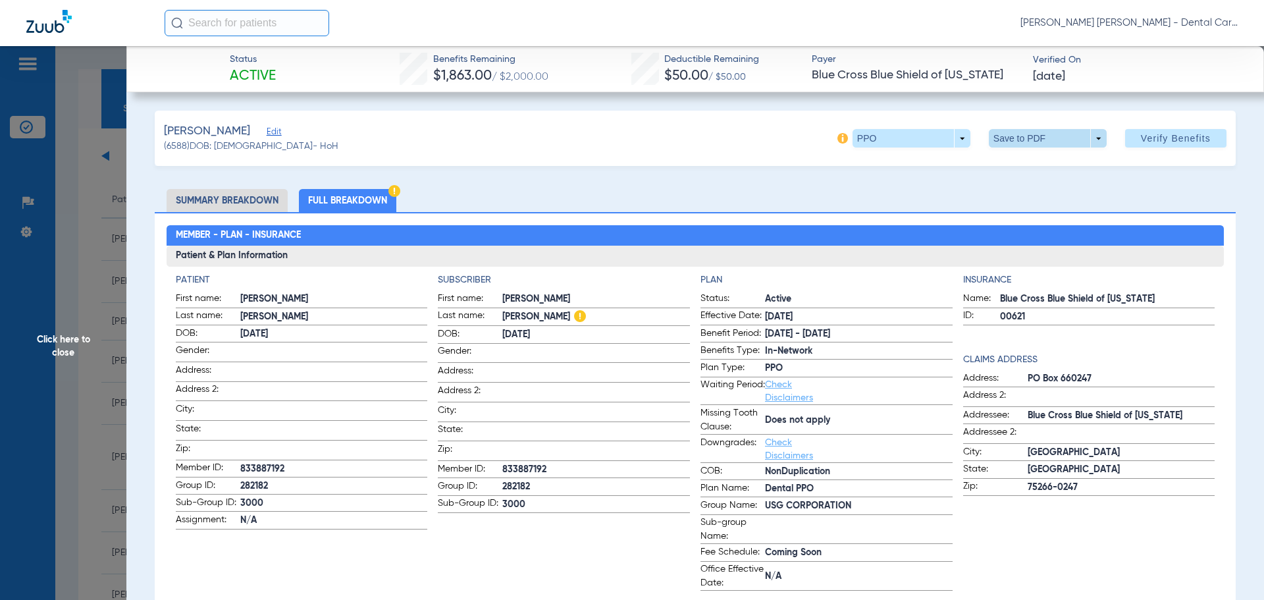
click at [1007, 138] on span at bounding box center [1048, 138] width 118 height 18
click at [1042, 159] on button "insert_drive_file Save to PDF" at bounding box center [1029, 164] width 99 height 26
click at [71, 343] on span "Click here to close" at bounding box center [63, 346] width 126 height 600
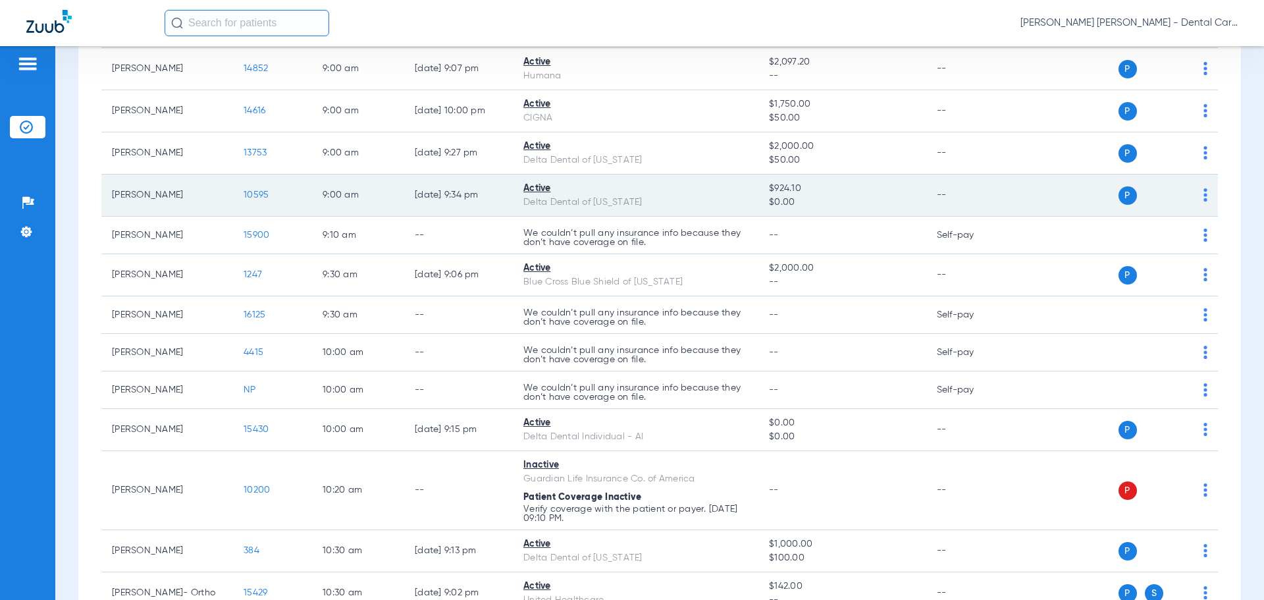
scroll to position [527, 0]
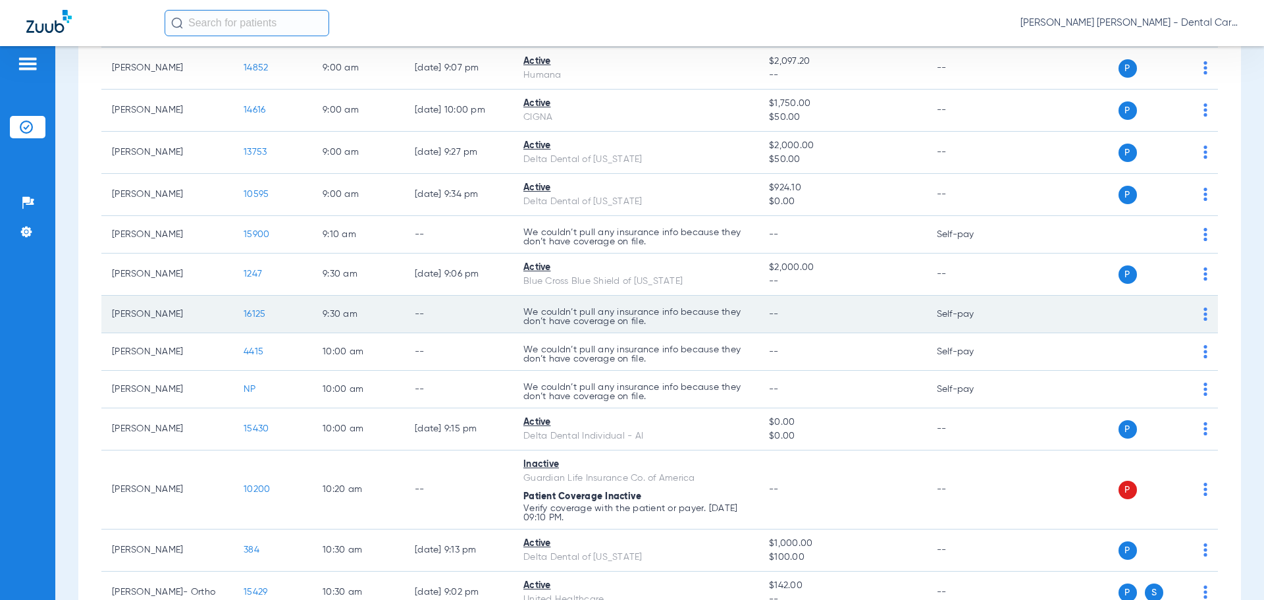
click at [248, 315] on span "16125" at bounding box center [255, 313] width 22 height 9
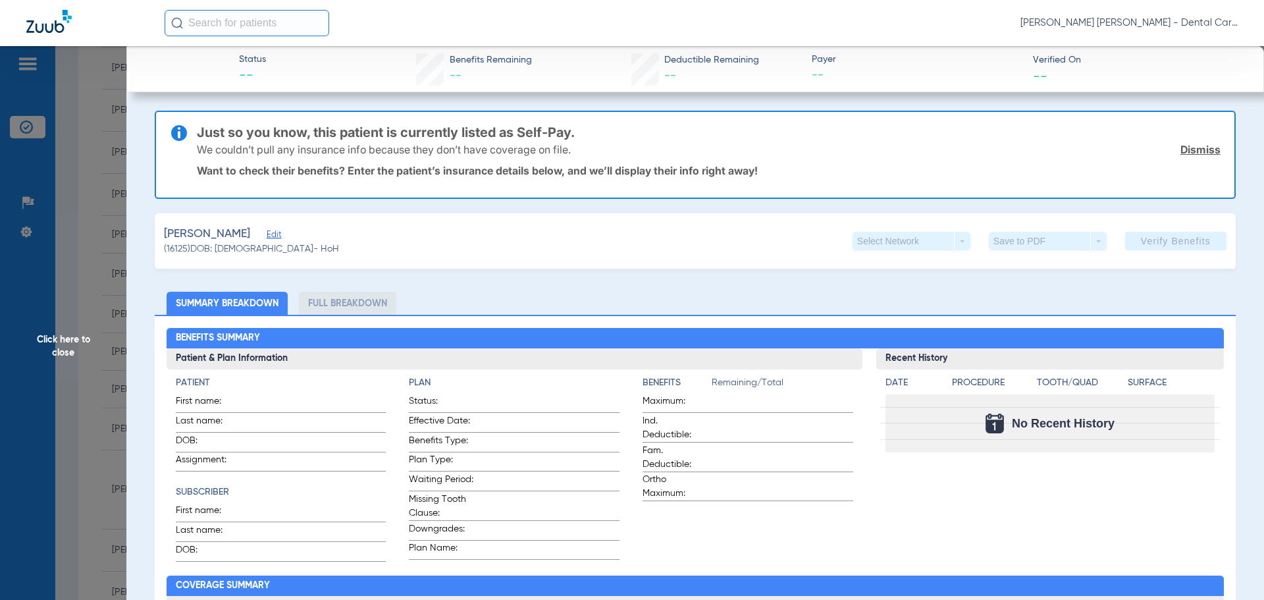
drag, startPoint x: 69, startPoint y: 342, endPoint x: 31, endPoint y: 340, distance: 38.2
click at [69, 342] on span "Click here to close" at bounding box center [63, 346] width 126 height 600
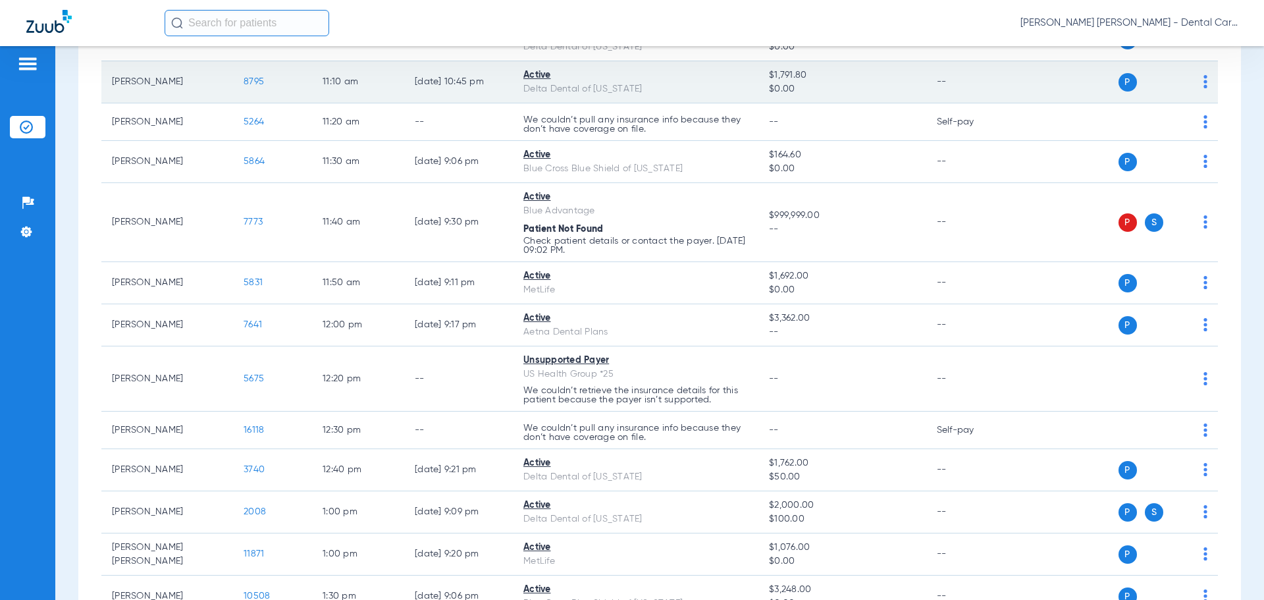
scroll to position [1251, 0]
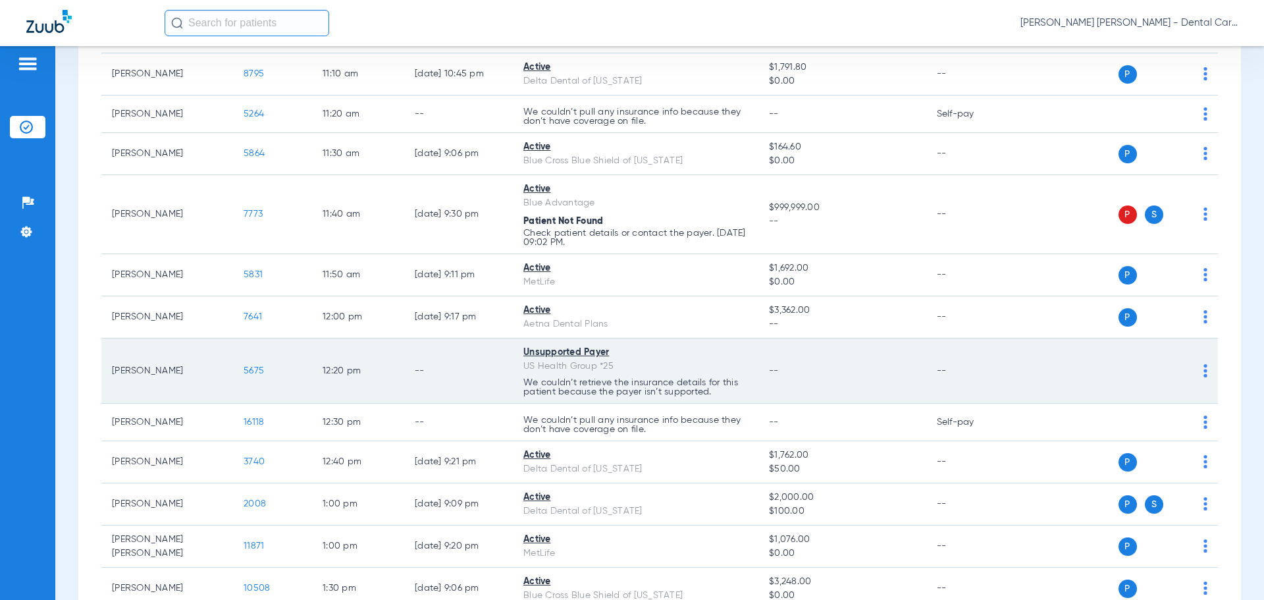
click at [252, 371] on span "5675" at bounding box center [254, 370] width 20 height 9
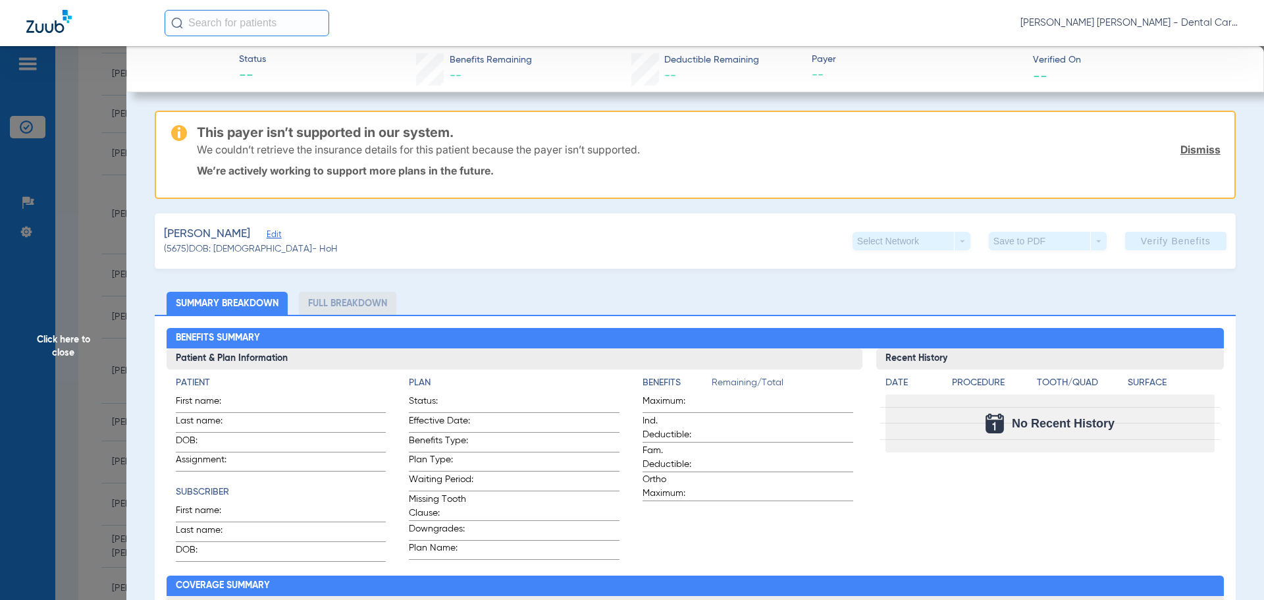
click at [84, 337] on span "Click here to close" at bounding box center [63, 346] width 126 height 600
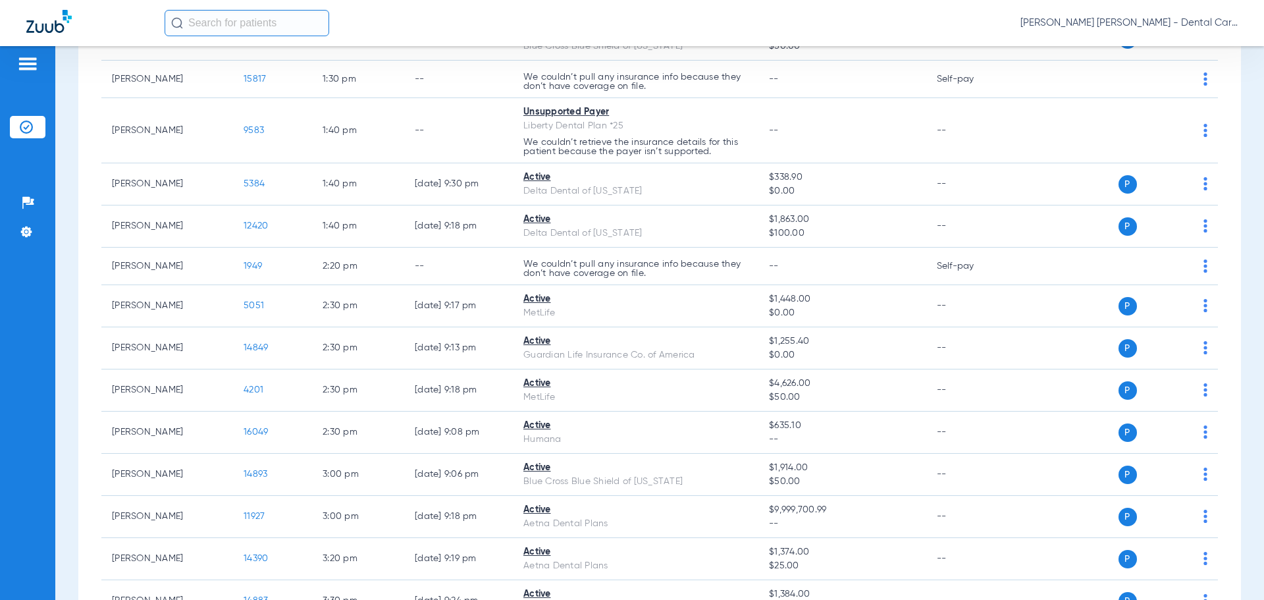
scroll to position [1844, 0]
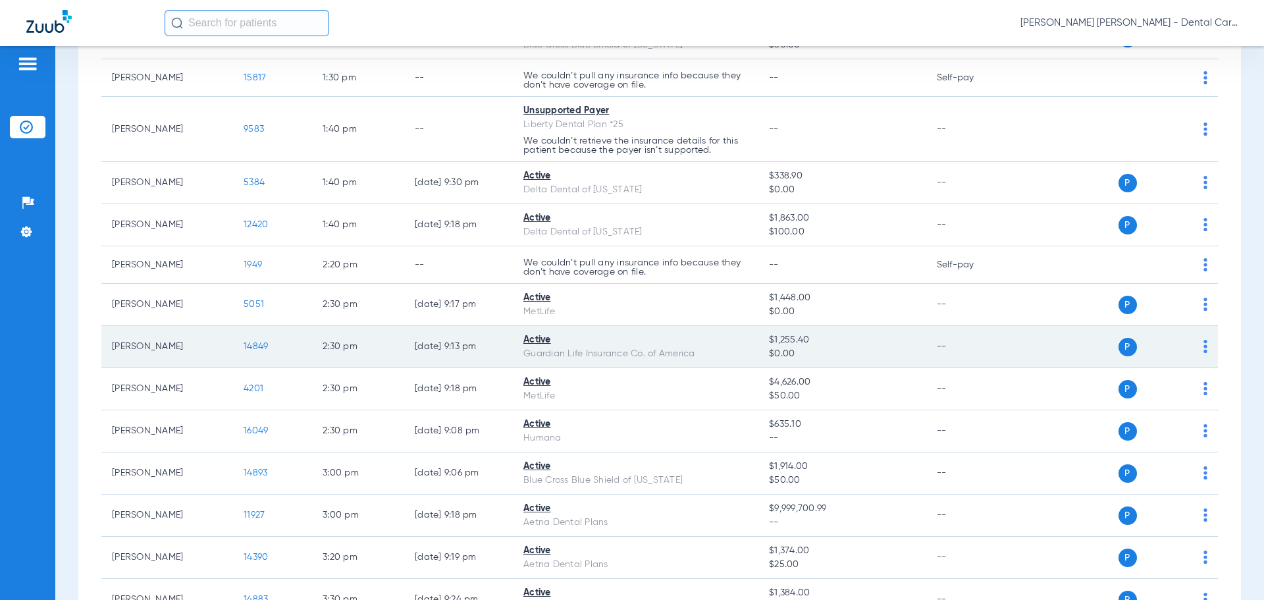
click at [258, 342] on span "14849" at bounding box center [256, 346] width 24 height 9
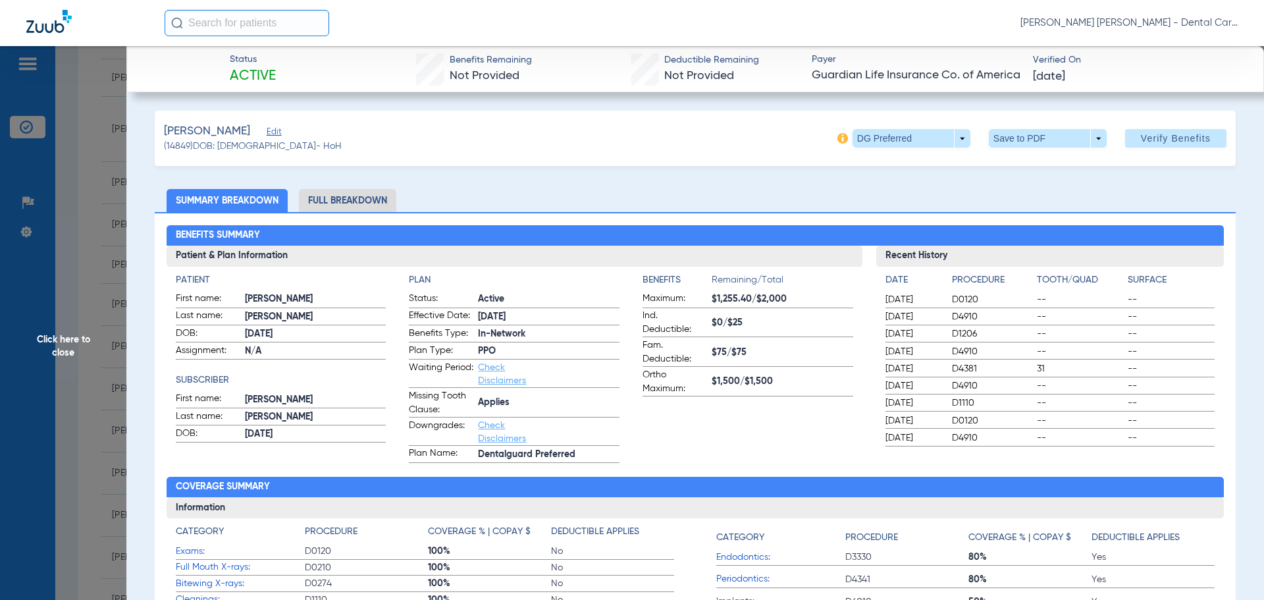
click at [353, 198] on li "Full Breakdown" at bounding box center [347, 200] width 97 height 23
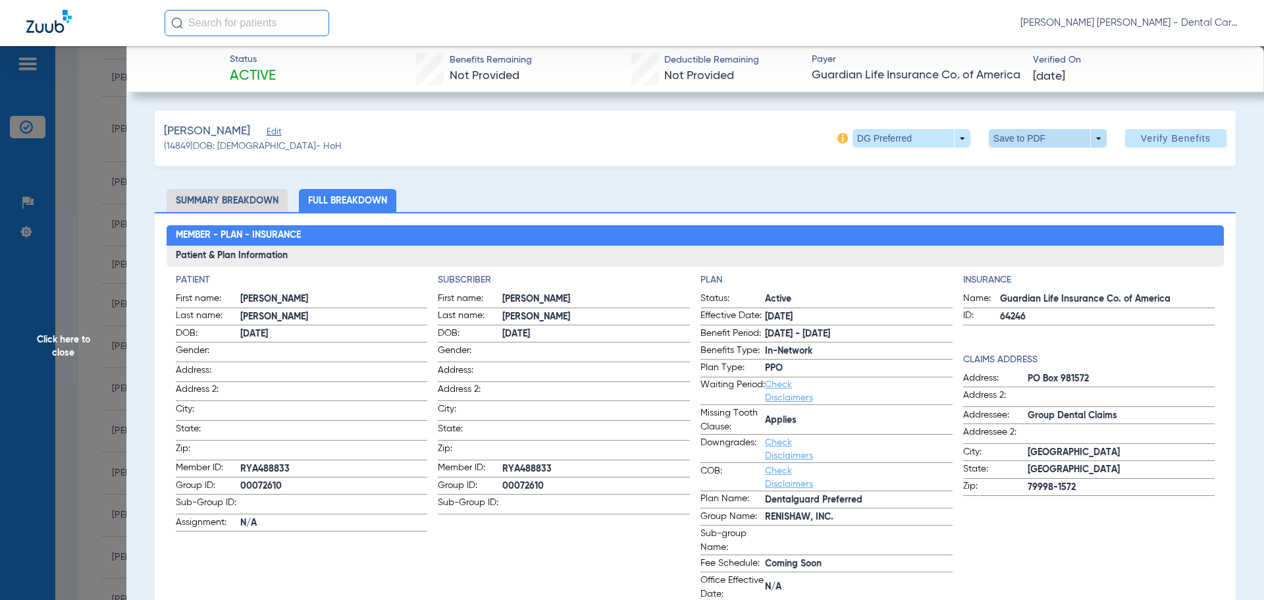
click at [1017, 142] on span at bounding box center [1048, 138] width 118 height 18
click at [1020, 166] on span "Save to PDF" at bounding box center [1043, 164] width 52 height 9
click at [540, 406] on form "First name: CHRISTOPHER Last name: MCLEAN DOB: 06/16/1989 Gender: Address: Addr…" at bounding box center [564, 403] width 252 height 223
click at [59, 337] on span "Click here to close" at bounding box center [63, 346] width 126 height 600
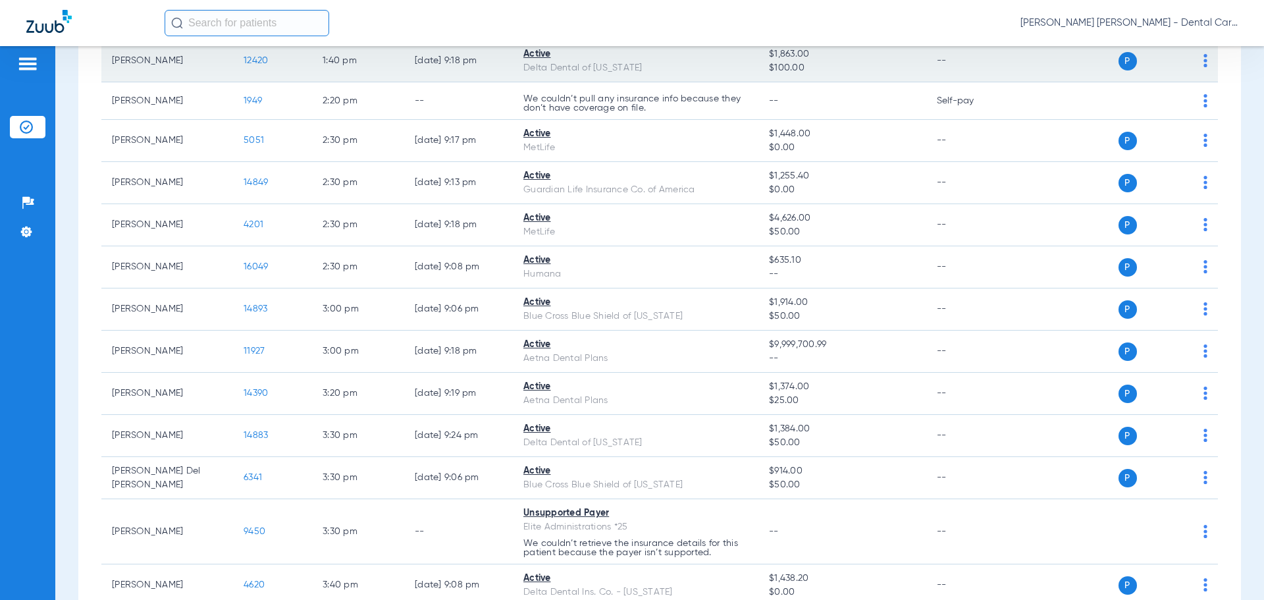
scroll to position [2041, 0]
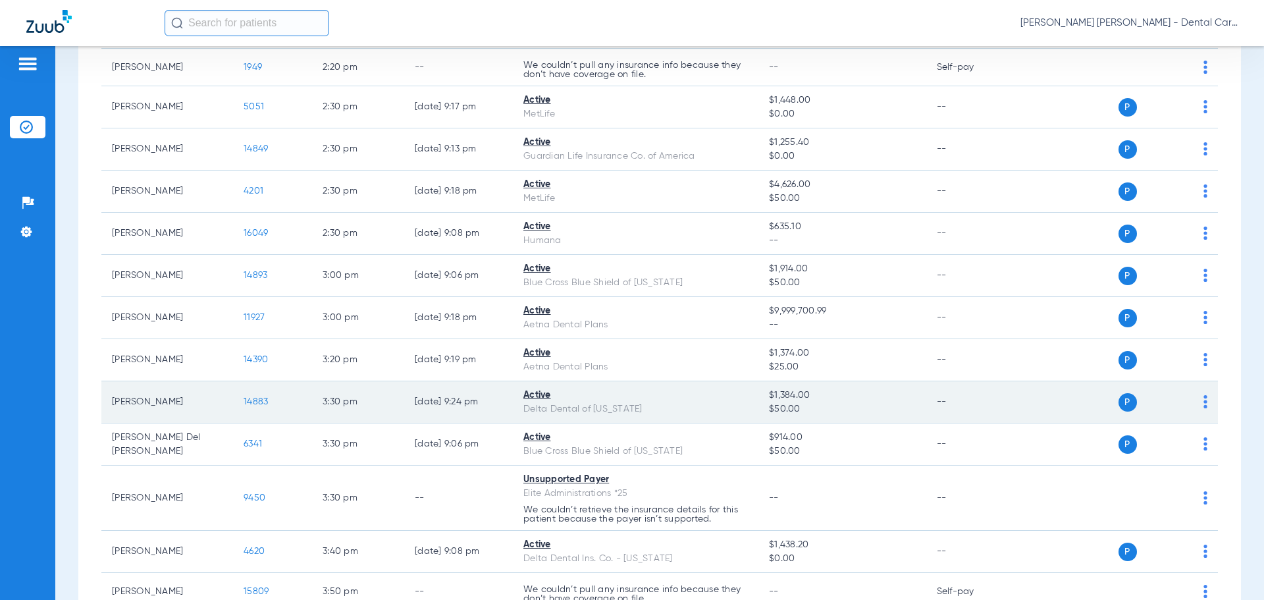
click at [246, 398] on span "14883" at bounding box center [256, 401] width 24 height 9
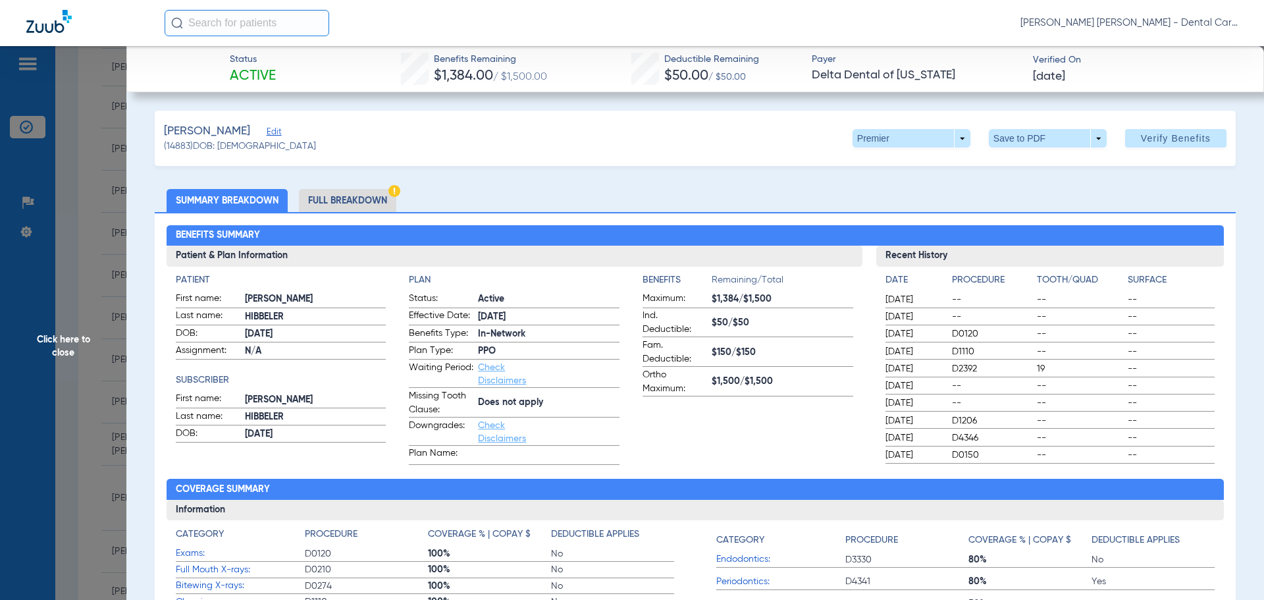
click at [353, 197] on li "Full Breakdown" at bounding box center [347, 200] width 97 height 23
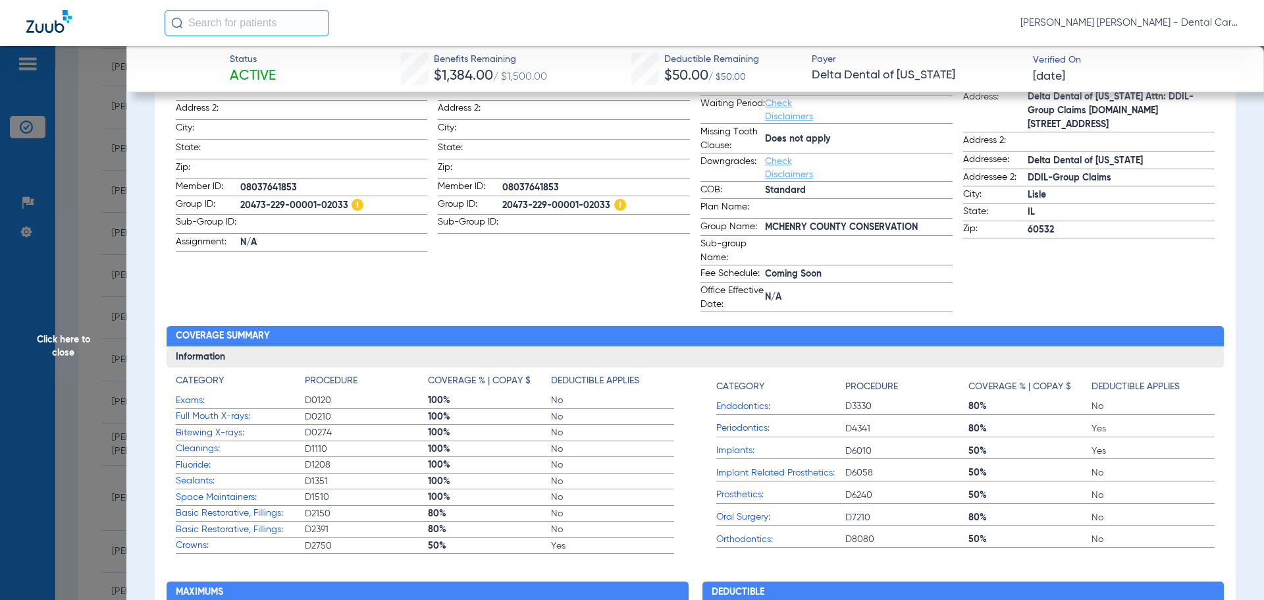
scroll to position [0, 0]
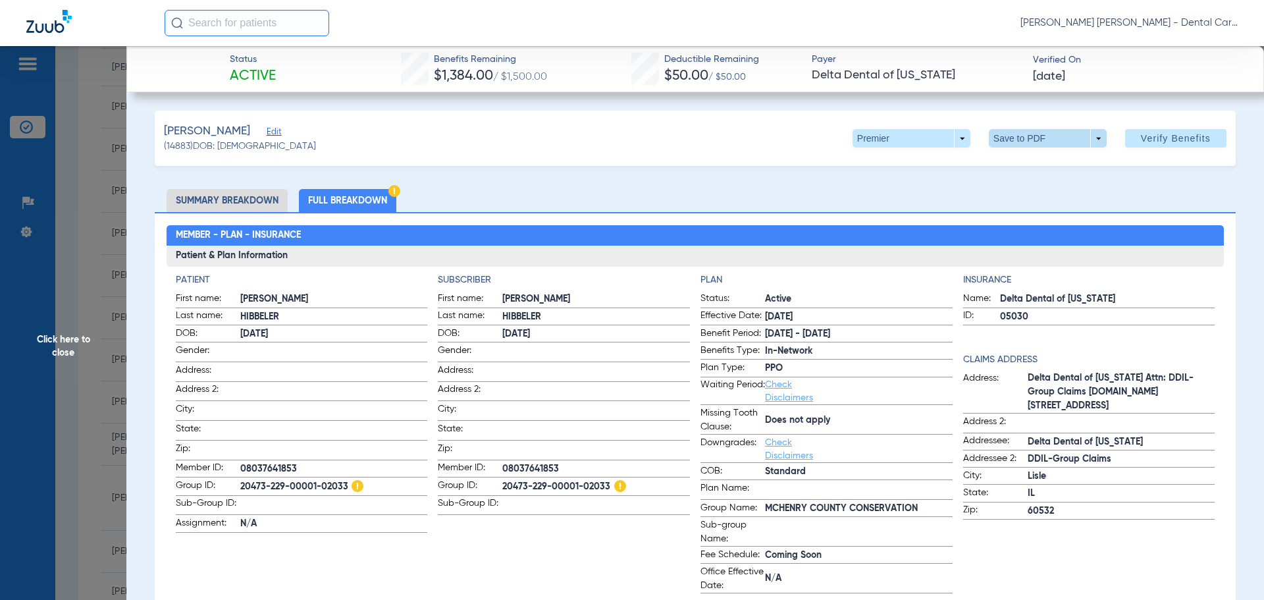
click at [1021, 141] on span at bounding box center [1048, 138] width 118 height 18
click at [1014, 162] on button "insert_drive_file Save to PDF" at bounding box center [1029, 164] width 99 height 26
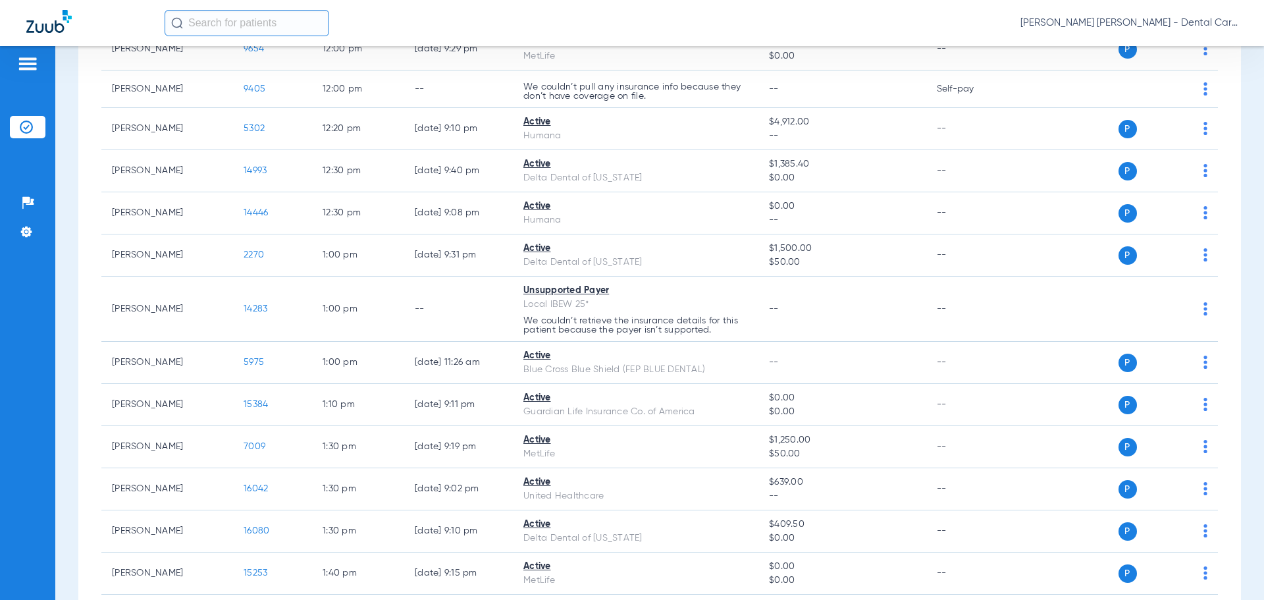
scroll to position [1712, 0]
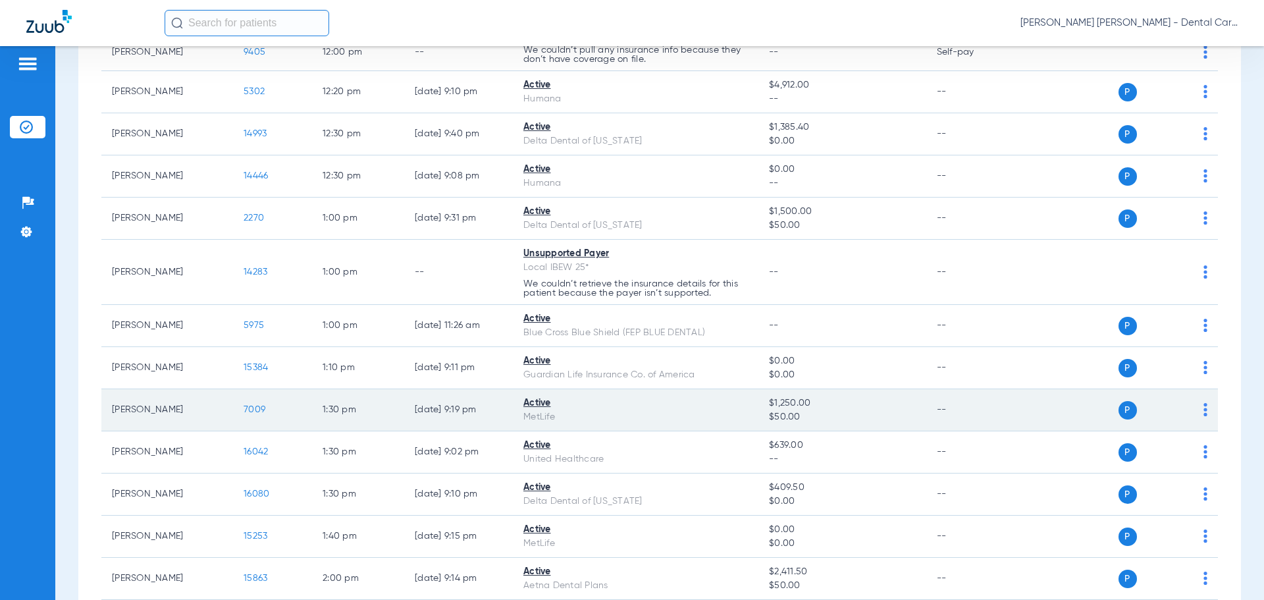
click at [263, 405] on span "7009" at bounding box center [255, 409] width 22 height 9
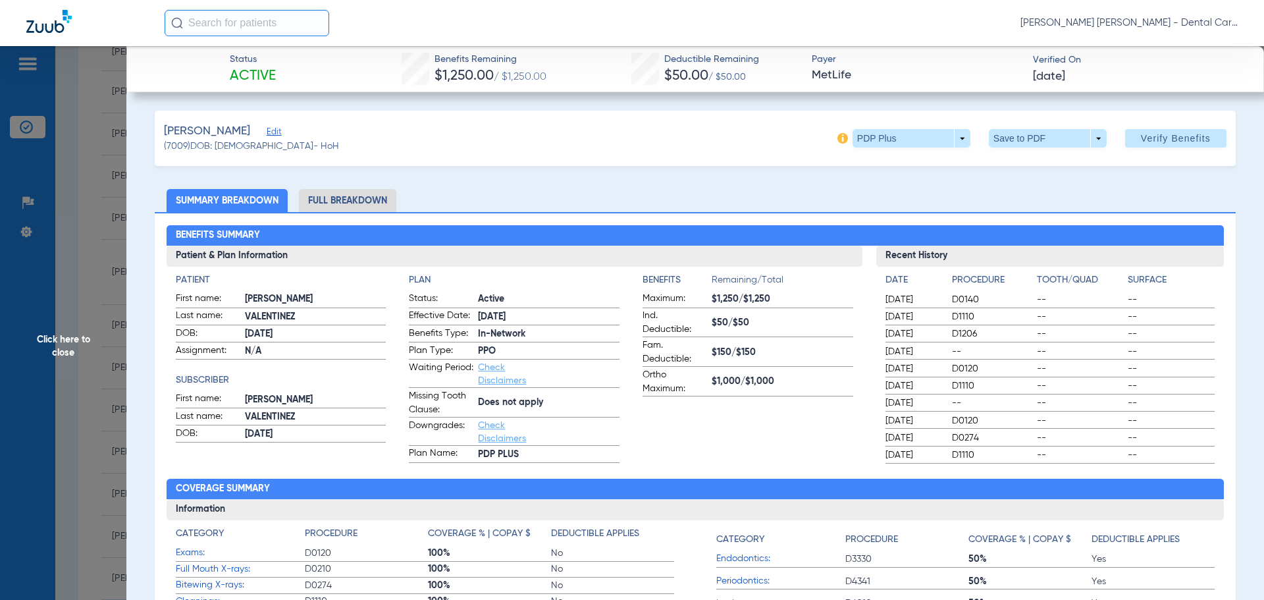
click at [354, 200] on li "Full Breakdown" at bounding box center [347, 200] width 97 height 23
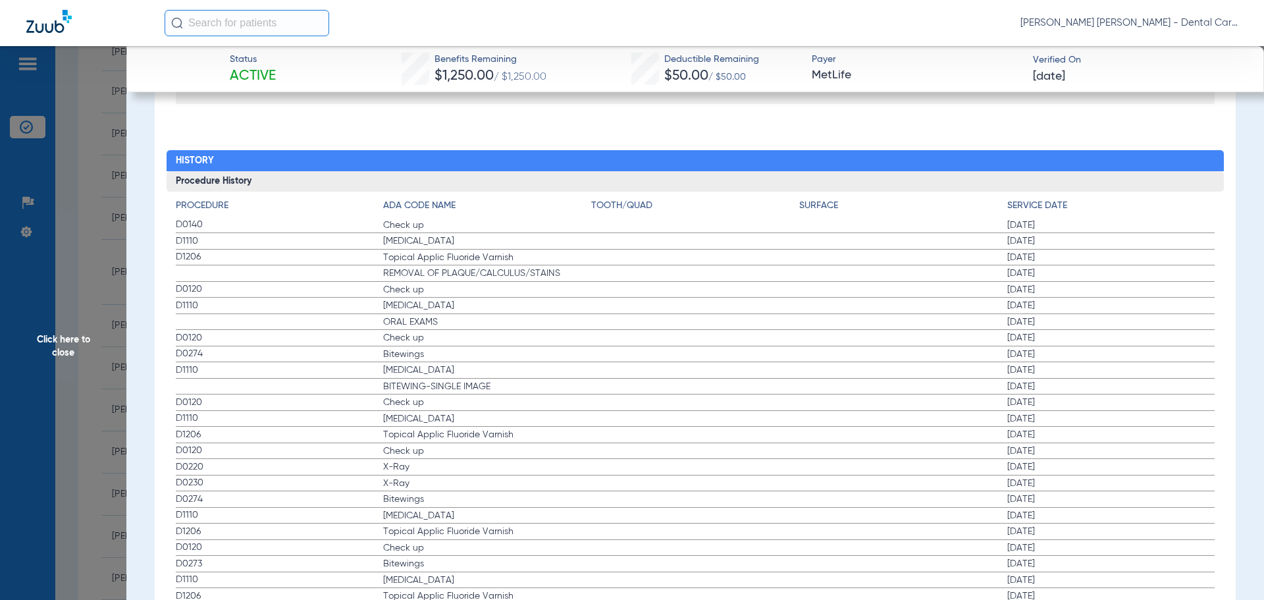
scroll to position [2391, 0]
